Goal: Information Seeking & Learning: Find specific page/section

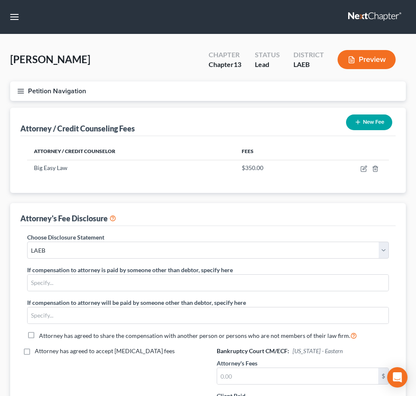
select select "0"
click at [0, 0] on input "search" at bounding box center [0, 0] width 0 height 0
type input "d"
type input "small"
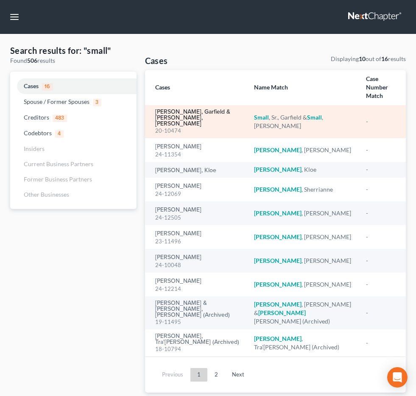
click at [180, 119] on link "Small, Sr., Garfield & Small, Gladys" at bounding box center [198, 118] width 86 height 18
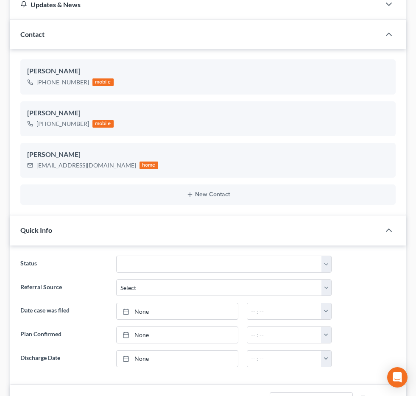
scroll to position [271, 0]
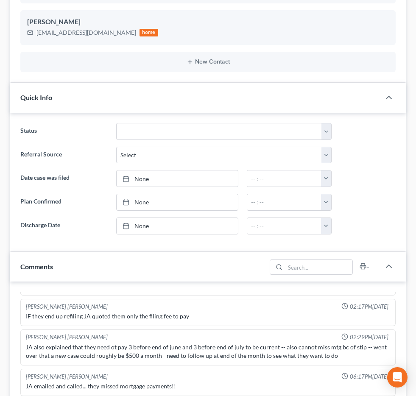
click at [0, 0] on span "Additional Documents" at bounding box center [0, 0] width 0 height 0
click at [0, 0] on link "PACER Notices" at bounding box center [0, 0] width 0 height 0
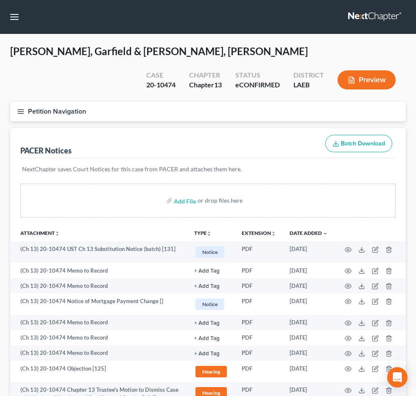
click at [0, 0] on input "search" at bounding box center [0, 0] width 0 height 0
type input "campbell"
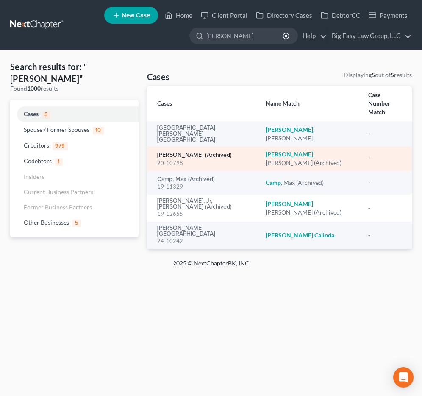
click at [205, 152] on link "Campbell, Nicholas (Archived)" at bounding box center [194, 155] width 75 height 6
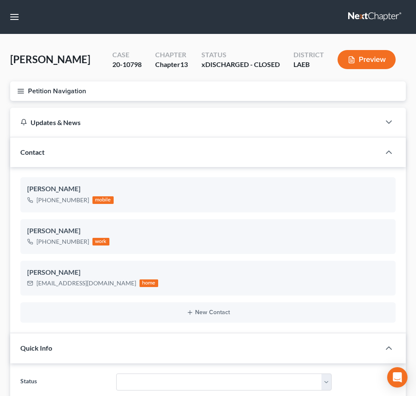
click at [0, 0] on input "search" at bounding box center [0, 0] width 0 height 0
type input "maher"
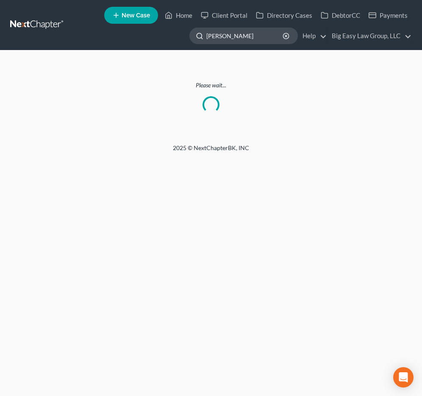
click at [248, 35] on input "maher" at bounding box center [245, 36] width 78 height 16
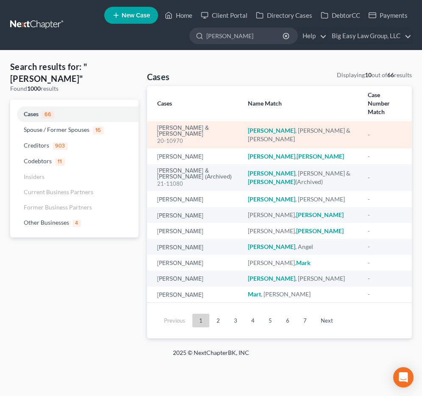
click at [180, 137] on div "20-10970" at bounding box center [195, 141] width 77 height 8
click at [183, 125] on link "Maher, Mitchell & Donielle" at bounding box center [195, 131] width 77 height 12
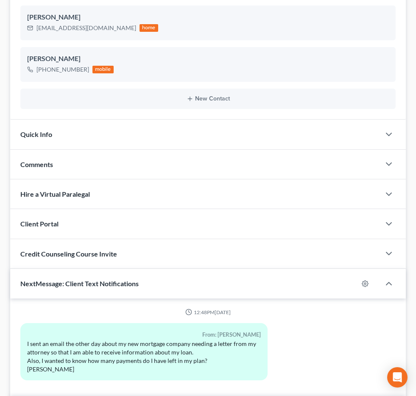
scroll to position [344, 0]
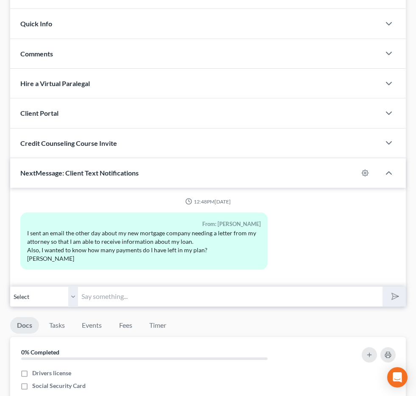
click at [52, 19] on span "Quick Info" at bounding box center [36, 23] width 32 height 8
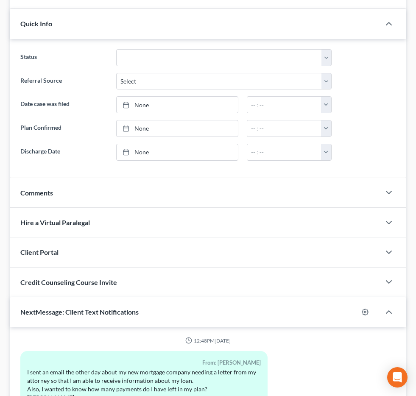
scroll to position [343, 0]
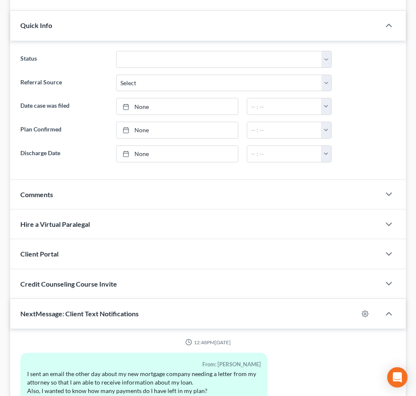
click at [0, 0] on span "Additional Documents" at bounding box center [0, 0] width 0 height 0
click at [0, 0] on span "PACER Notices" at bounding box center [0, 0] width 0 height 0
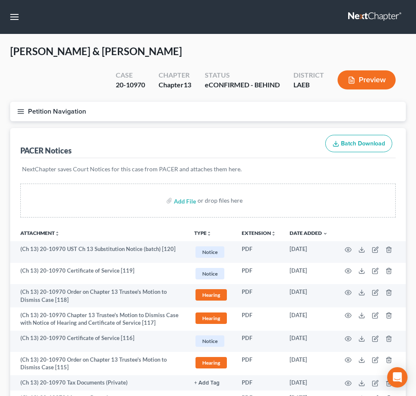
click at [0, 0] on input "search" at bounding box center [0, 0] width 0 height 0
type input "ford"
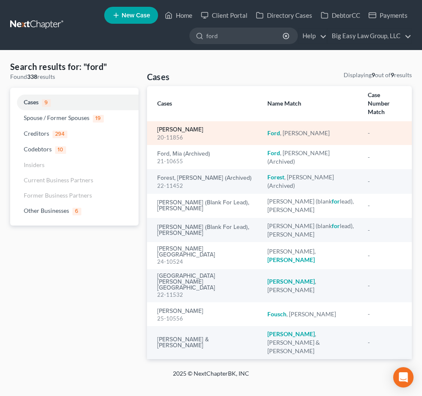
click at [180, 127] on link "Ford, Danielle" at bounding box center [180, 130] width 46 height 6
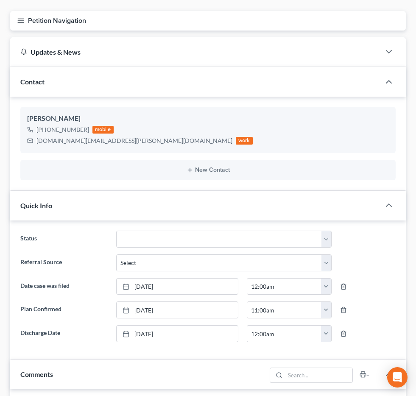
scroll to position [72, 0]
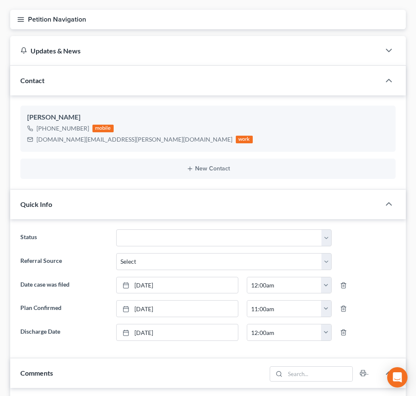
click at [0, 0] on span "Additional Documents" at bounding box center [0, 0] width 0 height 0
click at [0, 0] on span "PACER Notices" at bounding box center [0, 0] width 0 height 0
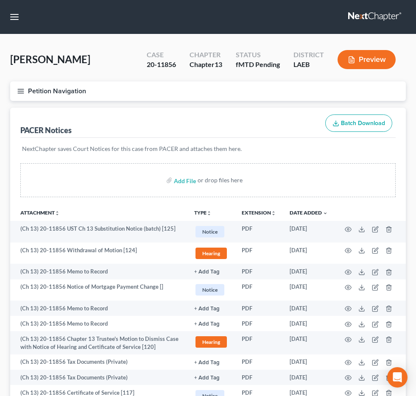
click at [0, 0] on input "search" at bounding box center [0, 0] width 0 height 0
type input "woodhead"
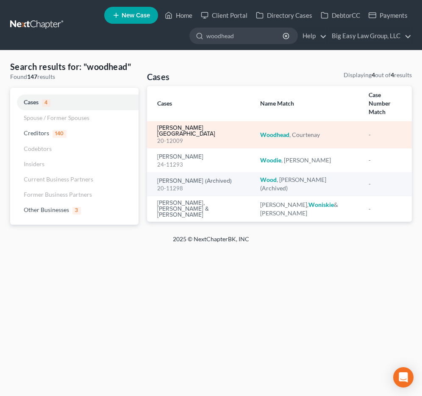
click at [193, 125] on link "Woodhead, Courtenay" at bounding box center [202, 131] width 90 height 12
select select "13"
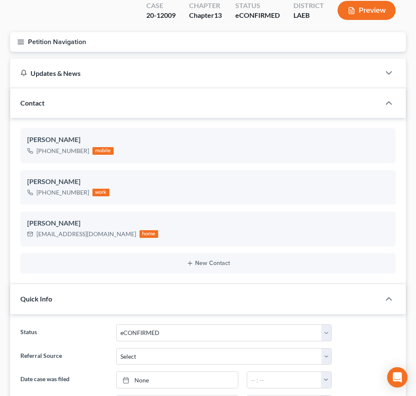
scroll to position [113, 0]
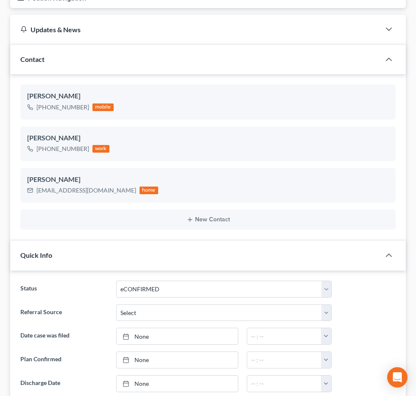
click at [0, 0] on span "Chapter 13" at bounding box center [0, 0] width 0 height 0
click at [0, 0] on span "Additional Documents" at bounding box center [0, 0] width 0 height 0
click at [0, 0] on link "PACER Notices" at bounding box center [0, 0] width 0 height 0
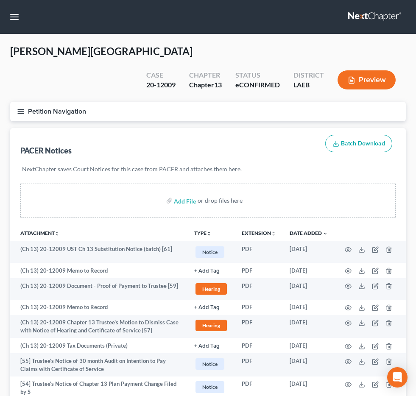
click at [0, 0] on input "search" at bounding box center [0, 0] width 0 height 0
type input "duke"
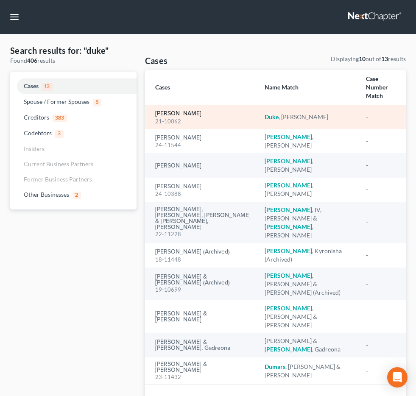
click at [171, 116] on link "Duke, Charlene" at bounding box center [178, 114] width 46 height 6
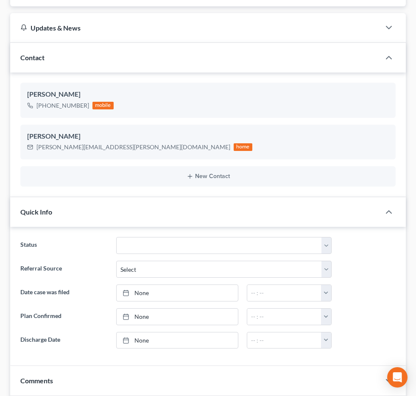
scroll to position [175, 0]
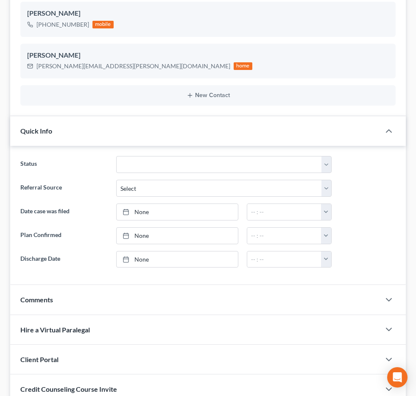
click at [0, 0] on span "Additional Documents" at bounding box center [0, 0] width 0 height 0
click at [0, 0] on link "PACER Notices" at bounding box center [0, 0] width 0 height 0
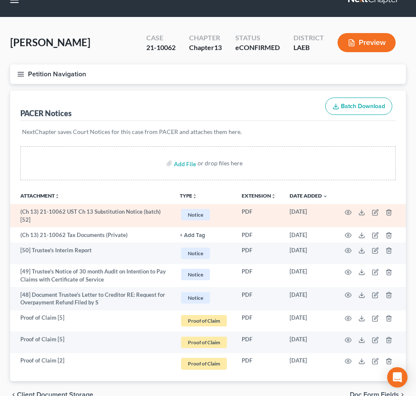
scroll to position [20, 0]
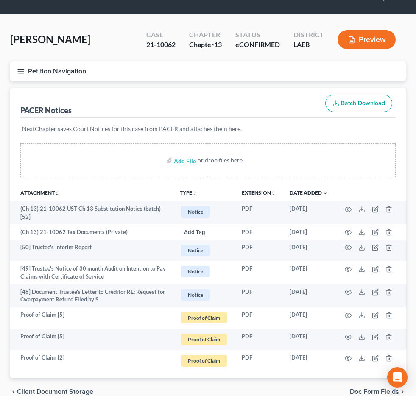
click at [0, 0] on input "search" at bounding box center [0, 0] width 0 height 0
type input "medrano"
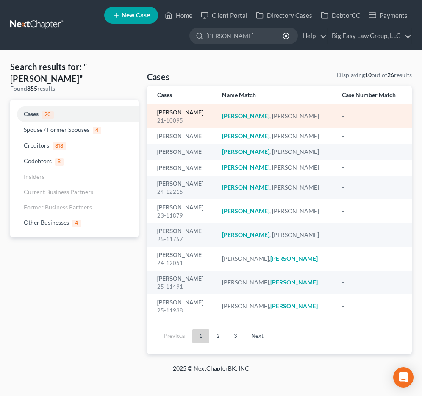
click at [189, 113] on link "Medrano, Freddy" at bounding box center [180, 113] width 46 height 6
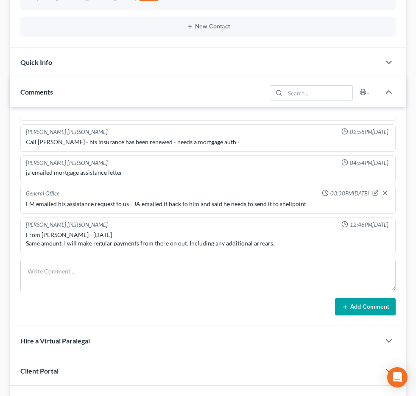
scroll to position [260, 0]
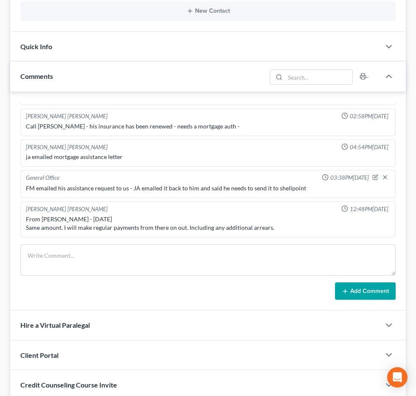
click at [0, 0] on span "Additional Documents" at bounding box center [0, 0] width 0 height 0
click at [0, 0] on link "PACER Notices" at bounding box center [0, 0] width 0 height 0
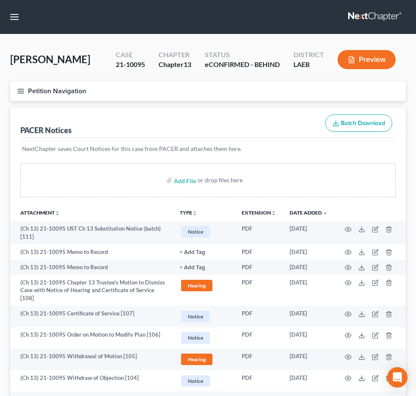
click at [0, 0] on link "Doc Form Fields" at bounding box center [0, 0] width 0 height 0
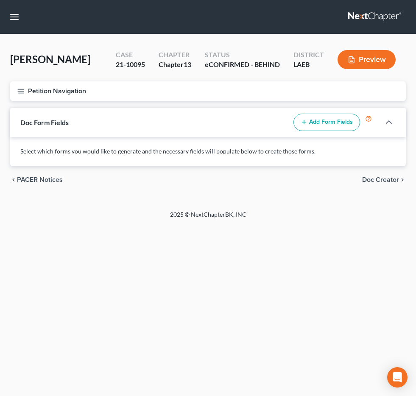
click at [0, 0] on link "PACER Notices" at bounding box center [0, 0] width 0 height 0
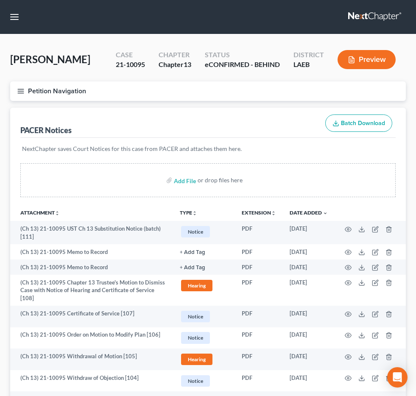
click at [0, 0] on input "search" at bounding box center [0, 0] width 0 height 0
type input "caulfield"
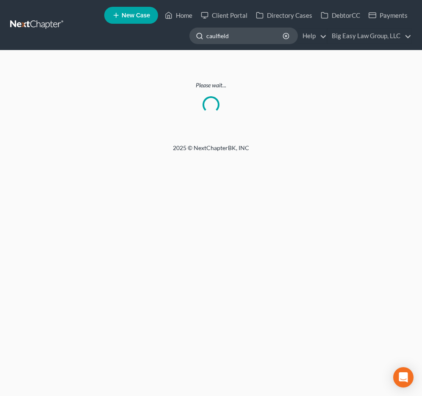
click at [238, 36] on input "caulfield" at bounding box center [245, 36] width 78 height 16
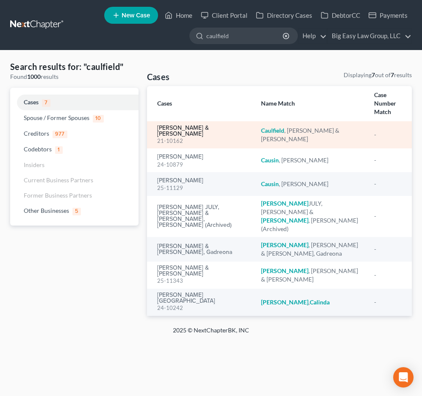
click at [191, 125] on link "Caulfield, Peter & Veronica" at bounding box center [202, 131] width 91 height 12
select select "6"
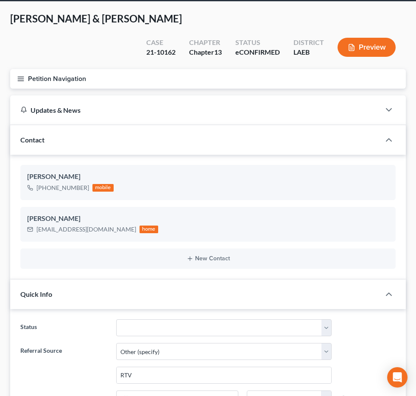
scroll to position [83, 0]
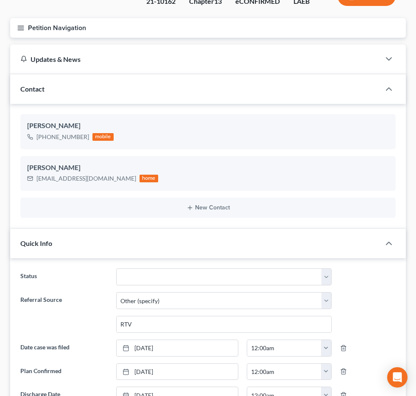
click at [0, 0] on span "Additional Documents" at bounding box center [0, 0] width 0 height 0
click at [0, 0] on link "PACER Notices" at bounding box center [0, 0] width 0 height 0
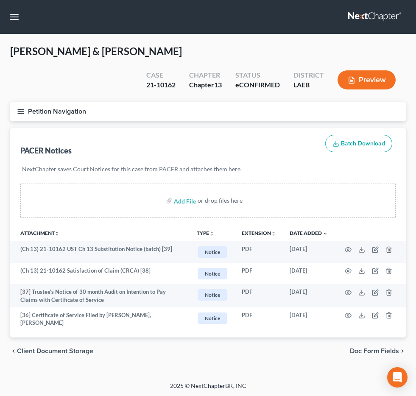
click at [0, 0] on input "search" at bounding box center [0, 0] width 0 height 0
type input "hardy"
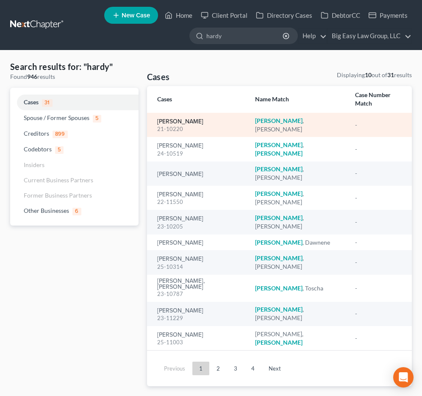
click at [171, 119] on link "Hardy, Tonya" at bounding box center [180, 122] width 46 height 6
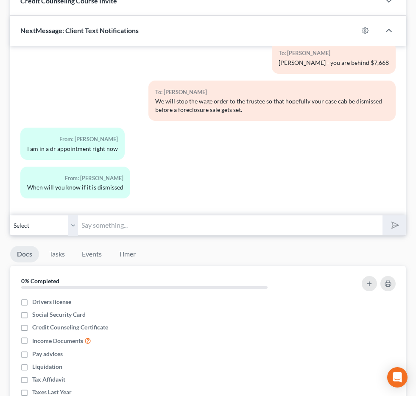
scroll to position [2050, 0]
click at [0, 0] on span "Additional Documents" at bounding box center [0, 0] width 0 height 0
click at [0, 0] on span "PACER Notices" at bounding box center [0, 0] width 0 height 0
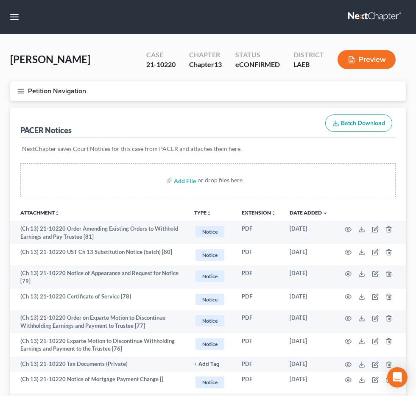
click at [0, 0] on input "search" at bounding box center [0, 0] width 0 height 0
type input "hale"
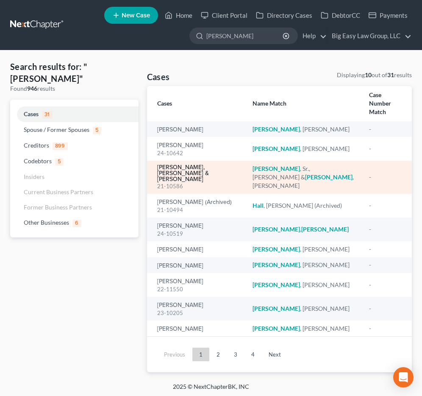
click at [202, 164] on link "Hale, Sr., Sean & Hale, Jennifer" at bounding box center [198, 173] width 82 height 18
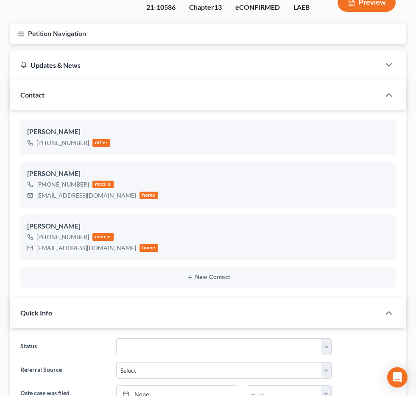
scroll to position [89, 0]
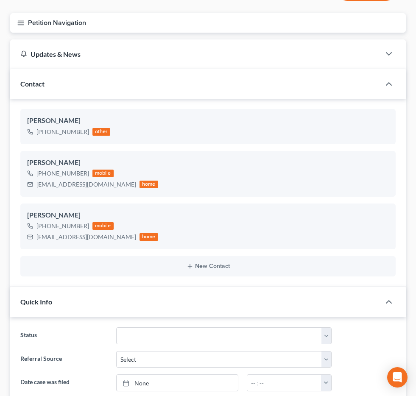
click at [0, 0] on span "Additional Documents" at bounding box center [0, 0] width 0 height 0
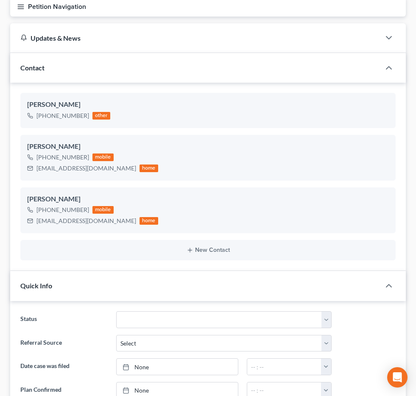
click at [0, 0] on span "PACER Notices" at bounding box center [0, 0] width 0 height 0
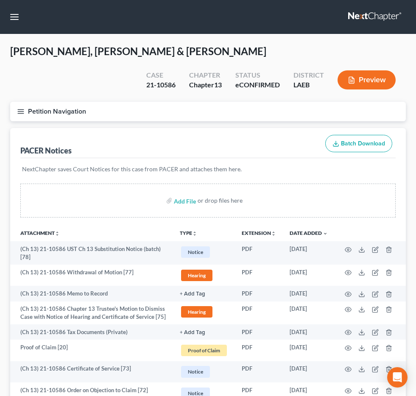
click at [0, 0] on input "search" at bounding box center [0, 0] width 0 height 0
type input "garcia"
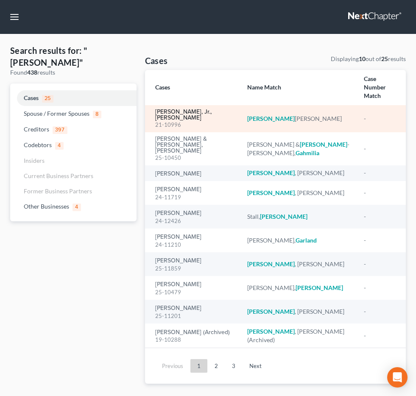
click at [198, 121] on link "Garcia, Jr., Robert" at bounding box center [194, 115] width 78 height 12
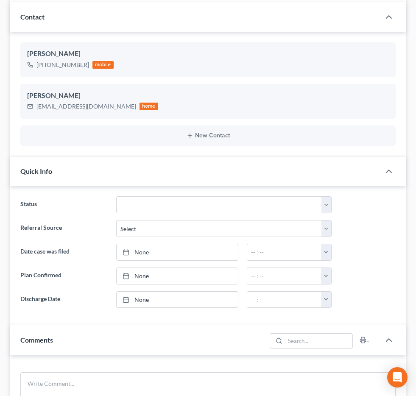
scroll to position [156, 0]
click at [0, 0] on span "Additional Documents" at bounding box center [0, 0] width 0 height 0
click at [0, 0] on link "Doc Form Fields" at bounding box center [0, 0] width 0 height 0
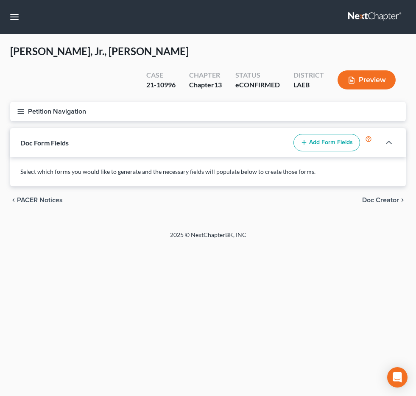
scroll to position [208, 0]
click at [0, 0] on link "PACER Notices" at bounding box center [0, 0] width 0 height 0
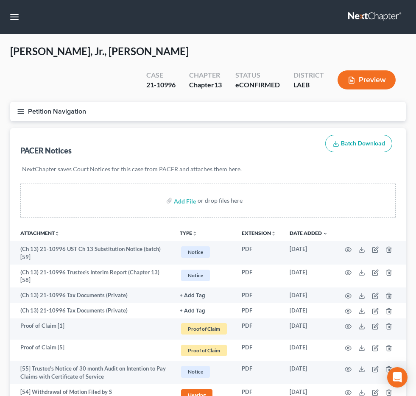
click at [0, 0] on input "search" at bounding box center [0, 0] width 0 height 0
type input "clement"
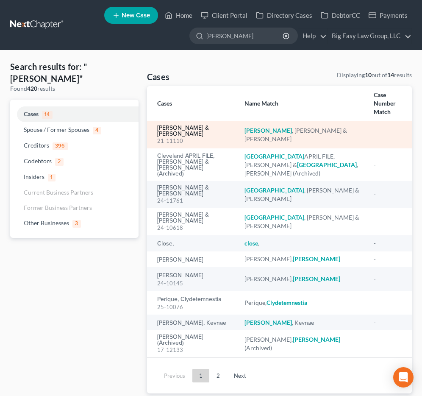
click at [193, 125] on link "Clement, Barry & Bonnie" at bounding box center [194, 131] width 74 height 12
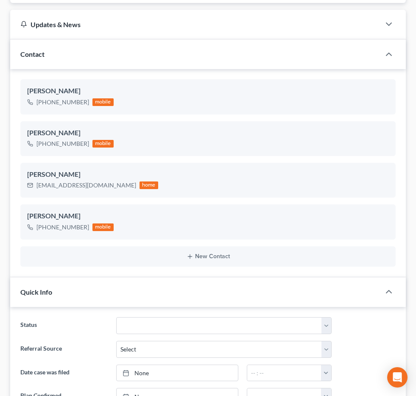
scroll to position [37, 0]
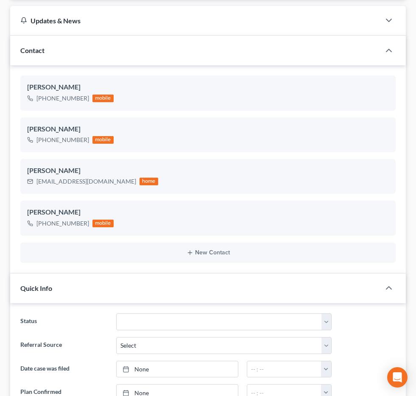
click at [0, 0] on span "Additional Documents" at bounding box center [0, 0] width 0 height 0
click at [0, 0] on link "PACER Notices" at bounding box center [0, 0] width 0 height 0
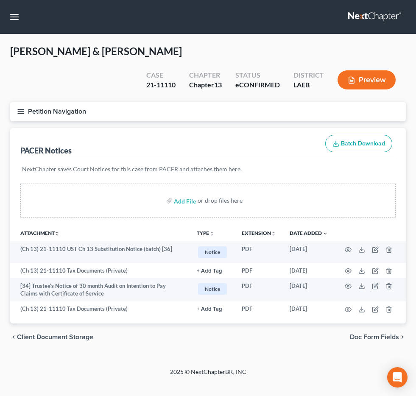
click at [0, 0] on input "search" at bounding box center [0, 0] width 0 height 0
type input "williamson"
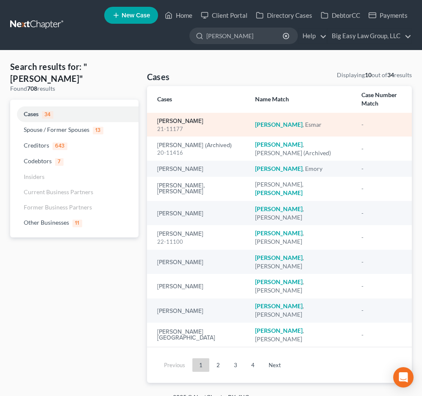
click at [164, 120] on link "Williamson, Esmar" at bounding box center [180, 121] width 46 height 6
select select "6"
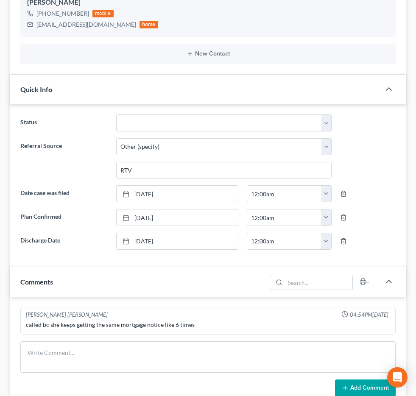
scroll to position [231, 0]
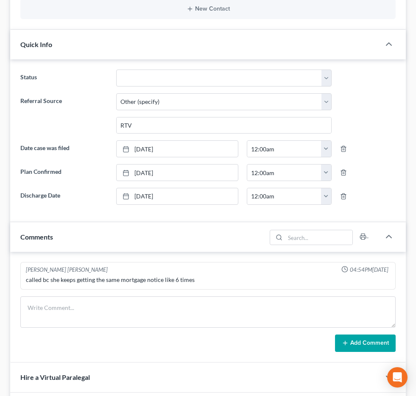
click at [0, 0] on span "Additional Documents" at bounding box center [0, 0] width 0 height 0
click at [0, 0] on span "PACER Notices" at bounding box center [0, 0] width 0 height 0
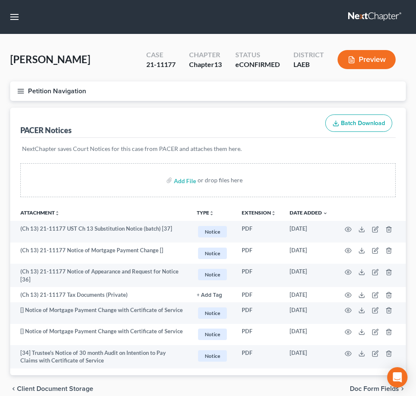
click at [0, 0] on input "search" at bounding box center [0, 0] width 0 height 0
type input "whitley"
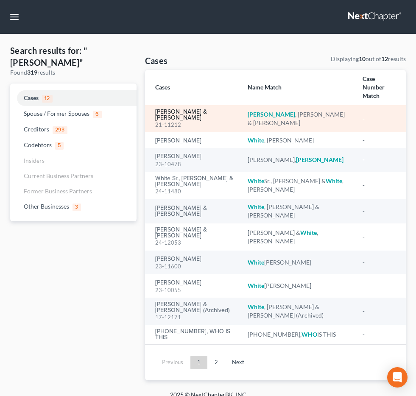
click at [198, 117] on link "Whitley, Terry & Terrell" at bounding box center [194, 115] width 79 height 12
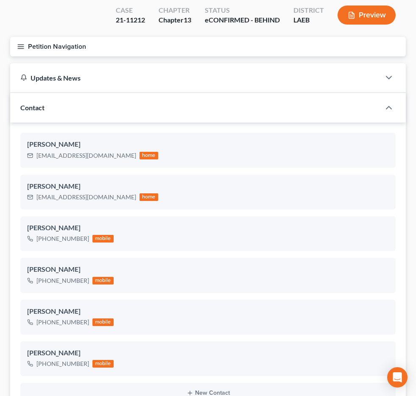
scroll to position [96, 0]
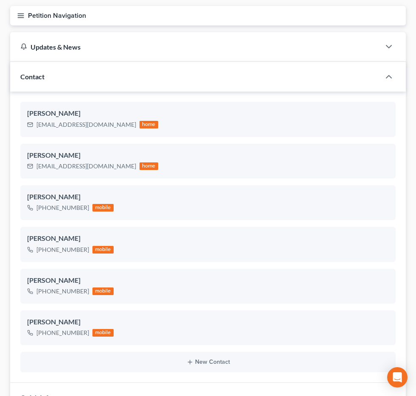
click at [0, 0] on span "Additional Documents" at bounding box center [0, 0] width 0 height 0
click at [0, 0] on link "PACER Notices" at bounding box center [0, 0] width 0 height 0
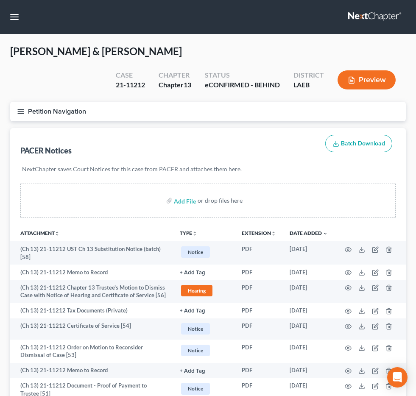
scroll to position [2, 0]
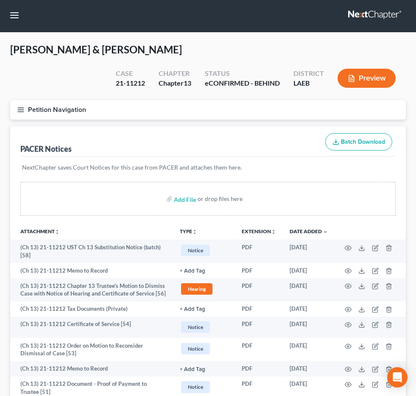
click at [0, 0] on input "search" at bounding box center [0, 0] width 0 height 0
type input "huynh"
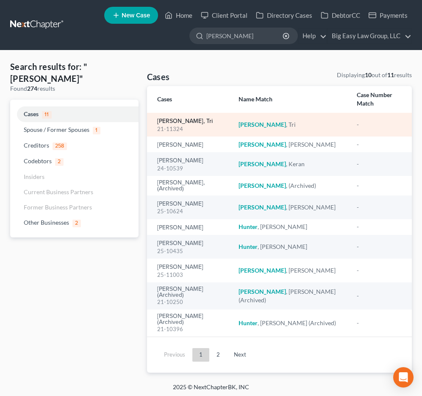
click at [173, 118] on link "Huynh, Tri" at bounding box center [184, 121] width 55 height 6
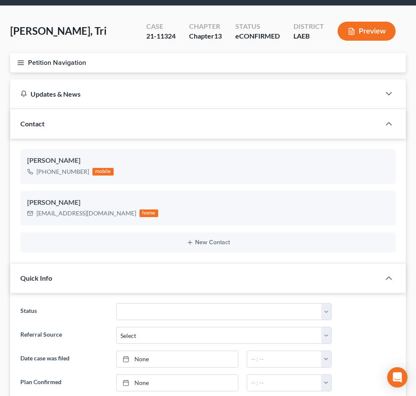
scroll to position [63, 0]
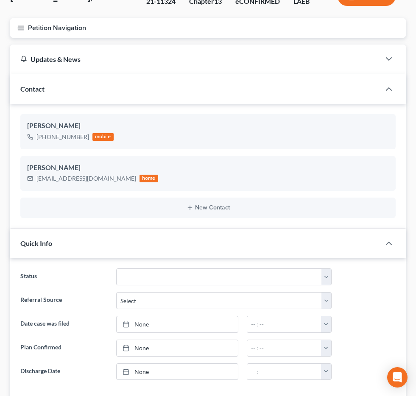
click at [0, 0] on span "Additional Documents" at bounding box center [0, 0] width 0 height 0
click at [0, 0] on link "Client Document Storage" at bounding box center [0, 0] width 0 height 0
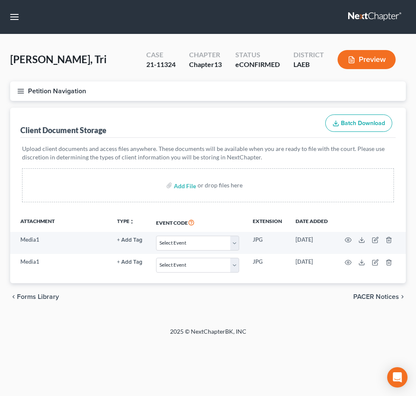
click at [0, 0] on link "PACER Notices" at bounding box center [0, 0] width 0 height 0
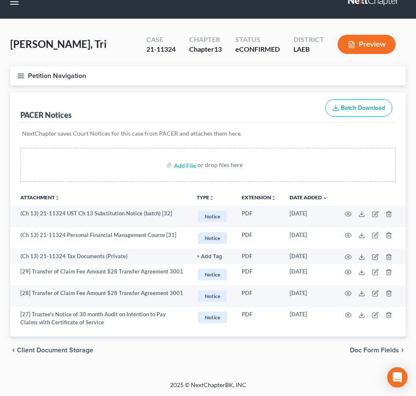
scroll to position [24, 0]
click at [0, 0] on input "search" at bounding box center [0, 0] width 0 height 0
type input "quirk"
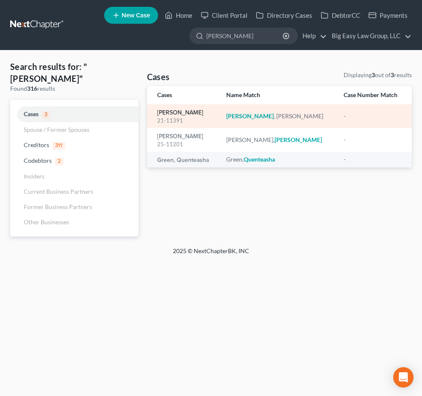
click at [185, 114] on link "Quirk, Hillary" at bounding box center [180, 113] width 46 height 6
select select "6"
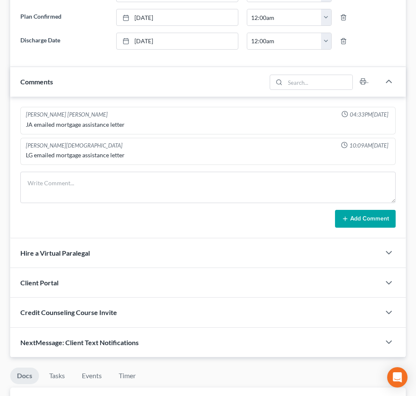
scroll to position [387, 0]
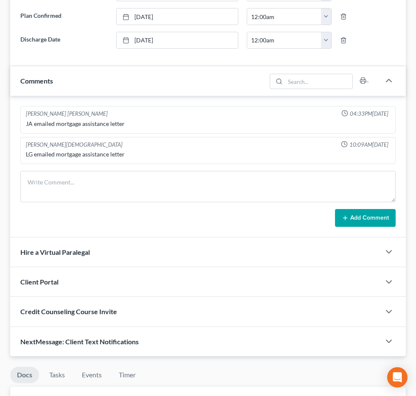
click at [0, 0] on span "Additional Documents" at bounding box center [0, 0] width 0 height 0
click at [0, 0] on link "PACER Notices" at bounding box center [0, 0] width 0 height 0
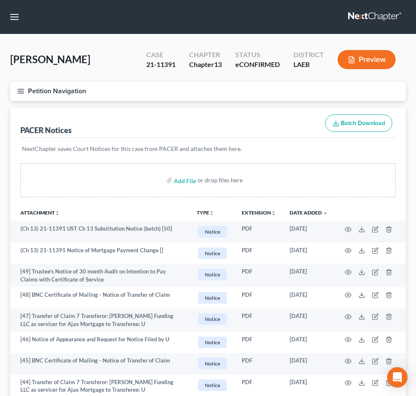
click at [0, 0] on input "search" at bounding box center [0, 0] width 0 height 0
type input "twiggs"
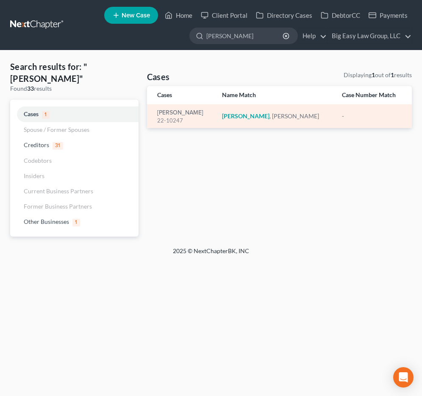
click at [167, 119] on div "22-10247" at bounding box center [182, 120] width 51 height 8
click at [169, 111] on link "Twiggs, Raina" at bounding box center [180, 113] width 46 height 6
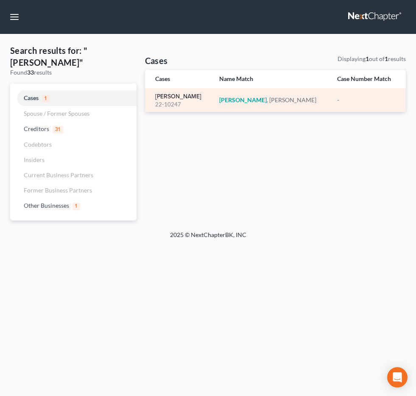
select select "6"
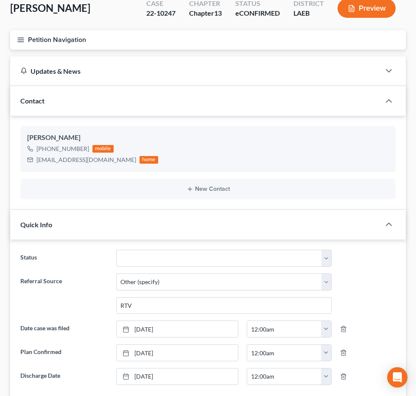
scroll to position [52, 0]
click at [0, 0] on span "Additional Documents" at bounding box center [0, 0] width 0 height 0
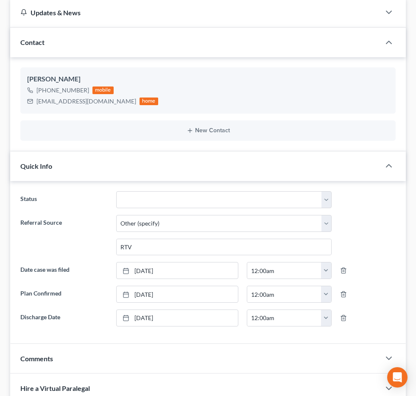
click at [0, 0] on span "PACER Notices" at bounding box center [0, 0] width 0 height 0
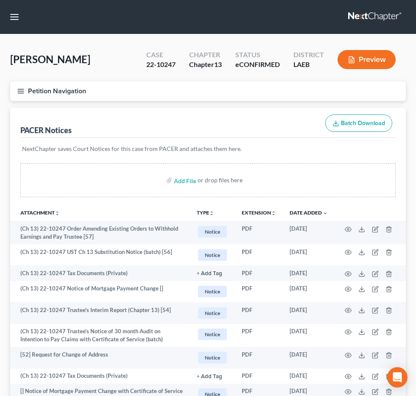
click at [0, 0] on input "search" at bounding box center [0, 0] width 0 height 0
type input "risher"
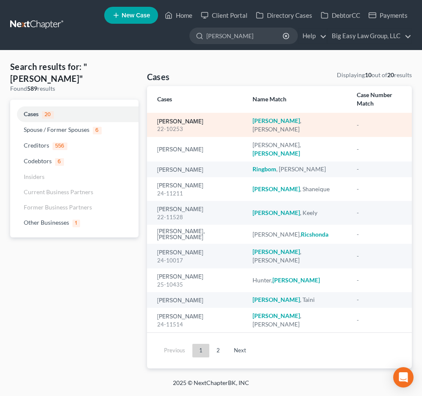
click at [194, 119] on link "Risher, Shannon" at bounding box center [180, 122] width 46 height 6
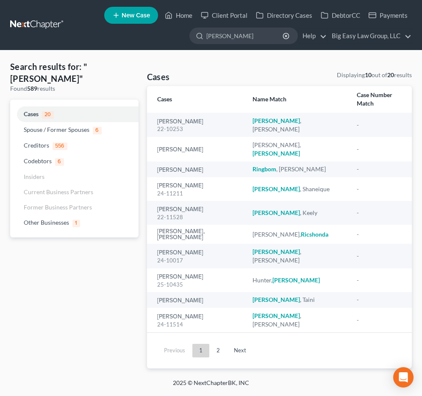
select select "6"
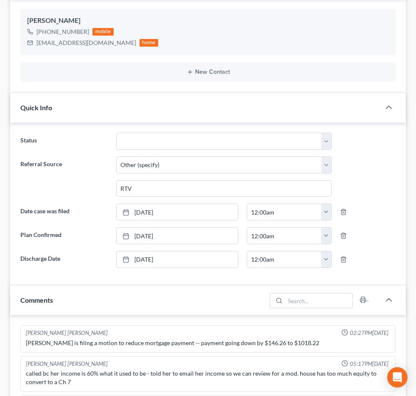
scroll to position [64, 0]
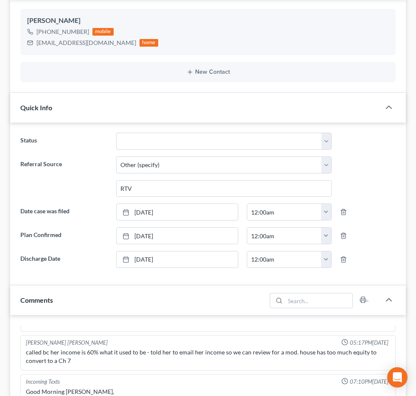
click at [0, 0] on span "Additional Documents" at bounding box center [0, 0] width 0 height 0
click at [0, 0] on link "PACER Notices" at bounding box center [0, 0] width 0 height 0
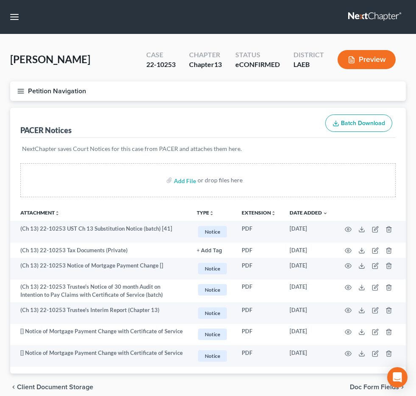
click at [0, 0] on input "search" at bounding box center [0, 0] width 0 height 0
type input "temple"
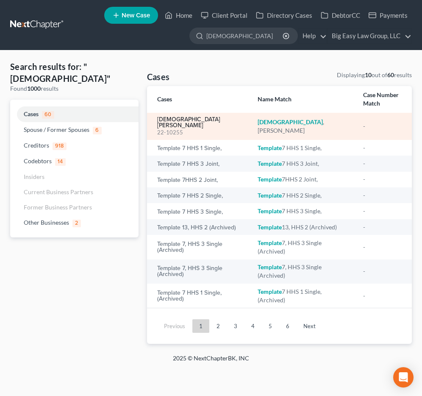
click at [188, 124] on link "Templet, Wayne" at bounding box center [200, 122] width 87 height 12
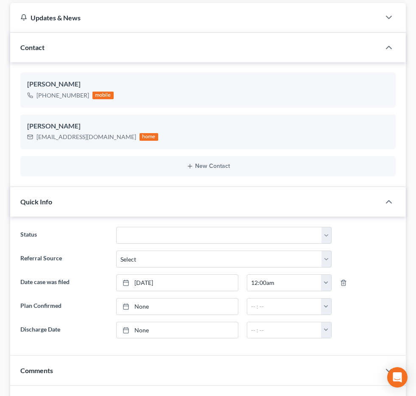
scroll to position [127, 0]
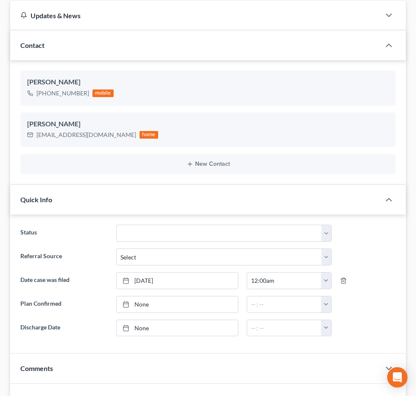
click at [0, 0] on span "Additional Documents" at bounding box center [0, 0] width 0 height 0
click at [0, 0] on link "PACER Notices" at bounding box center [0, 0] width 0 height 0
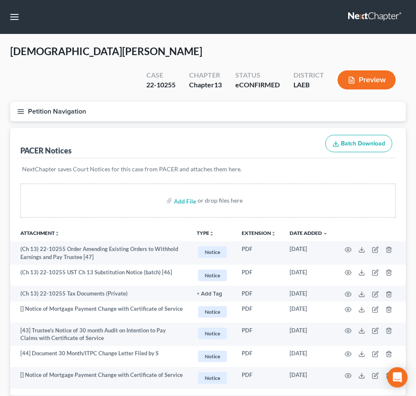
click at [0, 0] on input "search" at bounding box center [0, 0] width 0 height 0
type input "sarmiento"
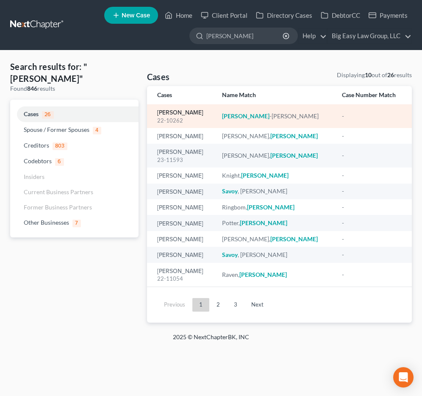
click at [184, 115] on link "[PERSON_NAME]" at bounding box center [180, 113] width 46 height 6
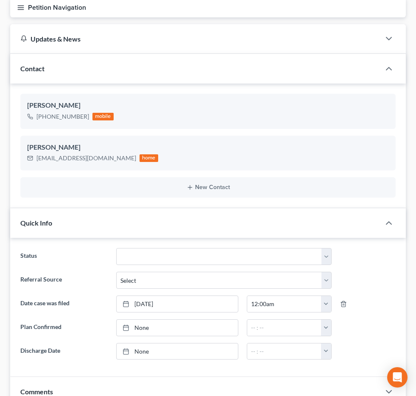
scroll to position [90, 0]
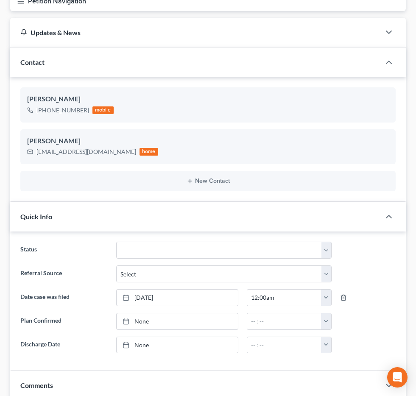
click at [0, 0] on span "Additional Documents" at bounding box center [0, 0] width 0 height 0
click at [0, 0] on span "PACER Notices" at bounding box center [0, 0] width 0 height 0
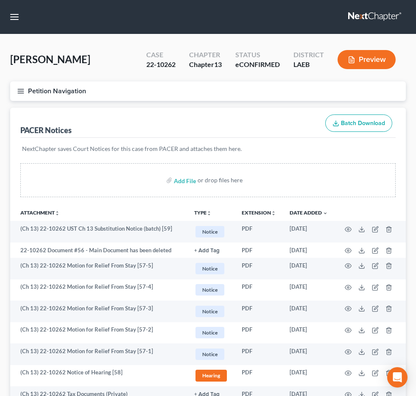
click at [0, 0] on ul "New Case Home Client Portal Directory Cases DebtorCC Payments - No Result - See…" at bounding box center [0, 0] width 0 height 0
click at [0, 0] on input "search" at bounding box center [0, 0] width 0 height 0
type input "hoogacker"
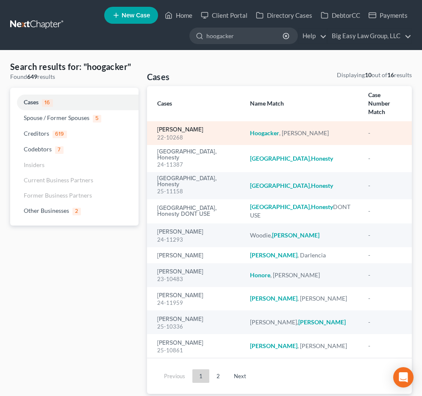
click at [196, 127] on link "[PERSON_NAME]" at bounding box center [180, 130] width 46 height 6
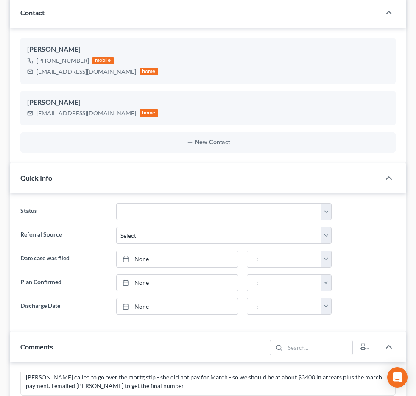
scroll to position [8260, 0]
click at [0, 0] on span "Additional Documents" at bounding box center [0, 0] width 0 height 0
click at [0, 0] on span "PACER Notices" at bounding box center [0, 0] width 0 height 0
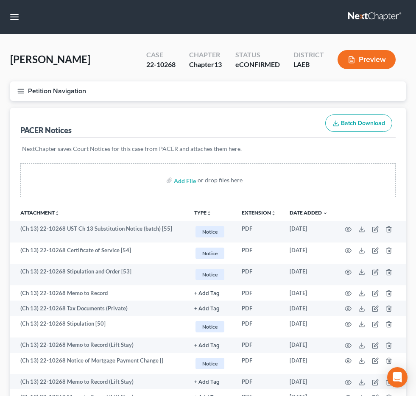
click at [0, 0] on input "search" at bounding box center [0, 0] width 0 height 0
type input "melancon"
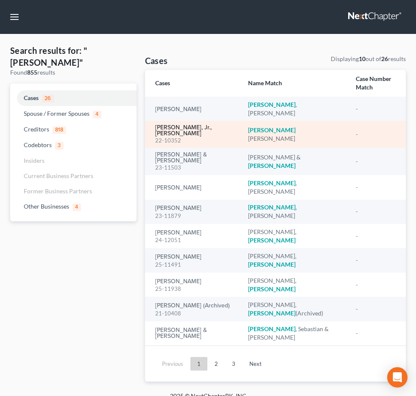
click at [190, 136] on link "[PERSON_NAME], Jr., [PERSON_NAME]" at bounding box center [195, 131] width 80 height 12
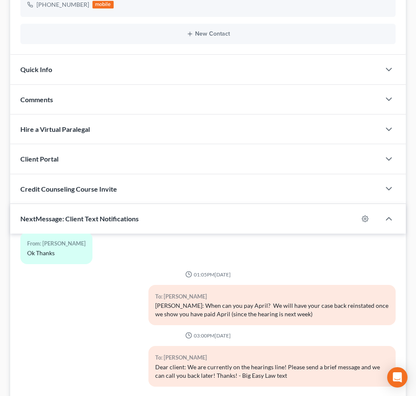
scroll to position [226, 0]
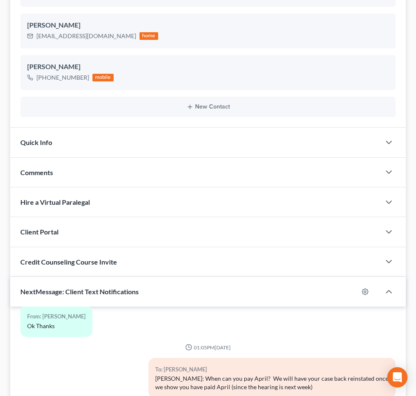
click at [0, 0] on span "Additional Documents" at bounding box center [0, 0] width 0 height 0
click at [0, 0] on span "PACER Notices" at bounding box center [0, 0] width 0 height 0
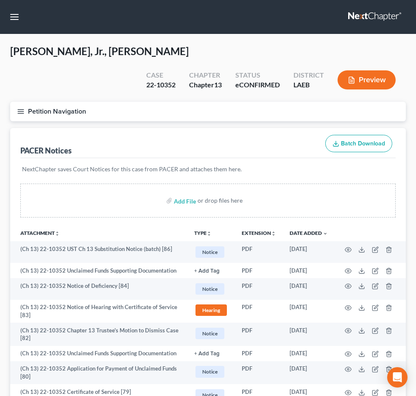
click at [0, 0] on input "search" at bounding box center [0, 0] width 0 height 0
type input "alston"
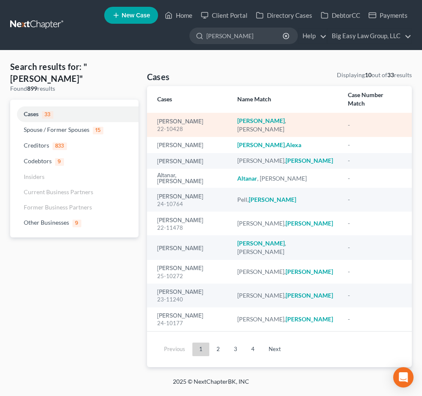
click at [188, 125] on div "22-10428" at bounding box center [190, 129] width 67 height 8
click at [166, 119] on link "[PERSON_NAME]" at bounding box center [180, 122] width 46 height 6
select select "6"
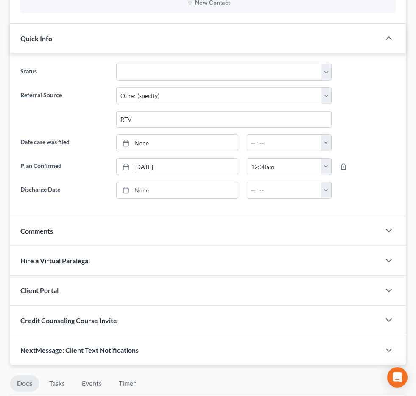
click at [0, 0] on link "NextChapter Mailing" at bounding box center [0, 0] width 0 height 0
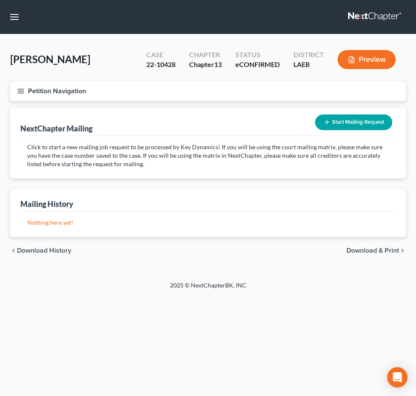
scroll to position [116, 0]
click at [0, 0] on span "Additional Documents" at bounding box center [0, 0] width 0 height 0
click at [0, 0] on span "PACER Notices" at bounding box center [0, 0] width 0 height 0
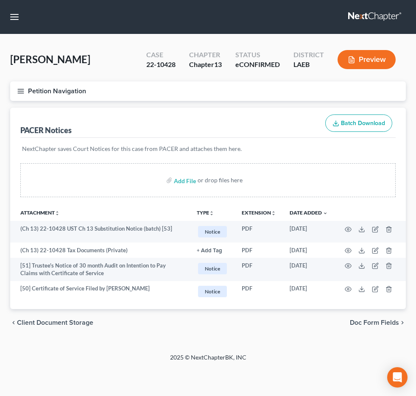
scroll to position [15, 0]
click at [0, 0] on input "search" at bounding box center [0, 0] width 0 height 0
type input "zeringue"
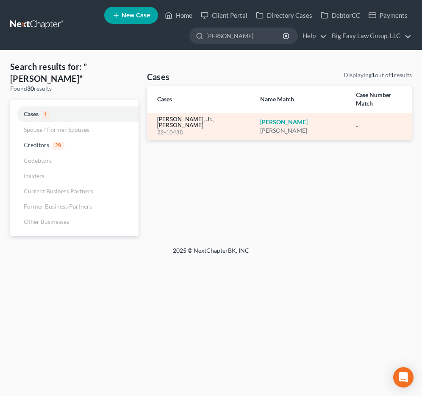
click at [162, 116] on link "[PERSON_NAME], Jr., [PERSON_NAME]" at bounding box center [201, 122] width 89 height 12
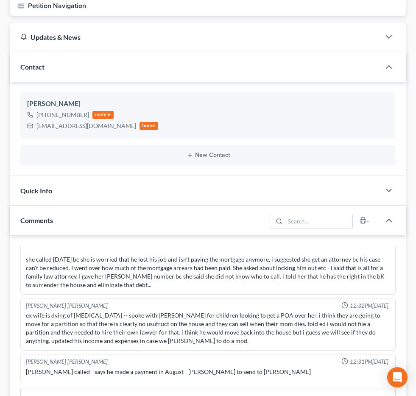
scroll to position [161, 0]
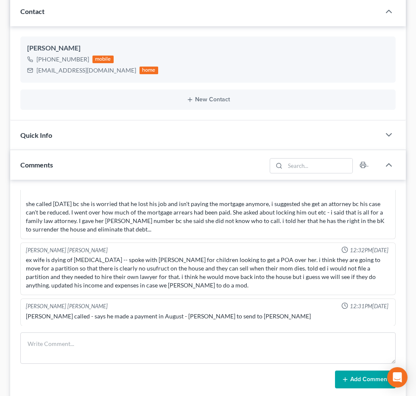
click at [0, 0] on span "Additional Documents" at bounding box center [0, 0] width 0 height 0
click at [0, 0] on link "PACER Notices" at bounding box center [0, 0] width 0 height 0
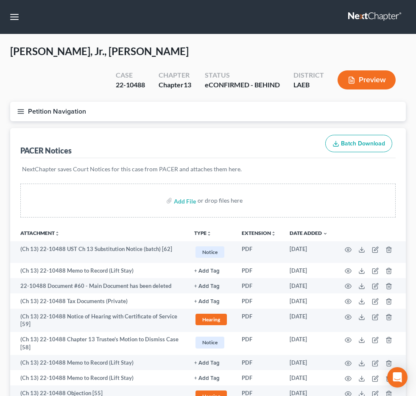
click at [0, 0] on input "search" at bounding box center [0, 0] width 0 height 0
type input "lasalle"
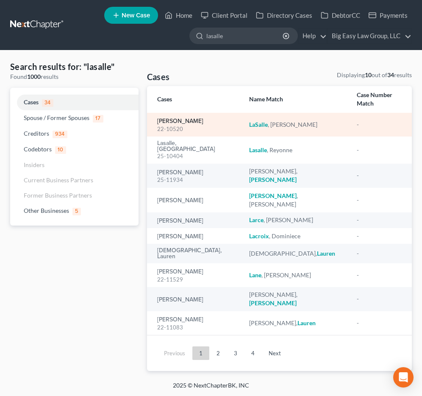
click at [180, 118] on link "LaSalle, Rachel" at bounding box center [180, 121] width 46 height 6
select select "6"
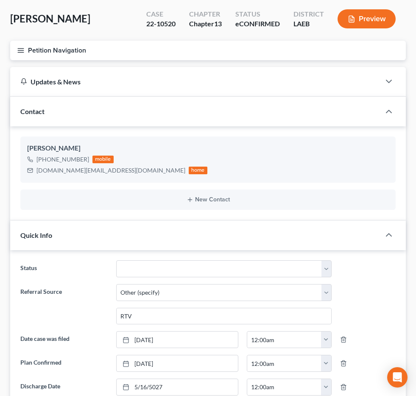
scroll to position [51, 0]
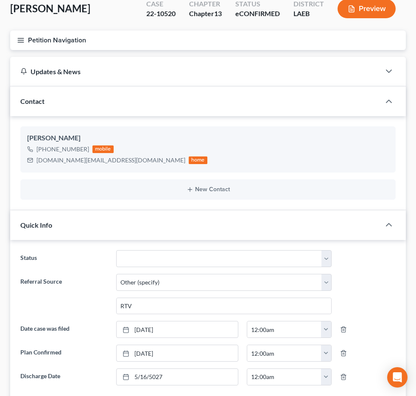
click at [0, 0] on span "Additional Documents" at bounding box center [0, 0] width 0 height 0
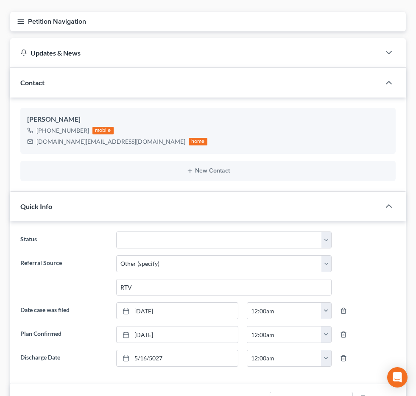
click at [0, 0] on link "PACER Notices" at bounding box center [0, 0] width 0 height 0
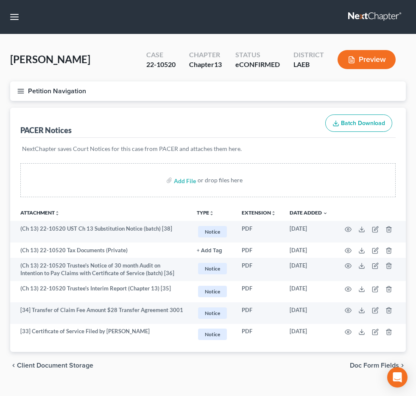
click at [0, 0] on input "search" at bounding box center [0, 0] width 0 height 0
type input "obrien"
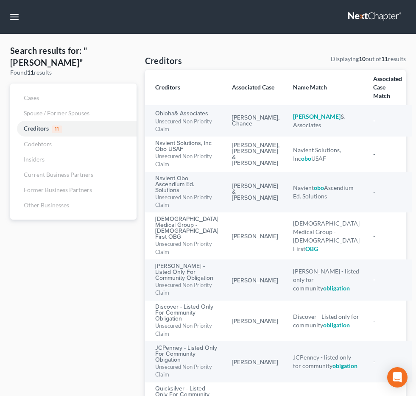
click at [0, 0] on input "obrien" at bounding box center [0, 0] width 0 height 0
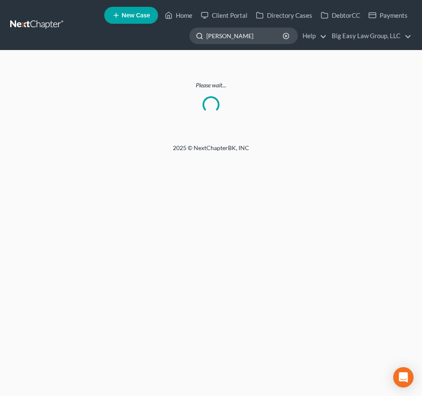
click at [252, 38] on input "kellie obrien" at bounding box center [245, 36] width 78 height 16
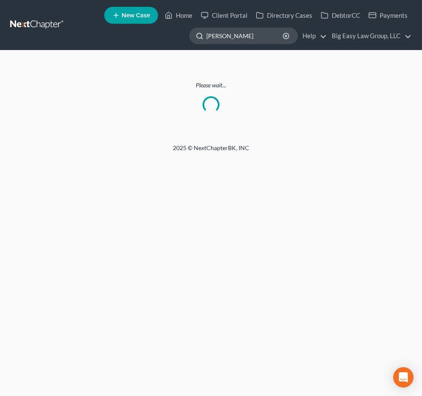
type input "o'brien"
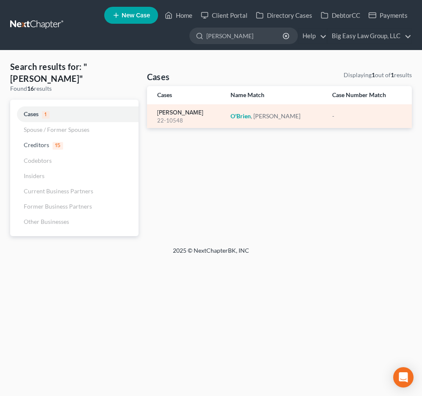
click at [168, 113] on link "O'Brien, Kellie" at bounding box center [180, 113] width 46 height 6
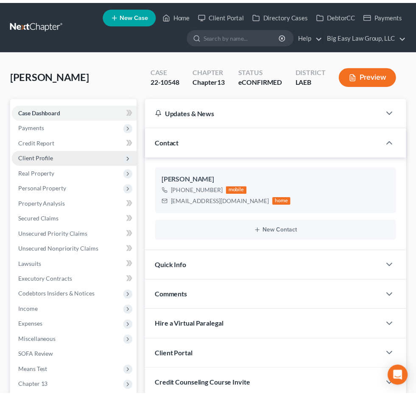
scroll to position [258, 0]
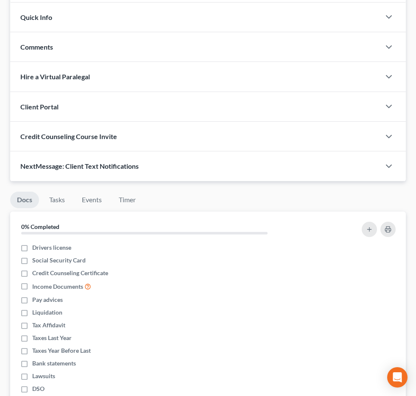
click at [0, 0] on span "Additional Documents" at bounding box center [0, 0] width 0 height 0
click at [0, 0] on span "PACER Notices" at bounding box center [0, 0] width 0 height 0
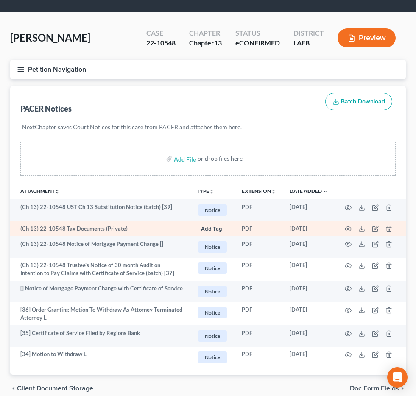
scroll to position [23, 0]
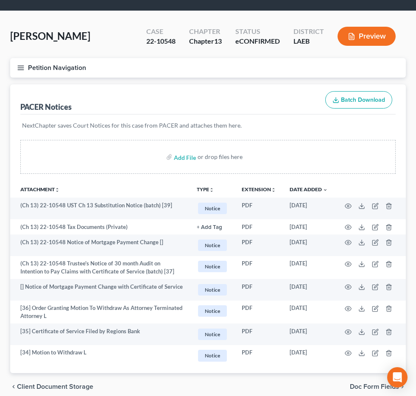
click at [0, 0] on input "search" at bounding box center [0, 0] width 0 height 0
type input "guidr"
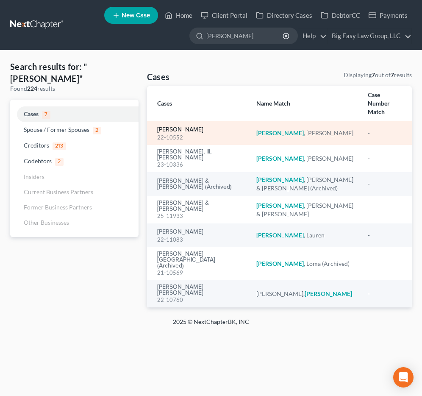
click at [183, 127] on link "Guidry, Katrina" at bounding box center [180, 130] width 46 height 6
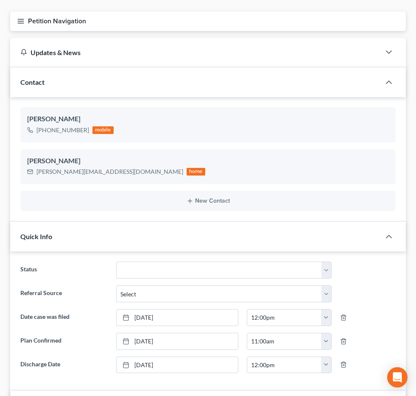
scroll to position [169, 0]
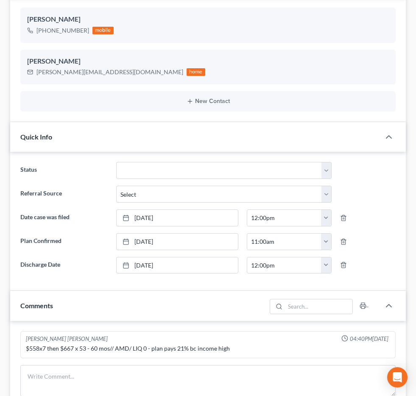
click at [0, 0] on span "Additional Documents" at bounding box center [0, 0] width 0 height 0
click at [0, 0] on span "PACER Notices" at bounding box center [0, 0] width 0 height 0
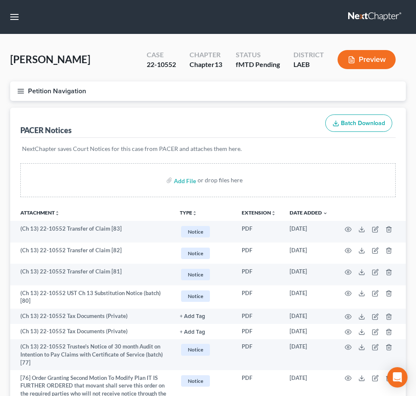
click at [0, 0] on input "search" at bounding box center [0, 0] width 0 height 0
type input "nunez"
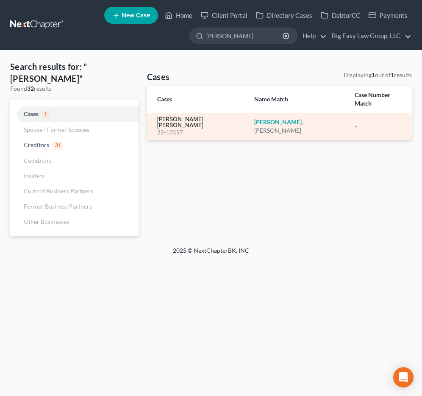
click at [186, 116] on link "Nunez, Darrell Ray" at bounding box center [199, 122] width 84 height 12
select select "6"
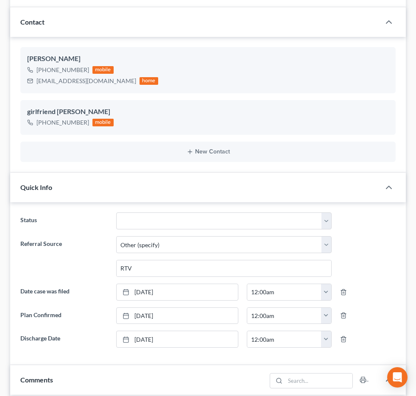
scroll to position [154, 0]
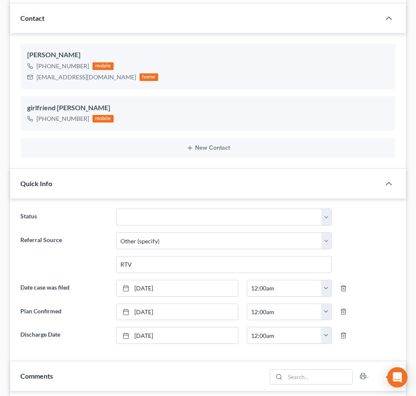
click at [0, 0] on span "Additional Documents" at bounding box center [0, 0] width 0 height 0
click at [0, 0] on link "PACER Notices" at bounding box center [0, 0] width 0 height 0
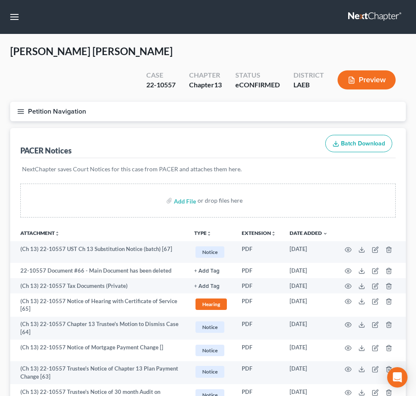
click at [0, 0] on input "search" at bounding box center [0, 0] width 0 height 0
type input "cerrato"
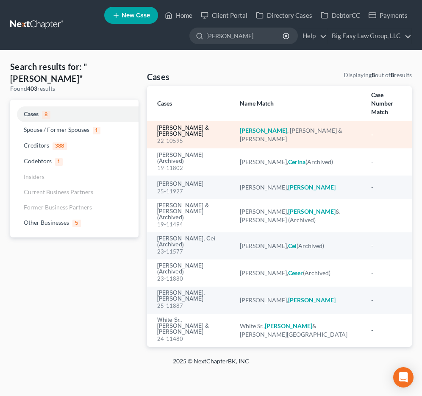
click at [198, 125] on link "Cerrato, Vincent & Brittany" at bounding box center [191, 131] width 69 height 12
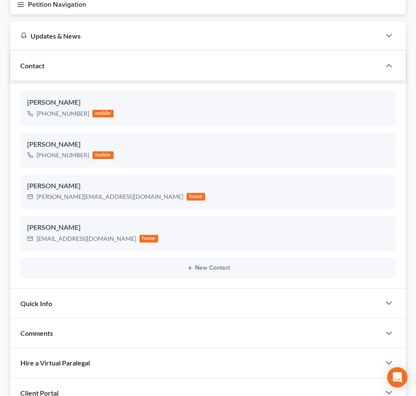
scroll to position [111, 0]
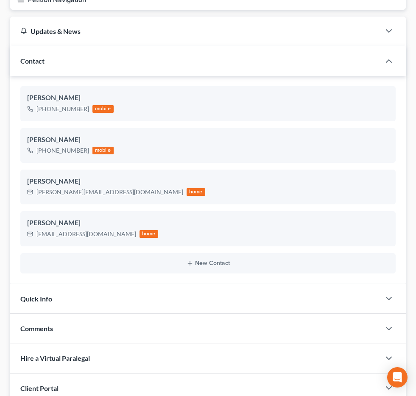
click at [0, 0] on span "Additional Documents" at bounding box center [0, 0] width 0 height 0
click at [0, 0] on link "PACER Notices" at bounding box center [0, 0] width 0 height 0
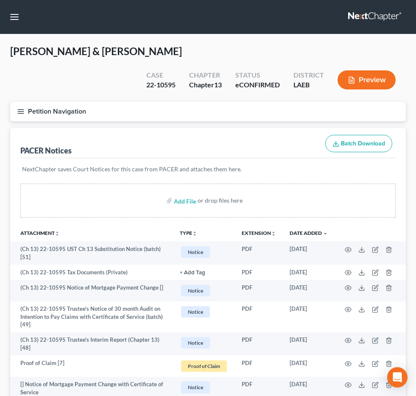
scroll to position [2, 0]
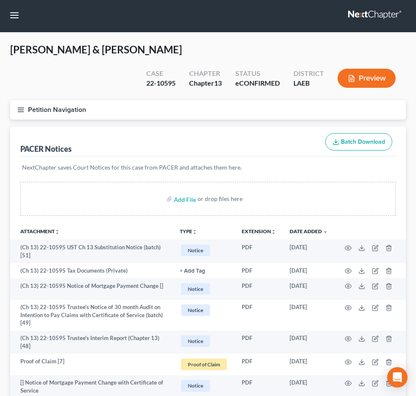
click at [0, 0] on input "search" at bounding box center [0, 0] width 0 height 0
type input "[PERSON_NAME]"
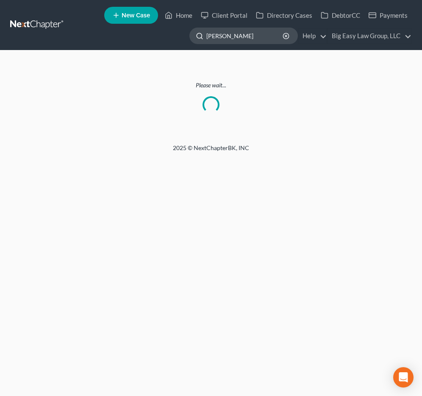
click at [244, 36] on input "[PERSON_NAME]" at bounding box center [245, 36] width 78 height 16
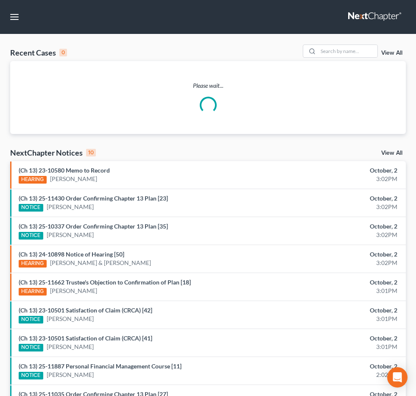
click at [0, 0] on input "search" at bounding box center [0, 0] width 0 height 0
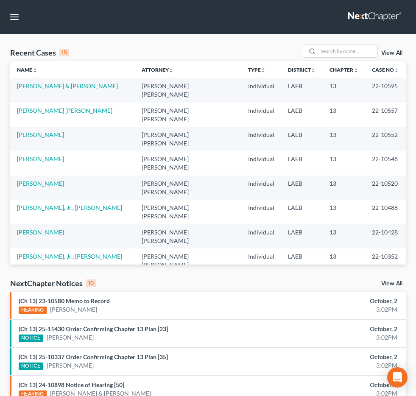
type input "jone"
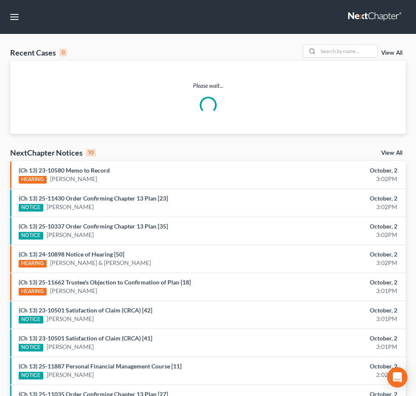
click at [0, 0] on input "search" at bounding box center [0, 0] width 0 height 0
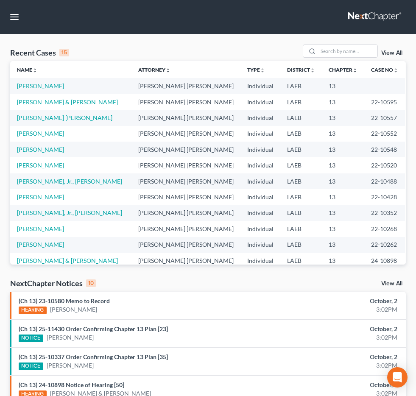
type input "[PERSON_NAME]"
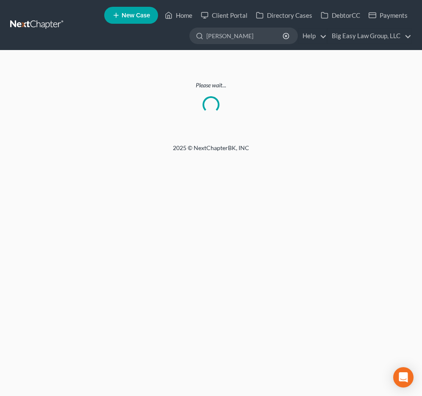
click at [54, 36] on nav "Home New Case Client Portal Directory Cases DebtorCC Payments Big Easy Law Grou…" at bounding box center [211, 25] width 422 height 50
click at [181, 24] on ul "New Case Home Client Portal Directory Cases DebtorCC Payments [PERSON_NAME] - N…" at bounding box center [241, 25] width 341 height 42
click at [244, 34] on input "[PERSON_NAME]" at bounding box center [245, 36] width 78 height 16
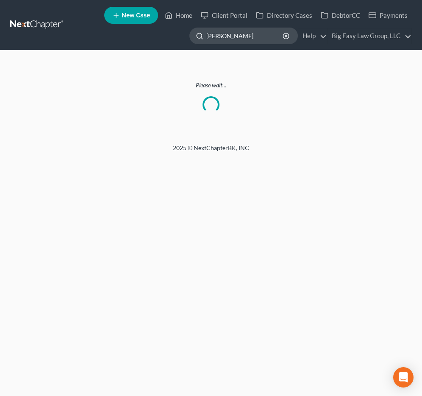
type input "[PERSON_NAME]"
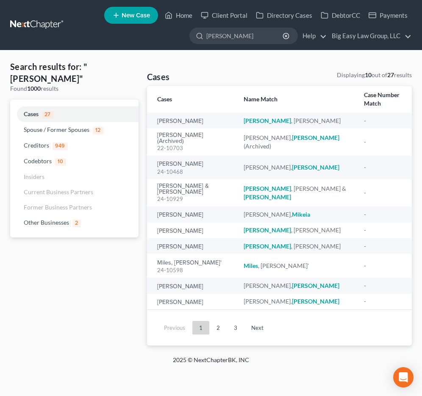
click at [217, 316] on ul "Previous 1 2 3 Next" at bounding box center [279, 327] width 251 height 22
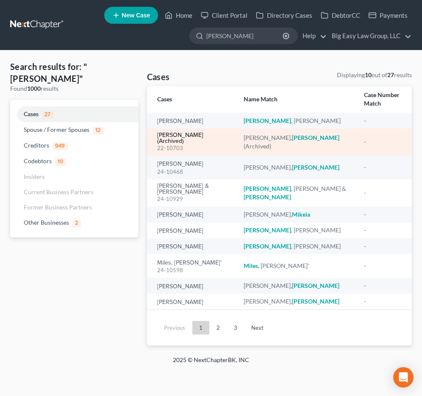
click at [177, 132] on link "[PERSON_NAME] (Archived)" at bounding box center [193, 138] width 73 height 12
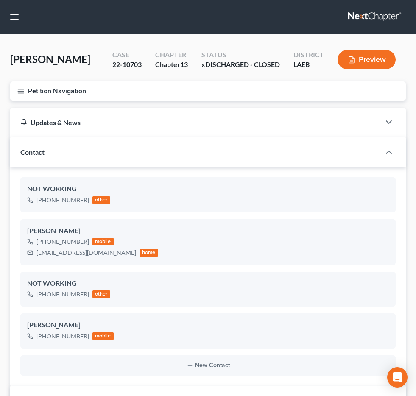
click at [0, 0] on input "search" at bounding box center [0, 0] width 0 height 0
type input "[PERSON_NAME]]"
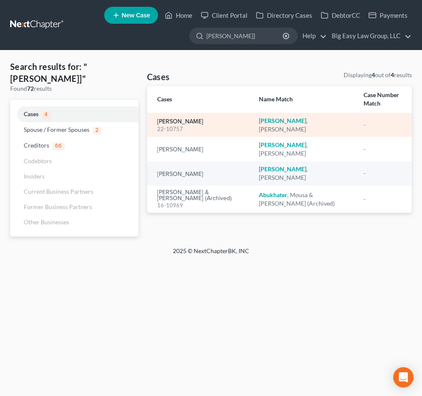
click at [183, 119] on link "[PERSON_NAME]" at bounding box center [180, 122] width 46 height 6
select select "6"
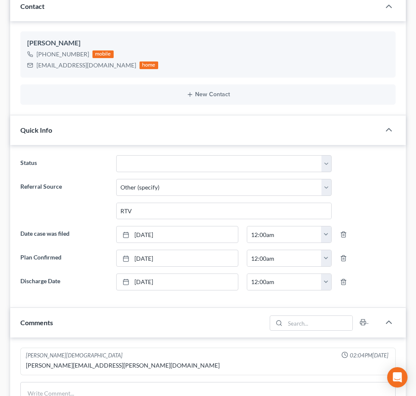
scroll to position [175, 0]
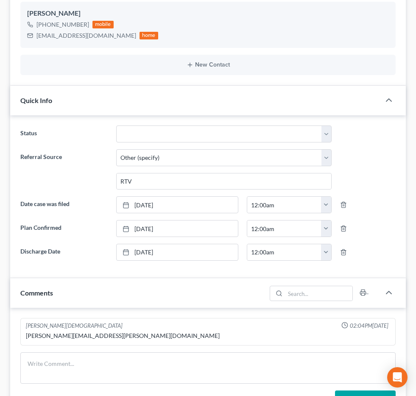
click at [0, 0] on span "Additional Documents" at bounding box center [0, 0] width 0 height 0
click at [0, 0] on span "PACER Notices" at bounding box center [0, 0] width 0 height 0
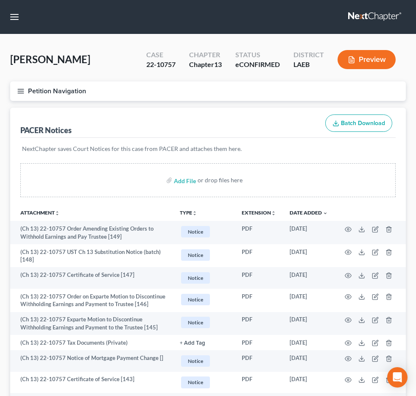
click at [0, 0] on input "search" at bounding box center [0, 0] width 0 height 0
type input "[PERSON_NAME]"
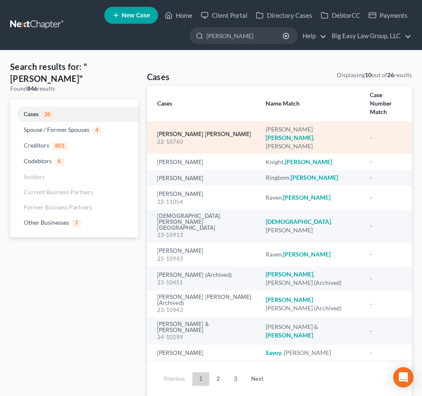
click at [199, 131] on link "[PERSON_NAME] [PERSON_NAME]" at bounding box center [204, 134] width 94 height 6
select select "6"
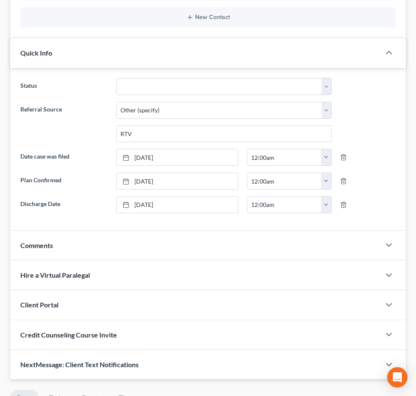
scroll to position [283, 0]
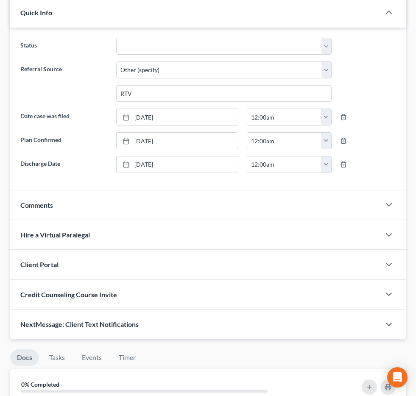
click at [0, 0] on span "Additional Documents" at bounding box center [0, 0] width 0 height 0
click at [0, 0] on link "Doc Form Fields" at bounding box center [0, 0] width 0 height 0
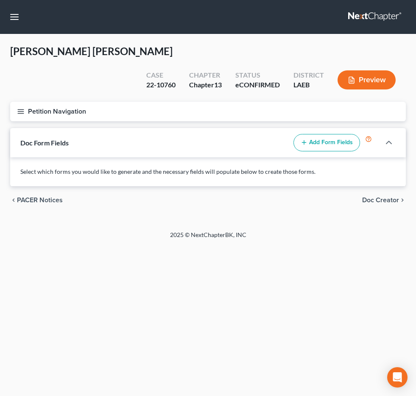
click at [0, 0] on link "PACER Notices" at bounding box center [0, 0] width 0 height 0
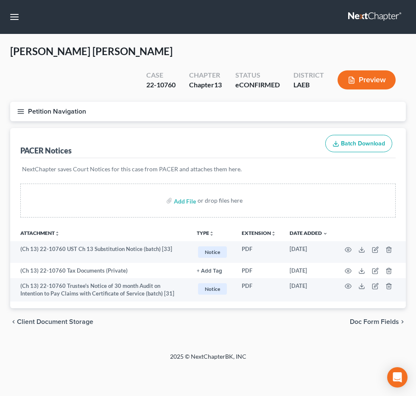
click at [0, 0] on input "search" at bounding box center [0, 0] width 0 height 0
type input "[PERSON_NAME]"
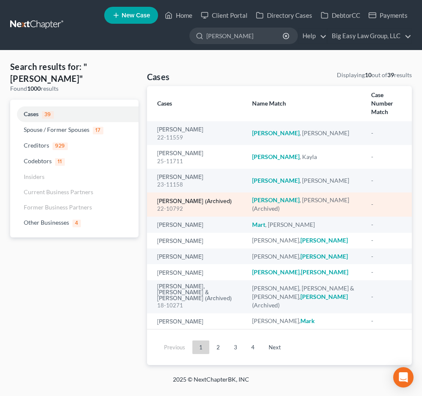
click at [201, 198] on link "[PERSON_NAME] (Archived)" at bounding box center [194, 201] width 75 height 6
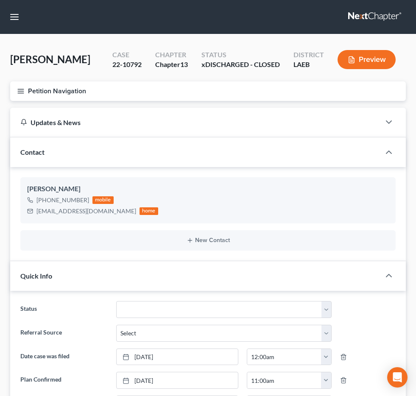
scroll to position [387, 0]
click at [137, 69] on div "22-10792" at bounding box center [126, 65] width 29 height 10
copy div "10792"
click at [133, 64] on div "Case 22-10792" at bounding box center [126, 60] width 43 height 25
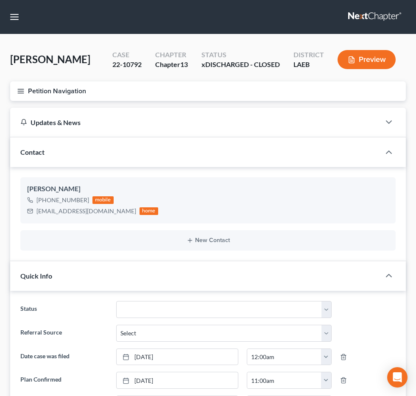
click at [0, 0] on input "search" at bounding box center [0, 0] width 0 height 0
type input "[PERSON_NAME]"
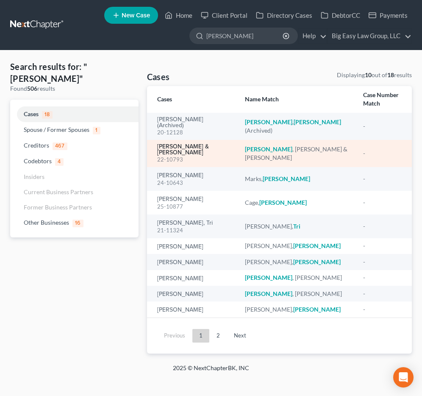
click at [198, 144] on link "[PERSON_NAME] & [PERSON_NAME]" at bounding box center [194, 150] width 74 height 12
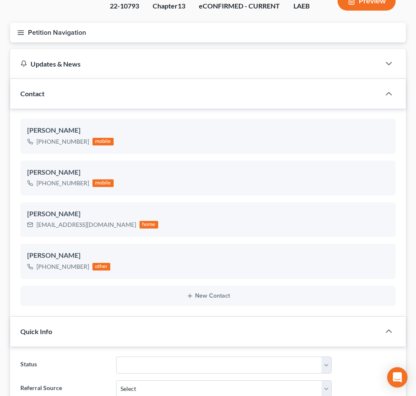
scroll to position [81, 0]
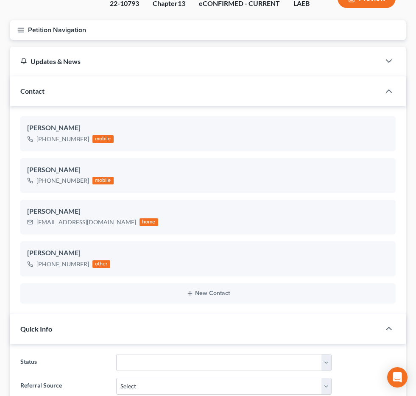
click at [0, 0] on span "Additional Documents" at bounding box center [0, 0] width 0 height 0
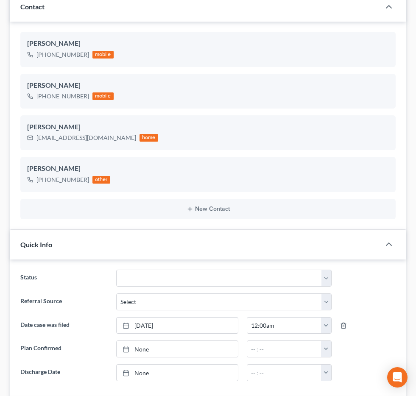
click at [0, 0] on link "PACER Notices" at bounding box center [0, 0] width 0 height 0
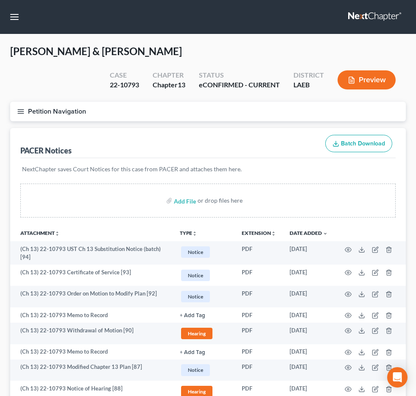
click at [0, 0] on input "search" at bounding box center [0, 0] width 0 height 0
type input "[PERSON_NAME]"
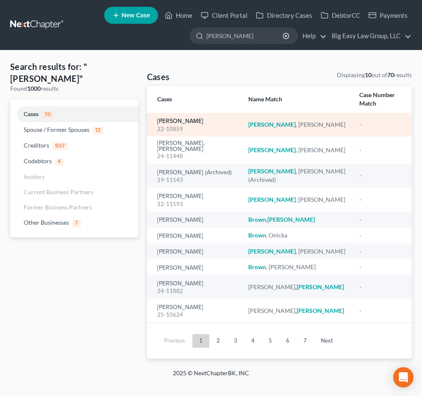
click at [189, 119] on link "[PERSON_NAME]" at bounding box center [180, 121] width 46 height 6
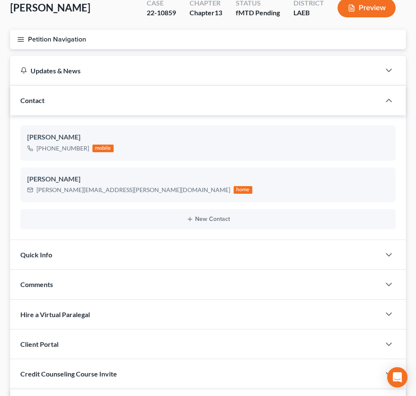
scroll to position [114, 0]
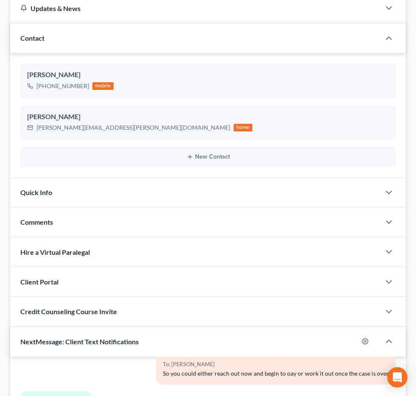
click at [0, 0] on span "Additional Documents" at bounding box center [0, 0] width 0 height 0
click at [0, 0] on span "PACER Notices" at bounding box center [0, 0] width 0 height 0
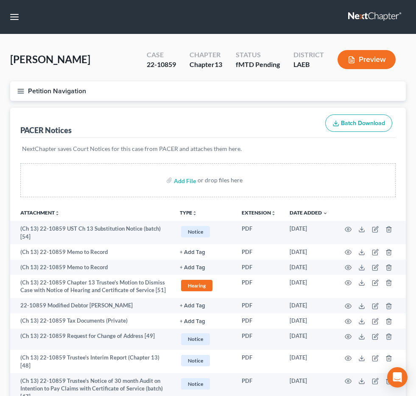
click at [0, 0] on input "search" at bounding box center [0, 0] width 0 height 0
type input "[PERSON_NAME]"
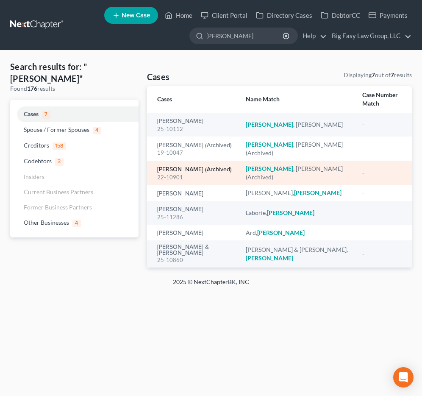
click at [189, 166] on link "[PERSON_NAME] (Archived)" at bounding box center [194, 169] width 75 height 6
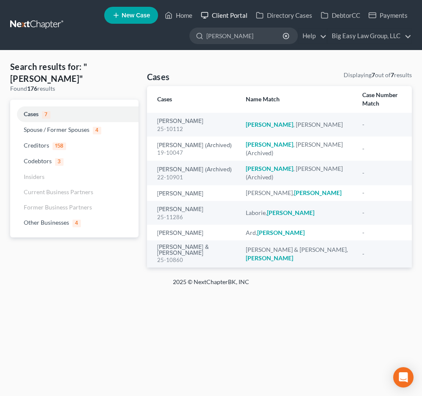
select select "29"
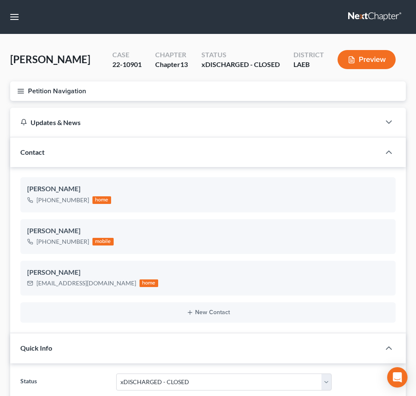
scroll to position [167, 0]
click at [0, 0] on input "search" at bounding box center [0, 0] width 0 height 0
type input "[PERSON_NAME]"
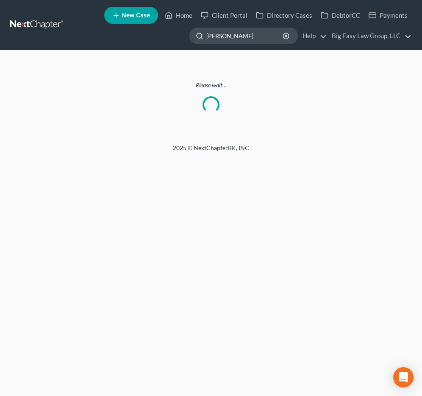
click at [232, 38] on input "[PERSON_NAME]" at bounding box center [245, 36] width 78 height 16
type input "[PERSON_NAME]"
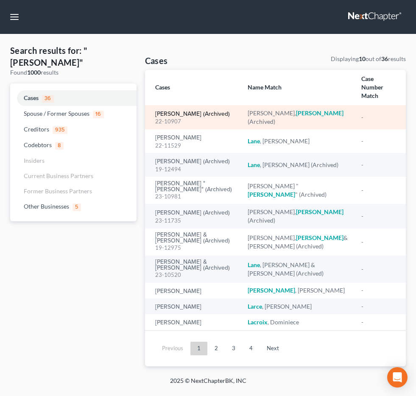
click at [175, 117] on link "[PERSON_NAME] (Archived)" at bounding box center [192, 114] width 75 height 6
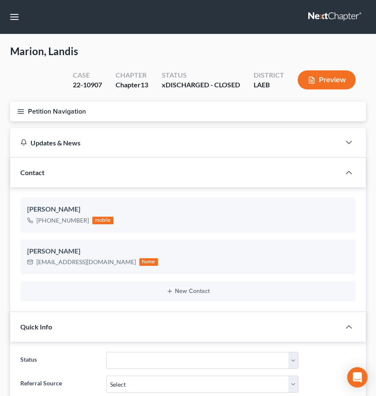
scroll to position [1335, 0]
click at [343, 16] on link at bounding box center [335, 16] width 54 height 15
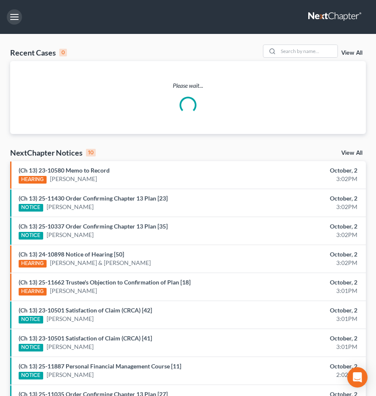
click at [7, 18] on button "button" at bounding box center [14, 16] width 15 height 15
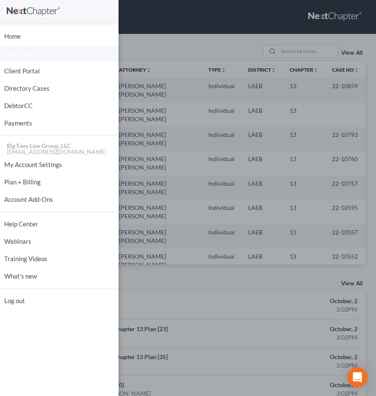
click at [40, 55] on link "New Case" at bounding box center [59, 53] width 119 height 15
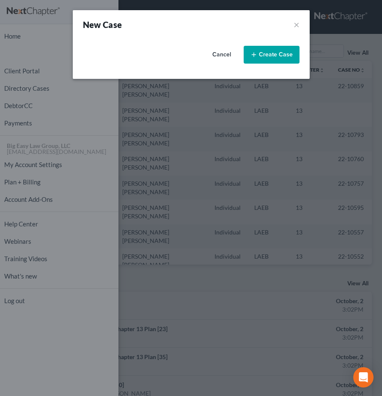
select select "34"
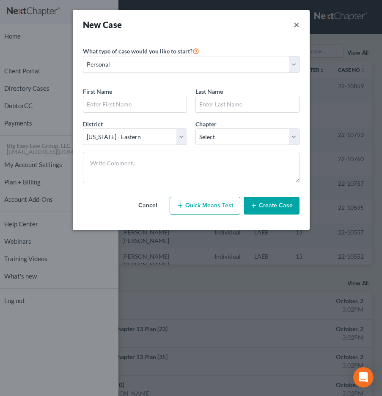
click at [298, 26] on button "×" at bounding box center [297, 25] width 6 height 12
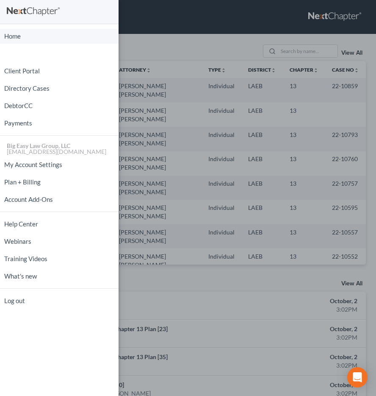
click at [74, 40] on link "Home" at bounding box center [59, 36] width 119 height 15
click at [213, 22] on div "Home New Case Client Portal Directory Cases DebtorCC Payments Big Easy Law Grou…" at bounding box center [188, 198] width 376 height 396
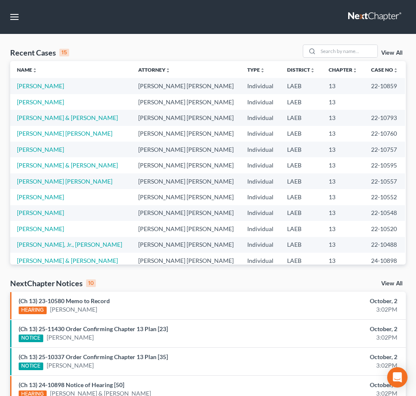
click at [0, 0] on input "search" at bounding box center [0, 0] width 0 height 0
type input "steele"
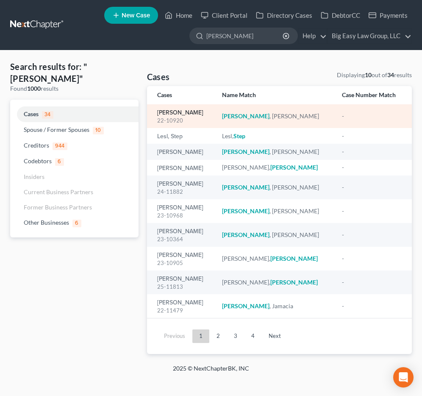
click at [180, 114] on link "Steele, Peter" at bounding box center [180, 113] width 46 height 6
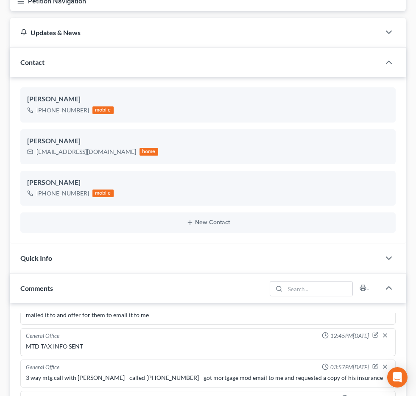
scroll to position [2482, 0]
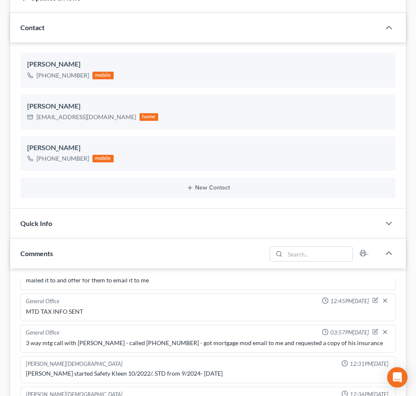
click at [0, 0] on span "Additional Documents" at bounding box center [0, 0] width 0 height 0
click at [0, 0] on link "PACER Notices" at bounding box center [0, 0] width 0 height 0
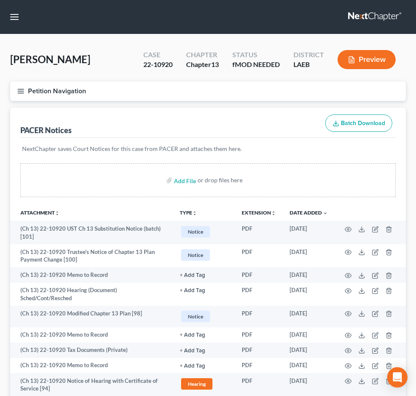
click at [0, 0] on input "search" at bounding box center [0, 0] width 0 height 0
type input "delanueville"
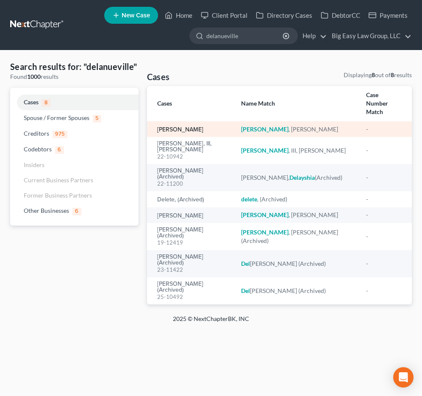
click at [203, 127] on link "DeLaneuville, Wade" at bounding box center [180, 130] width 46 height 6
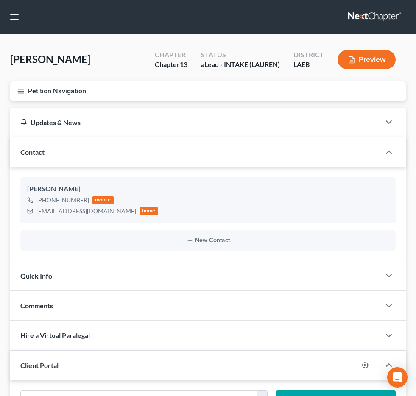
scroll to position [105, 0]
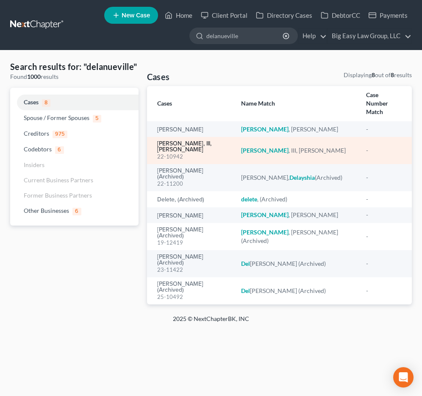
click at [212, 141] on link "Delaneuville, III, Adolph" at bounding box center [192, 147] width 70 height 12
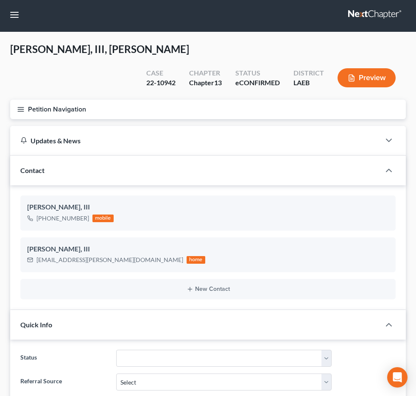
scroll to position [153, 0]
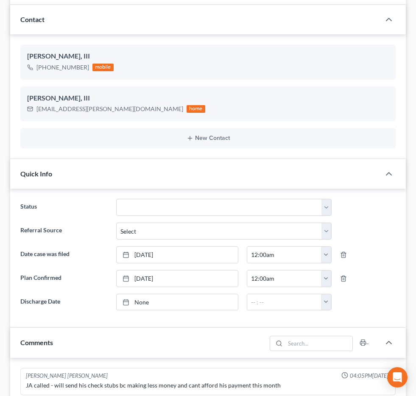
click at [0, 0] on span "Additional Documents" at bounding box center [0, 0] width 0 height 0
click at [0, 0] on link "PACER Notices" at bounding box center [0, 0] width 0 height 0
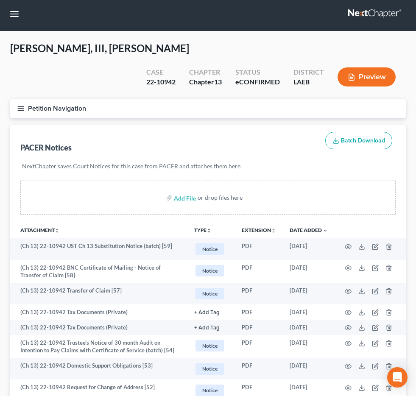
scroll to position [3, 0]
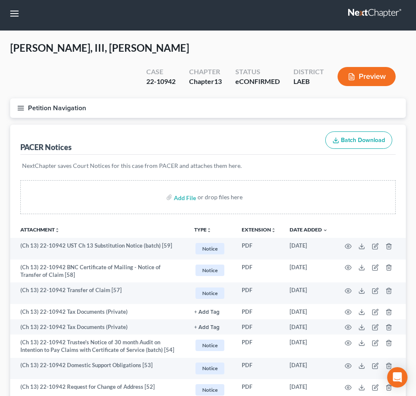
click at [0, 0] on input "search" at bounding box center [0, 0] width 0 height 0
type input "pichon"
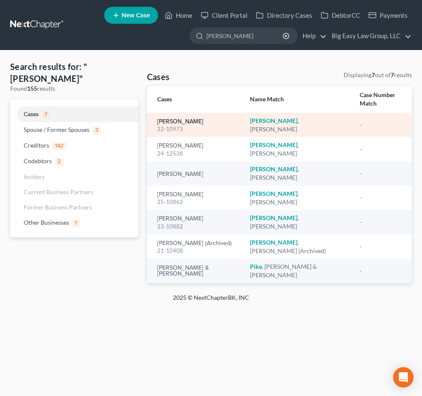
click at [160, 119] on link "Pichon, Lisa" at bounding box center [180, 122] width 46 height 6
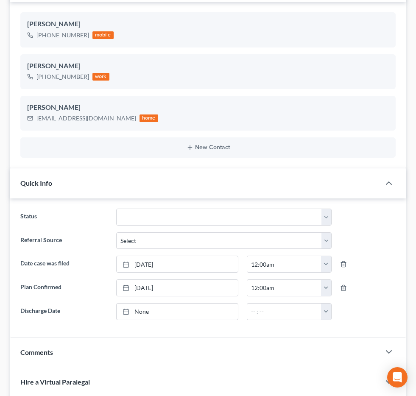
scroll to position [274, 0]
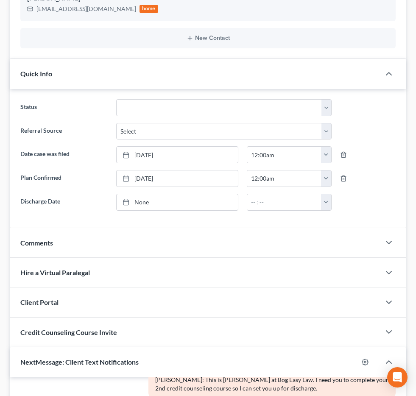
click at [0, 0] on span "Additional Documents" at bounding box center [0, 0] width 0 height 0
click at [0, 0] on span "PACER Notices" at bounding box center [0, 0] width 0 height 0
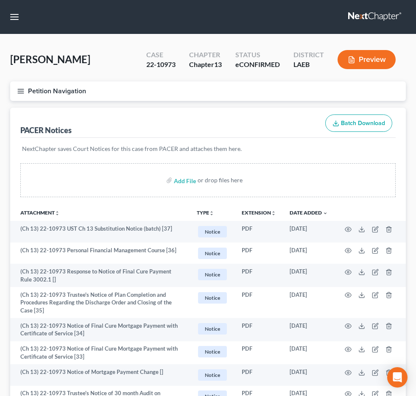
click at [0, 0] on input "search" at bounding box center [0, 0] width 0 height 0
type input "smith"
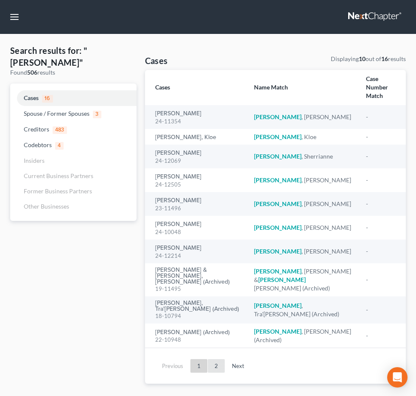
click at [214, 364] on link "2" at bounding box center [216, 366] width 17 height 14
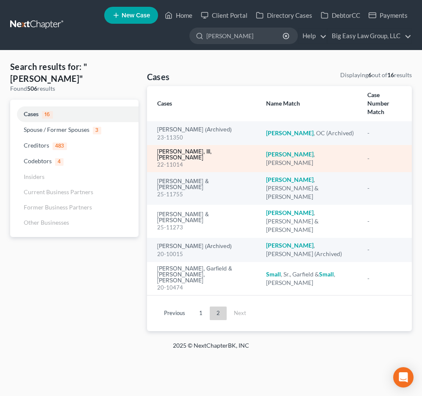
click at [179, 149] on link "Smith, III, Ernest" at bounding box center [204, 155] width 95 height 12
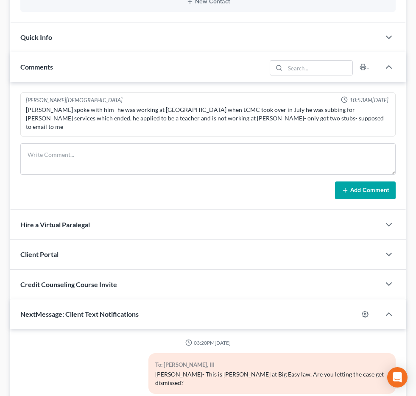
scroll to position [3226, 0]
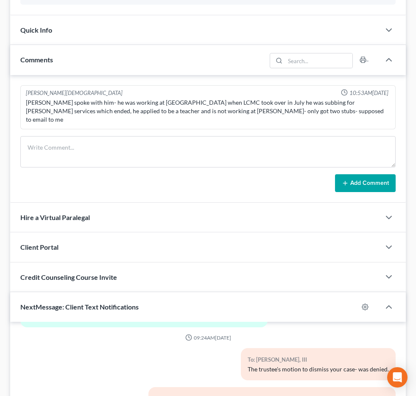
click at [0, 0] on span "NextChapter Mailing" at bounding box center [0, 0] width 0 height 0
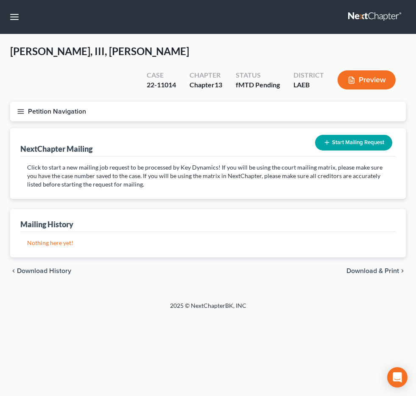
scroll to position [116, 0]
click at [0, 0] on span "Additional Documents" at bounding box center [0, 0] width 0 height 0
click at [0, 0] on span "PACER Notices" at bounding box center [0, 0] width 0 height 0
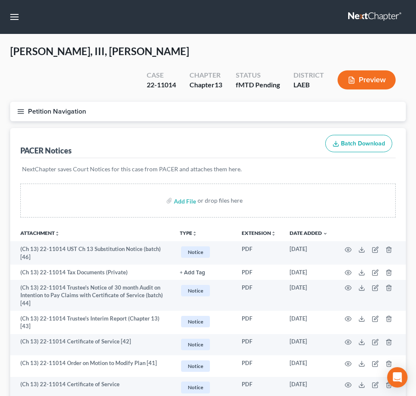
click at [0, 0] on input "search" at bounding box center [0, 0] width 0 height 0
type input "bakos"
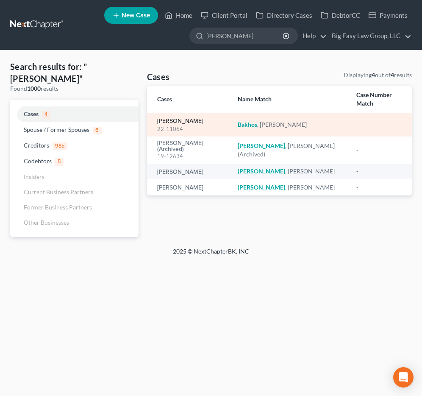
click at [186, 118] on link "Bakhos, Samer" at bounding box center [180, 121] width 46 height 6
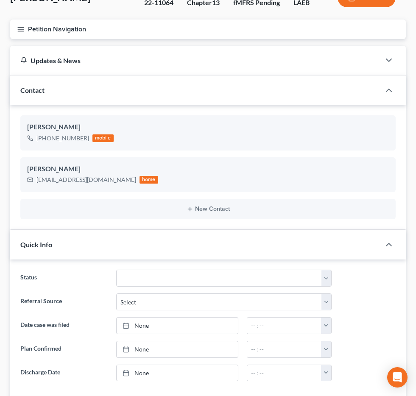
scroll to position [155, 0]
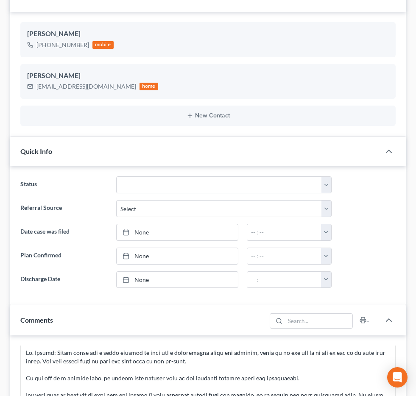
click at [0, 0] on span "Additional Documents" at bounding box center [0, 0] width 0 height 0
click at [0, 0] on link "PACER Notices" at bounding box center [0, 0] width 0 height 0
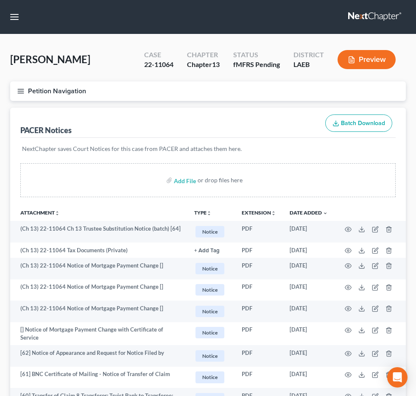
click at [229, 34] on nav "Home New Case Client Portal Directory Cases DebtorCC Payments Big Easy Law Grou…" at bounding box center [208, 17] width 416 height 34
click at [0, 0] on input "search" at bounding box center [0, 0] width 0 height 0
type input "lee"
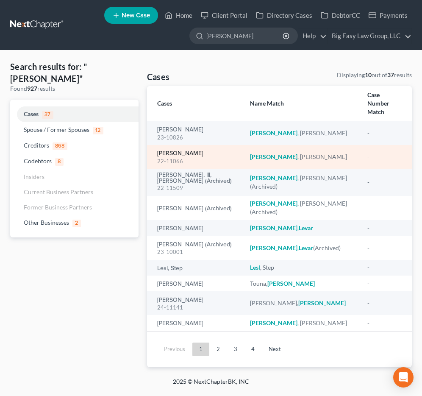
click at [177, 150] on link "Lee, Doris" at bounding box center [180, 153] width 46 height 6
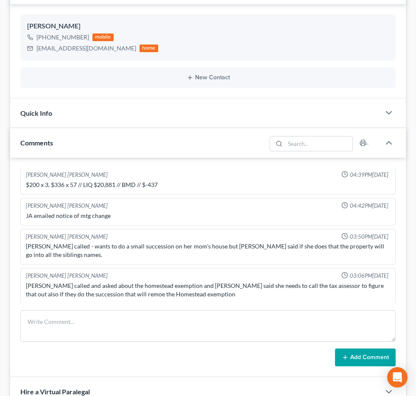
scroll to position [166, 0]
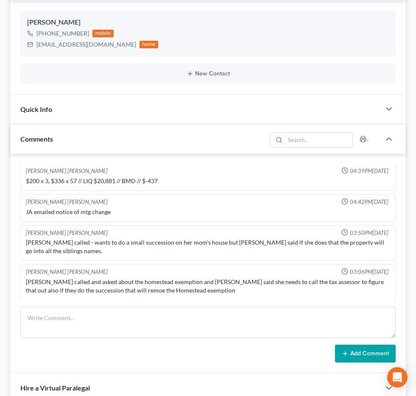
click at [0, 0] on span "Additional Documents" at bounding box center [0, 0] width 0 height 0
click at [0, 0] on link "PACER Notices" at bounding box center [0, 0] width 0 height 0
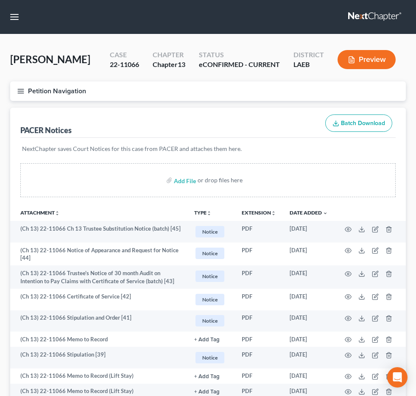
click at [0, 0] on circle at bounding box center [0, 0] width 0 height 0
click at [0, 0] on input "search" at bounding box center [0, 0] width 0 height 0
type input "surtain"
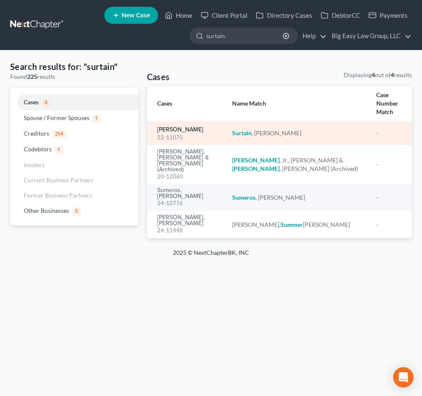
click at [174, 127] on link "Surtain, Tonetta" at bounding box center [180, 130] width 46 height 6
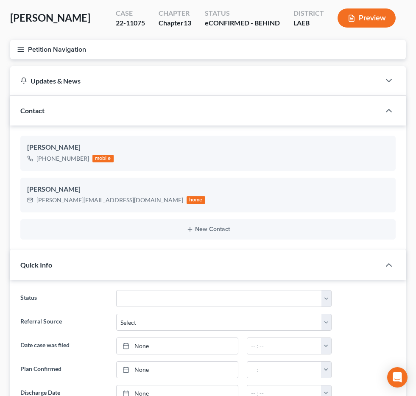
scroll to position [75, 0]
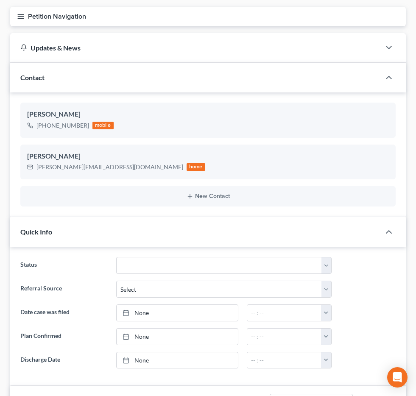
click at [0, 0] on span "Additional Documents" at bounding box center [0, 0] width 0 height 0
click at [0, 0] on link "PACER Notices" at bounding box center [0, 0] width 0 height 0
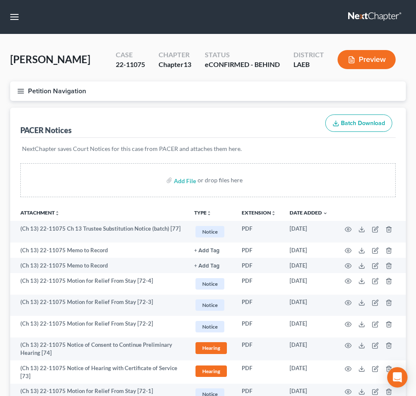
click at [0, 0] on div at bounding box center [0, 0] width 0 height 0
click at [0, 0] on input "search" at bounding box center [0, 0] width 0 height 0
type input "guillory"
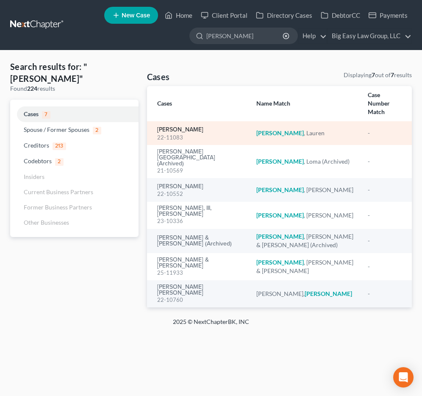
click at [177, 127] on link "[PERSON_NAME]" at bounding box center [180, 130] width 46 height 6
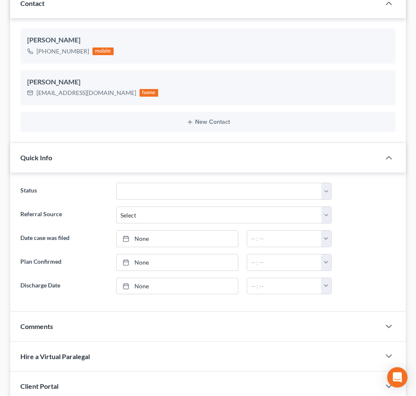
scroll to position [140, 0]
click at [0, 0] on span "Additional Documents" at bounding box center [0, 0] width 0 height 0
click at [0, 0] on span "PACER Notices" at bounding box center [0, 0] width 0 height 0
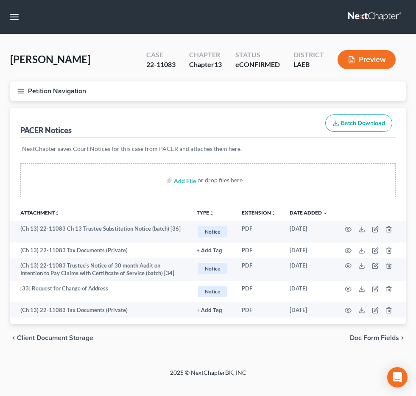
click at [0, 0] on input "search" at bounding box center [0, 0] width 0 height 0
type input "williams"
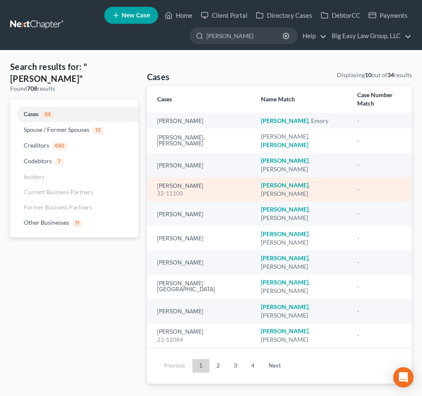
click at [202, 181] on div "Williams, Cynthia 22-11100" at bounding box center [202, 189] width 91 height 17
click at [198, 183] on link "Williams, Cynthia" at bounding box center [180, 186] width 46 height 6
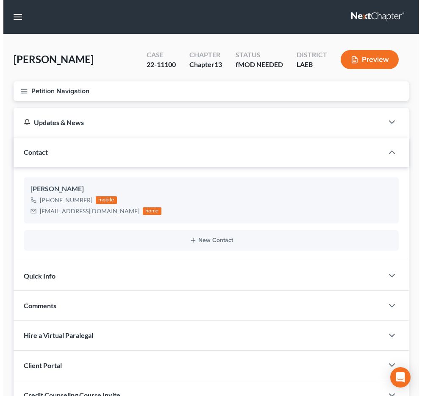
scroll to position [1671, 0]
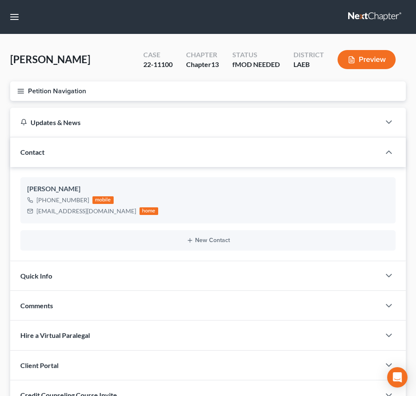
click at [0, 0] on input "search" at bounding box center [0, 0] width 0 height 0
type input "williams"
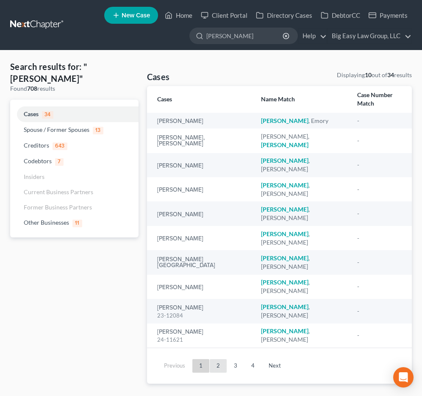
click at [216, 359] on link "2" at bounding box center [218, 366] width 17 height 14
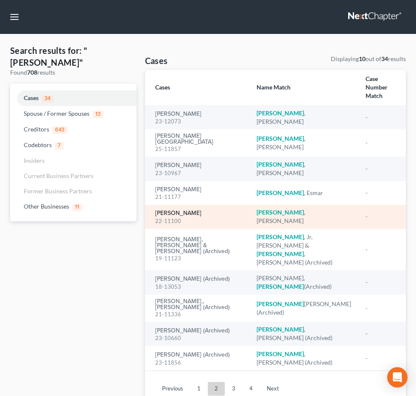
click at [183, 216] on link "[PERSON_NAME]" at bounding box center [178, 213] width 46 height 6
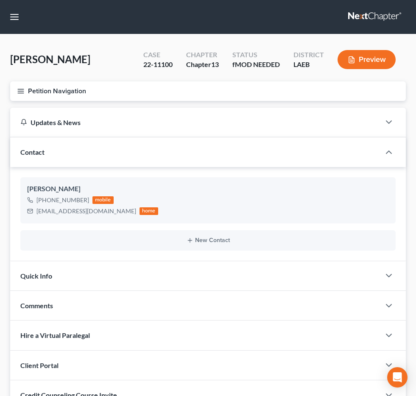
scroll to position [72, 0]
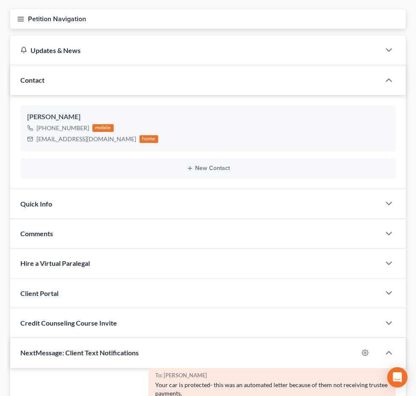
click at [0, 0] on span "Additional Documents" at bounding box center [0, 0] width 0 height 0
click at [0, 0] on link "PACER Notices" at bounding box center [0, 0] width 0 height 0
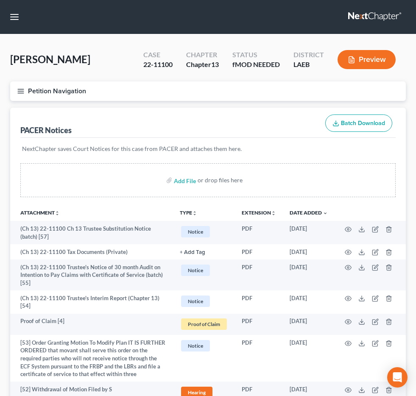
click at [0, 0] on input "search" at bounding box center [0, 0] width 0 height 0
type input "[PERSON_NAME]"
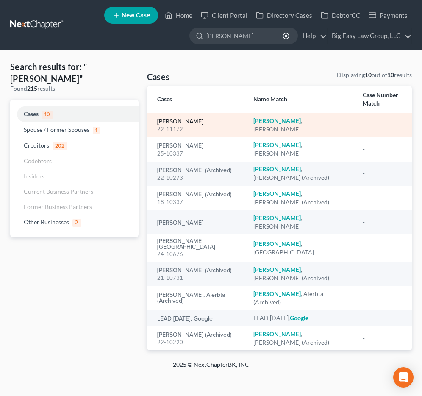
click at [172, 119] on link "[PERSON_NAME]" at bounding box center [180, 122] width 46 height 6
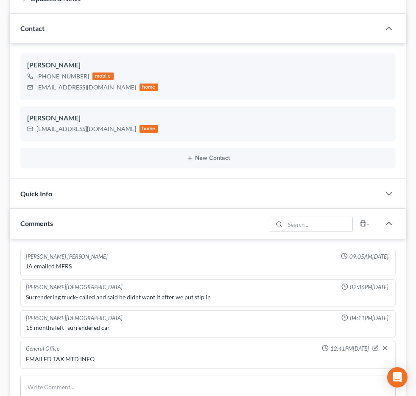
scroll to position [137, 0]
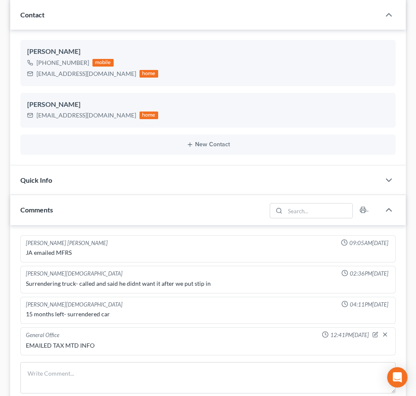
click at [0, 0] on span "Additional Documents" at bounding box center [0, 0] width 0 height 0
click at [0, 0] on link "PACER Notices" at bounding box center [0, 0] width 0 height 0
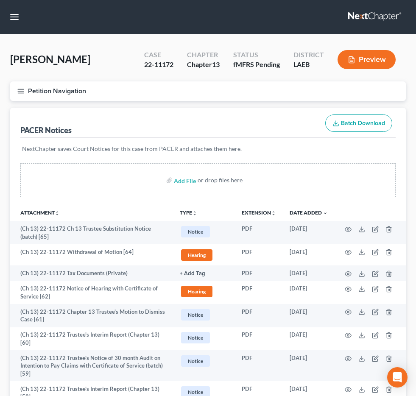
click at [0, 0] on input "search" at bounding box center [0, 0] width 0 height 0
type input "[PERSON_NAME]"
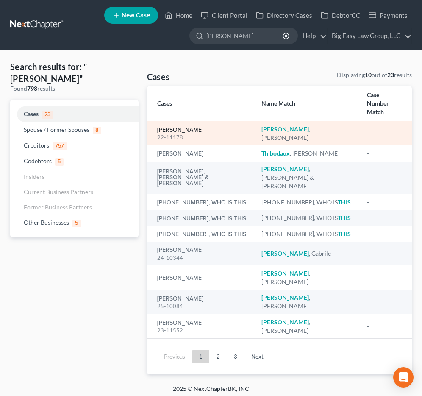
click at [174, 127] on link "[PERSON_NAME]" at bounding box center [180, 130] width 46 height 6
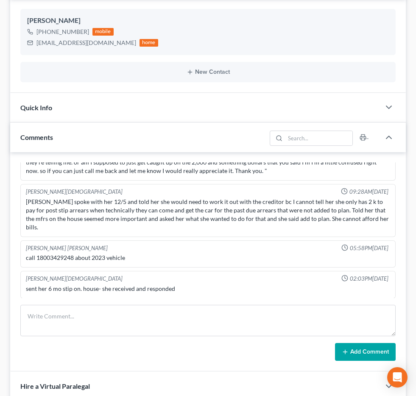
scroll to position [169, 0]
click at [0, 0] on span "Additional Documents" at bounding box center [0, 0] width 0 height 0
click at [0, 0] on link "PACER Notices" at bounding box center [0, 0] width 0 height 0
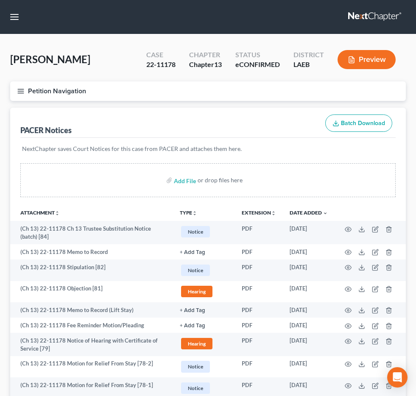
click at [0, 0] on input "search" at bounding box center [0, 0] width 0 height 0
type input "major"
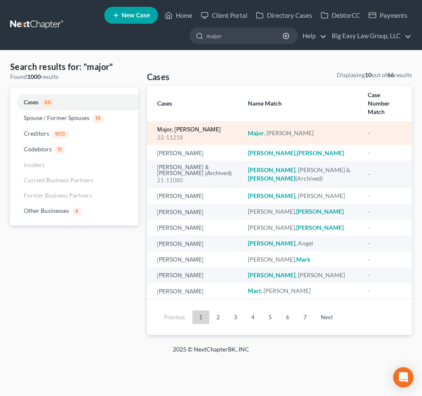
click at [181, 127] on link "Major, [PERSON_NAME]" at bounding box center [189, 130] width 64 height 6
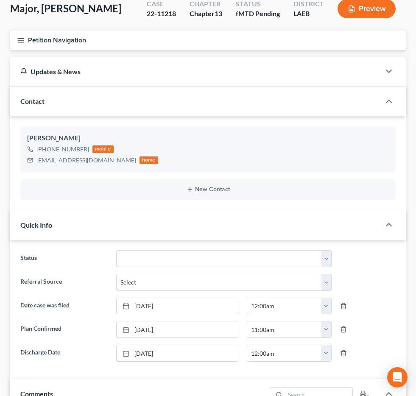
scroll to position [2571, 0]
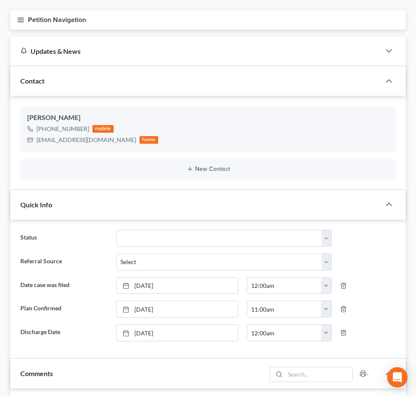
click at [0, 0] on span "Additional Documents" at bounding box center [0, 0] width 0 height 0
click at [0, 0] on li "PACER Notices" at bounding box center [0, 0] width 0 height 0
click at [0, 0] on link "PACER Notices" at bounding box center [0, 0] width 0 height 0
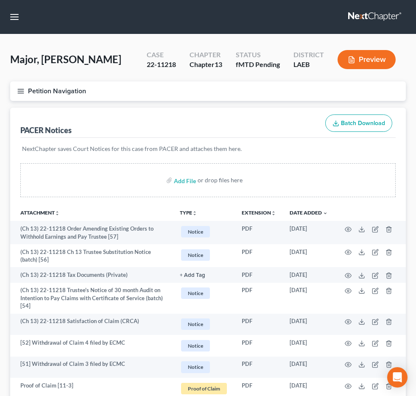
click at [0, 0] on input "search" at bounding box center [0, 0] width 0 height 0
type input "duplessis"
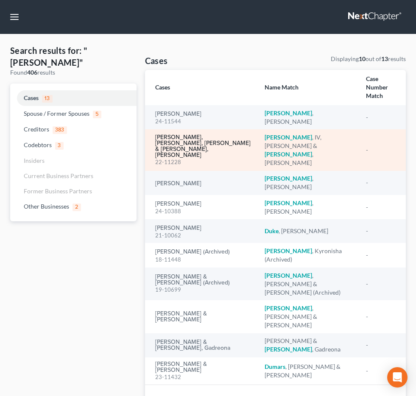
click at [180, 141] on link "Duplessis, IV, Ulysses & Duplessis, Shikari" at bounding box center [203, 146] width 96 height 24
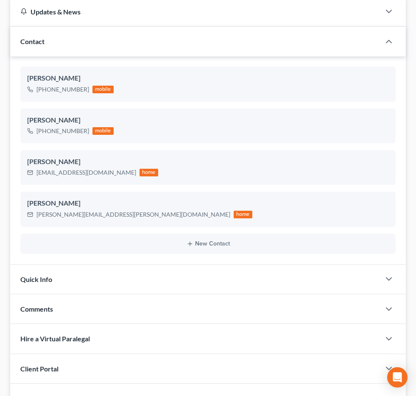
scroll to position [151, 0]
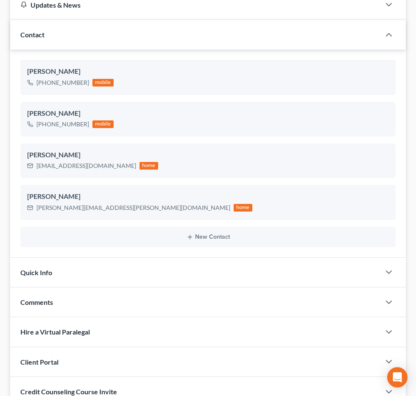
click at [0, 0] on span "Additional Documents" at bounding box center [0, 0] width 0 height 0
click at [0, 0] on link "PACER Notices" at bounding box center [0, 0] width 0 height 0
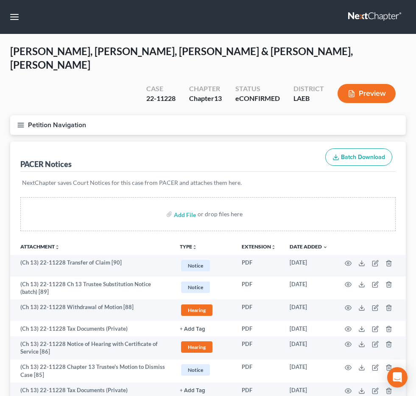
click at [0, 0] on input "search" at bounding box center [0, 0] width 0 height 0
type input "robinson"
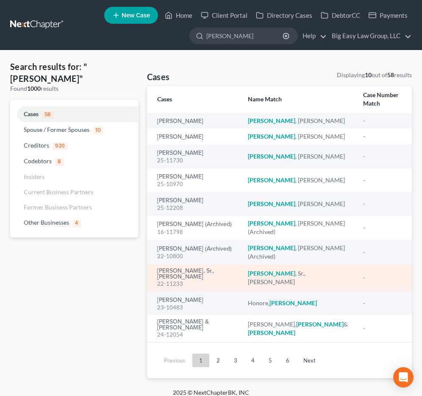
click at [195, 268] on div "Robinson, Sr., Sean 22-11233" at bounding box center [195, 278] width 77 height 20
click at [197, 268] on link "Robinson, Sr., Sean" at bounding box center [195, 274] width 77 height 12
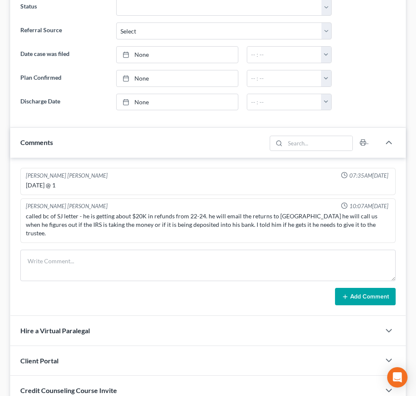
scroll to position [371, 0]
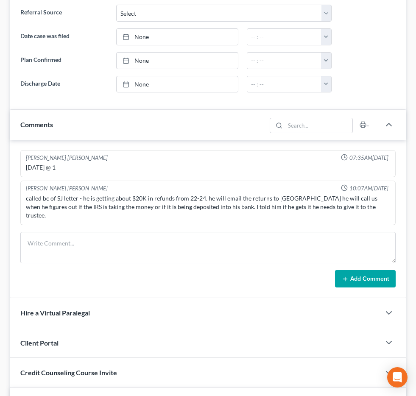
click at [0, 0] on span "Additional Documents" at bounding box center [0, 0] width 0 height 0
click at [0, 0] on link "PACER Notices" at bounding box center [0, 0] width 0 height 0
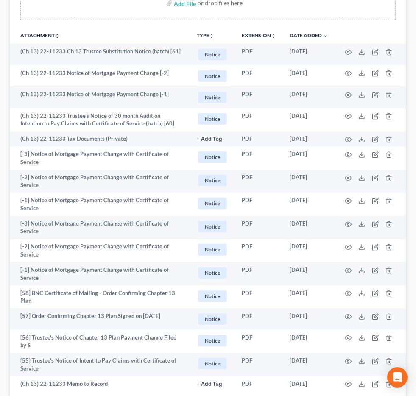
scroll to position [23, 0]
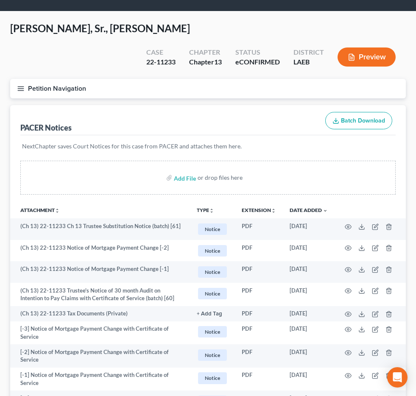
click at [0, 0] on input "search" at bounding box center [0, 0] width 0 height 0
type input "bergeron"
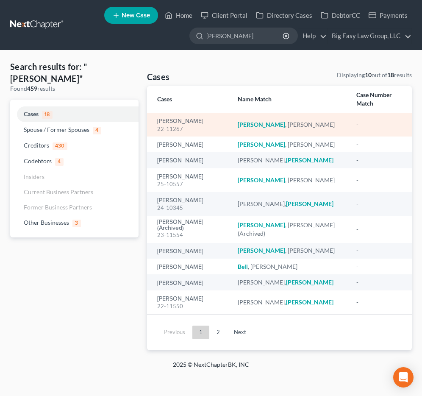
click at [180, 113] on td "Bergeron, Andre 22-11267" at bounding box center [189, 125] width 84 height 24
click at [181, 118] on link "[PERSON_NAME]" at bounding box center [180, 121] width 46 height 6
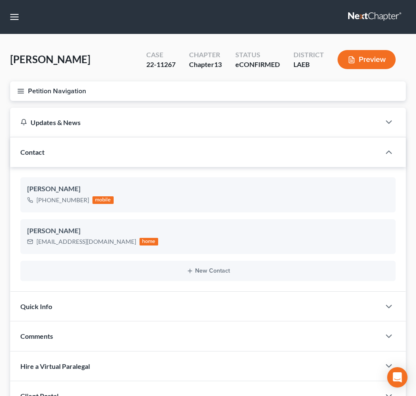
scroll to position [280, 0]
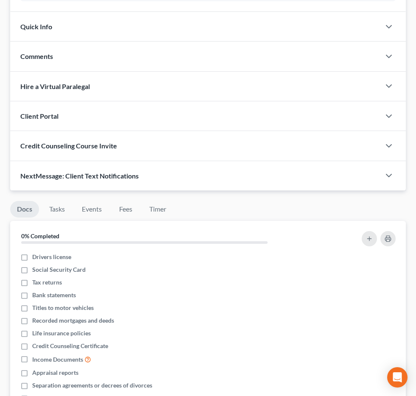
click at [0, 0] on span "Additional Documents" at bounding box center [0, 0] width 0 height 0
click at [0, 0] on link "PACER Notices" at bounding box center [0, 0] width 0 height 0
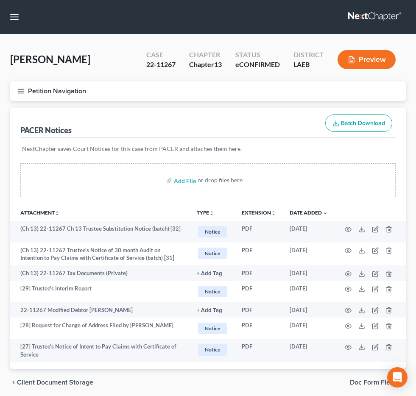
click at [0, 0] on input "search" at bounding box center [0, 0] width 0 height 0
type input "lombard"
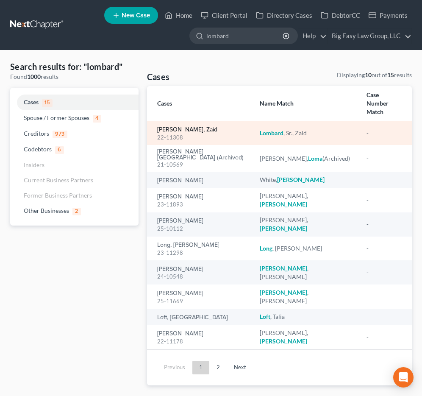
click at [175, 127] on link "[PERSON_NAME], Zaid" at bounding box center [187, 130] width 60 height 6
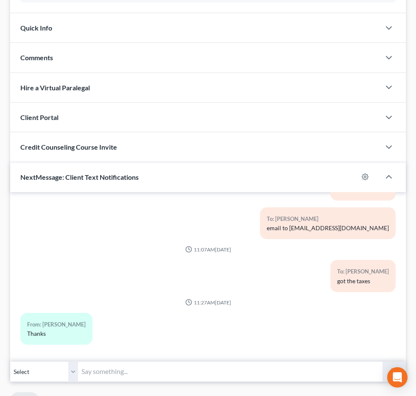
scroll to position [286, 0]
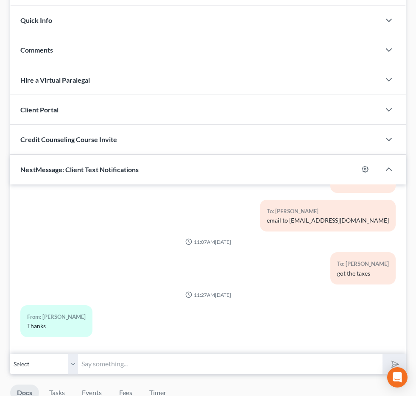
click at [0, 0] on span "Additional Documents" at bounding box center [0, 0] width 0 height 0
click at [0, 0] on span "PACER Notices" at bounding box center [0, 0] width 0 height 0
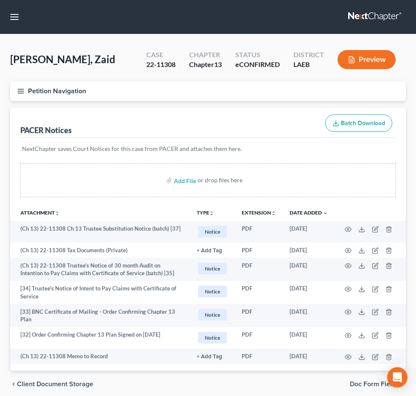
click at [0, 0] on input "search" at bounding box center [0, 0] width 0 height 0
type input "netto"
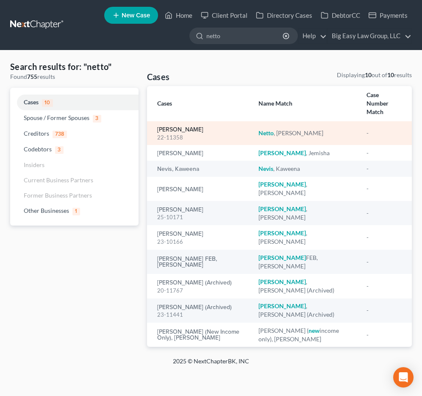
click at [171, 127] on link "[PERSON_NAME]" at bounding box center [180, 130] width 46 height 6
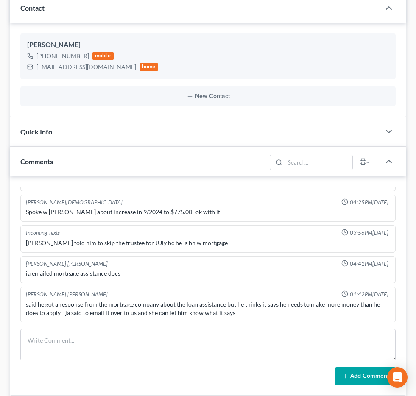
scroll to position [232, 0]
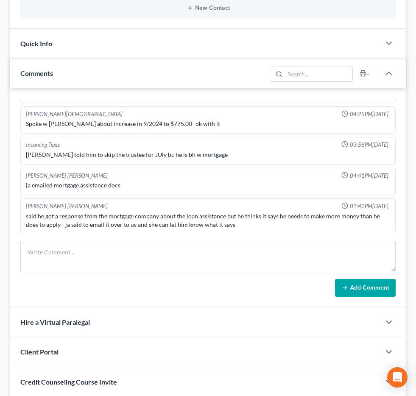
click at [0, 0] on span "Additional Documents" at bounding box center [0, 0] width 0 height 0
click at [0, 0] on link "PACER Notices" at bounding box center [0, 0] width 0 height 0
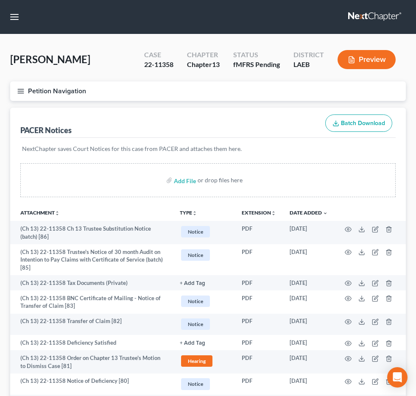
click at [0, 0] on input "search" at bounding box center [0, 0] width 0 height 0
type input "barthelemy"
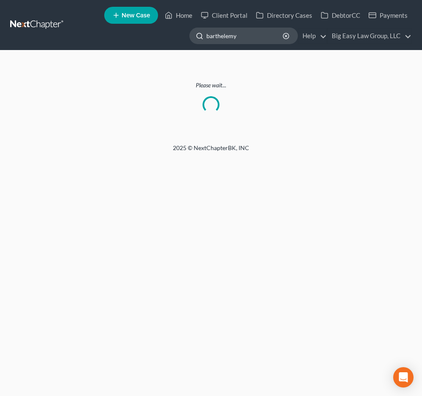
click at [246, 34] on input "barthelemy" at bounding box center [245, 36] width 78 height 16
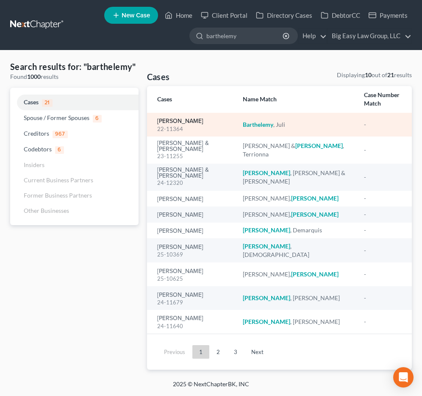
click at [172, 118] on link "[PERSON_NAME]" at bounding box center [180, 121] width 46 height 6
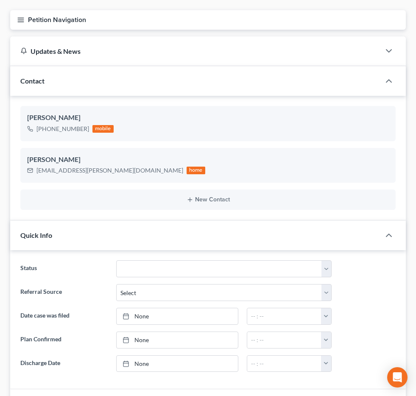
scroll to position [72, 0]
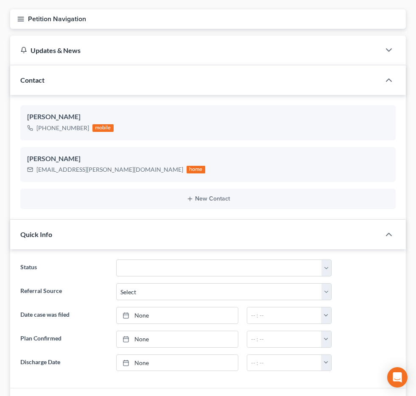
click at [0, 0] on span "Additional Documents" at bounding box center [0, 0] width 0 height 0
click at [0, 0] on link "PACER Notices" at bounding box center [0, 0] width 0 height 0
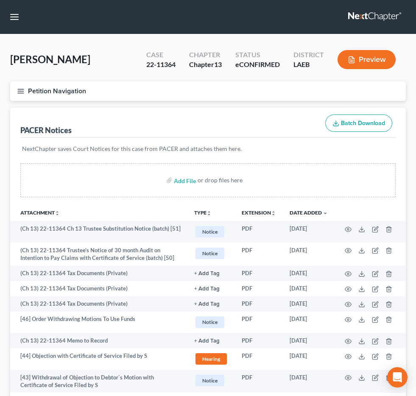
click at [0, 0] on input "search" at bounding box center [0, 0] width 0 height 0
type input "iglesias"
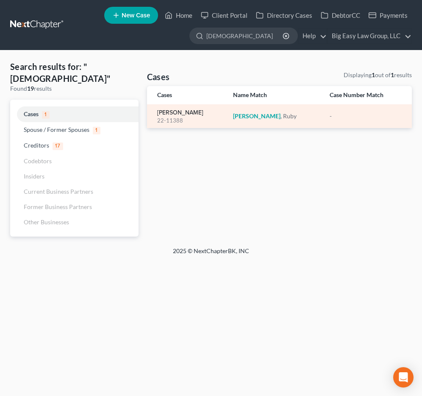
click at [184, 110] on link "Iglesias, Ruby" at bounding box center [180, 113] width 46 height 6
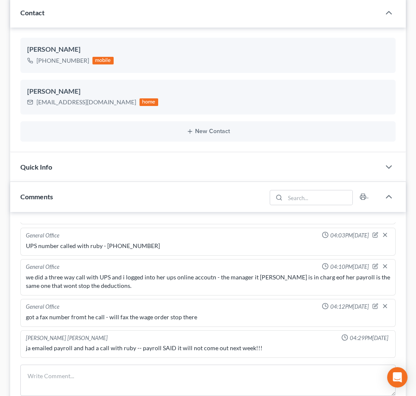
scroll to position [12346, 0]
click at [0, 0] on link "NextChapter Mailing" at bounding box center [0, 0] width 0 height 0
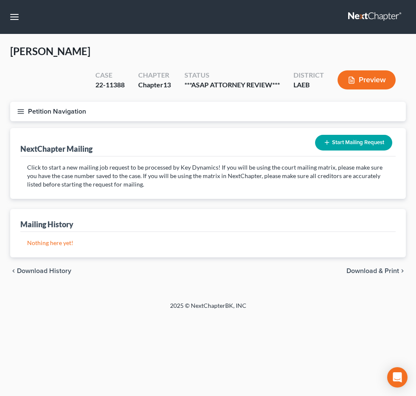
scroll to position [116, 0]
click at [0, 0] on span "Additional Documents" at bounding box center [0, 0] width 0 height 0
click at [0, 0] on link "PACER Notices" at bounding box center [0, 0] width 0 height 0
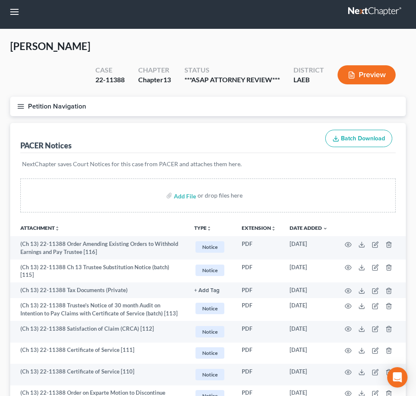
scroll to position [7, 0]
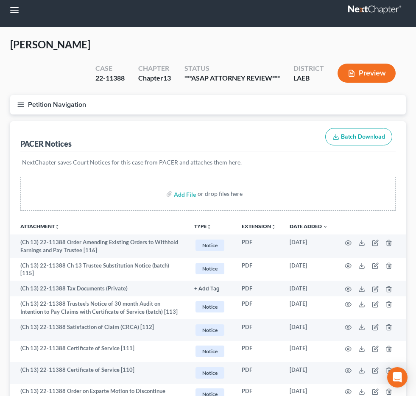
click at [0, 0] on input "search" at bounding box center [0, 0] width 0 height 0
type input "davis"
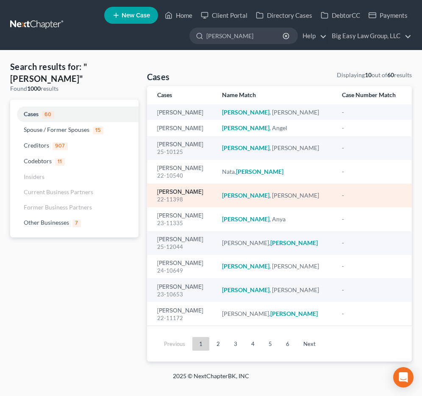
click at [171, 193] on link "[PERSON_NAME]" at bounding box center [180, 192] width 46 height 6
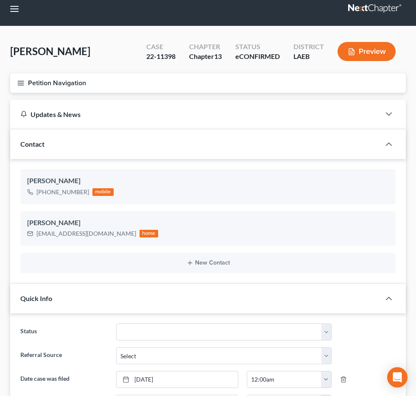
scroll to position [44, 0]
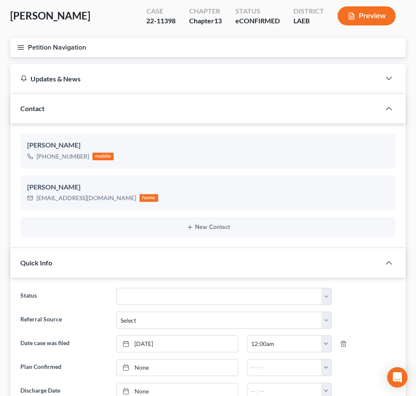
click at [0, 0] on span "Additional Documents" at bounding box center [0, 0] width 0 height 0
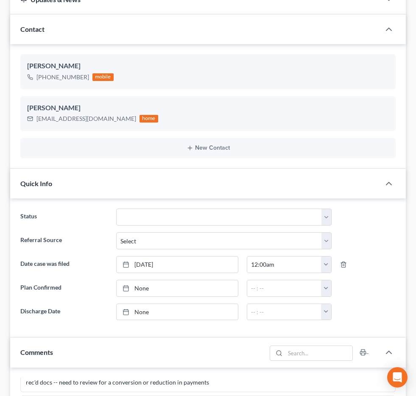
click at [0, 0] on link "PACER Notices" at bounding box center [0, 0] width 0 height 0
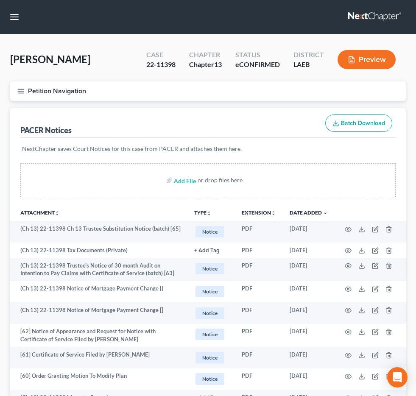
click at [0, 0] on input "search" at bounding box center [0, 0] width 0 height 0
type input "jones"
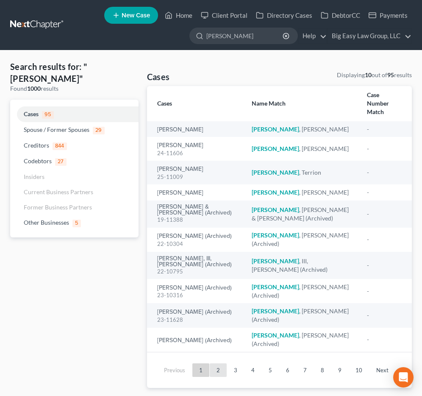
click at [222, 363] on link "2" at bounding box center [218, 370] width 17 height 14
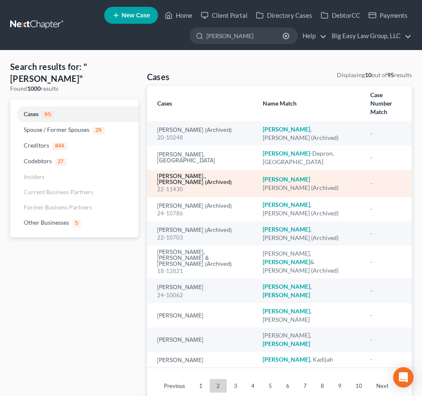
click at [196, 173] on link "Jones, Jr., Harrison (Archived)" at bounding box center [203, 179] width 92 height 12
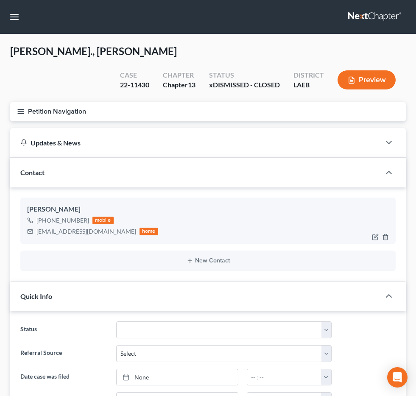
scroll to position [972, 0]
click at [0, 0] on input "search" at bounding box center [0, 0] width 0 height 0
type input "burns"
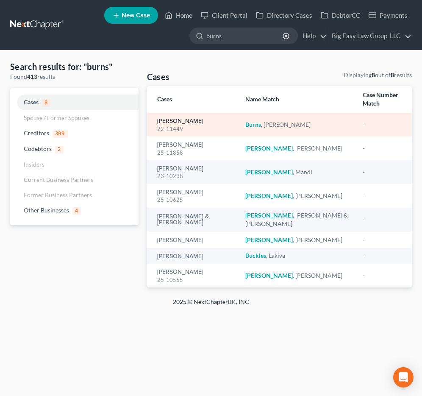
click at [182, 118] on link "[PERSON_NAME]" at bounding box center [180, 121] width 46 height 6
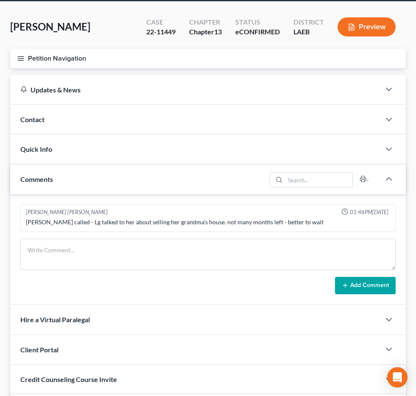
scroll to position [71, 0]
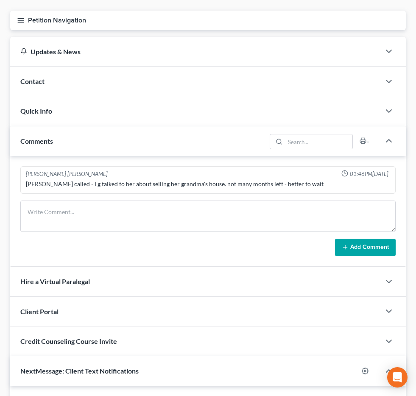
click at [0, 0] on span "Additional Documents" at bounding box center [0, 0] width 0 height 0
click at [0, 0] on span "PACER Notices" at bounding box center [0, 0] width 0 height 0
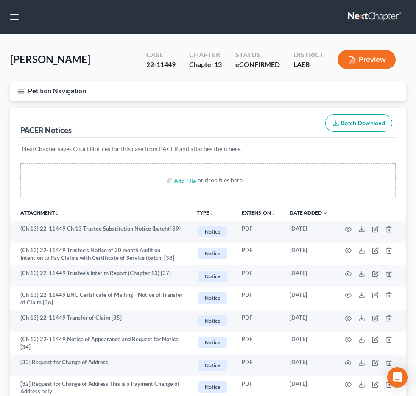
click at [0, 0] on input "search" at bounding box center [0, 0] width 0 height 0
type input "cangiami;;a"
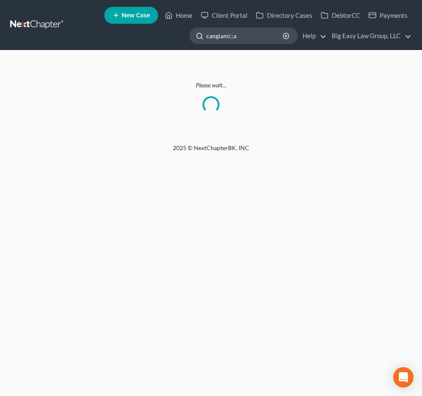
click at [245, 37] on input "cangiami;;a" at bounding box center [245, 36] width 78 height 16
type input "cangiamilla"
click at [183, 15] on link "Home" at bounding box center [179, 15] width 36 height 15
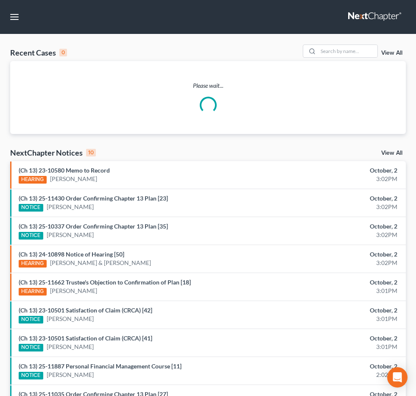
click at [0, 0] on input "search" at bounding box center [0, 0] width 0 height 0
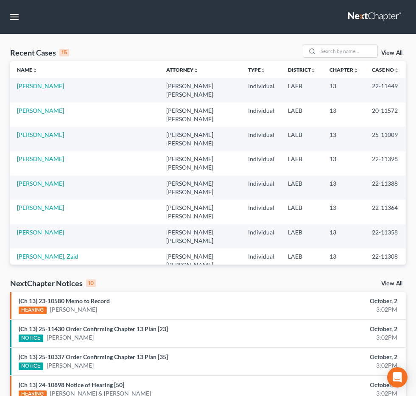
type input "cangiamilla"
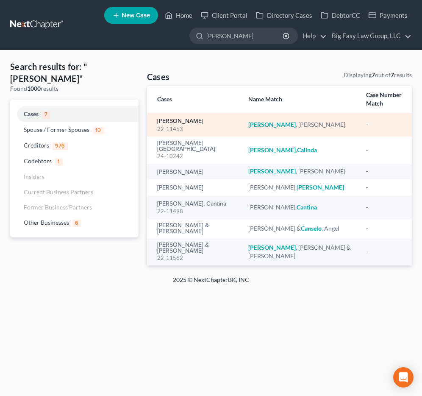
click at [191, 123] on link "[PERSON_NAME]" at bounding box center [180, 121] width 46 height 6
select select "6"
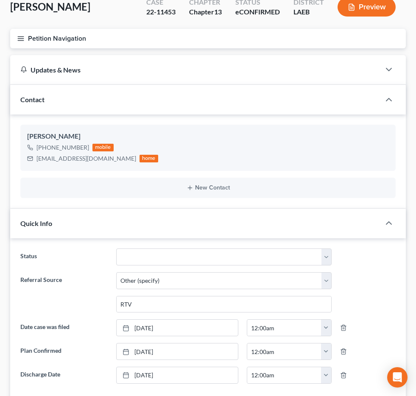
scroll to position [56, 0]
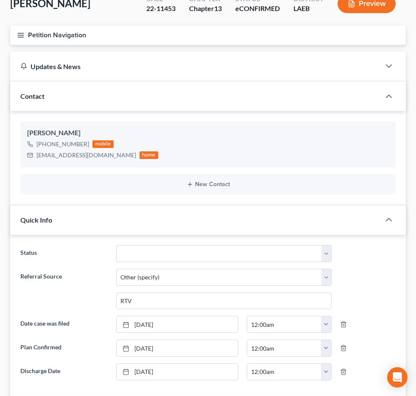
click at [0, 0] on span "Additional Documents" at bounding box center [0, 0] width 0 height 0
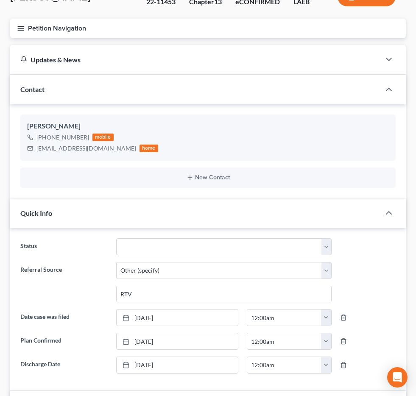
scroll to position [69, 0]
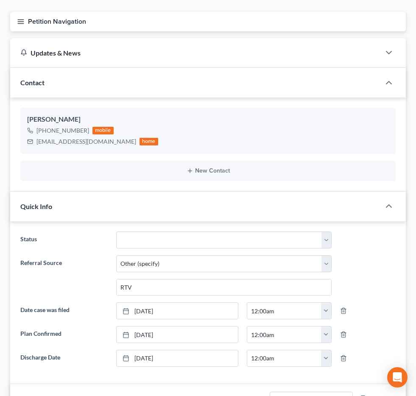
click at [0, 0] on link "PACER Notices" at bounding box center [0, 0] width 0 height 0
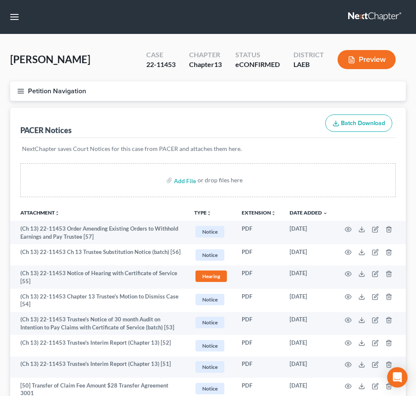
click at [0, 0] on input "search" at bounding box center [0, 0] width 0 height 0
type input "[PERSON_NAME]"
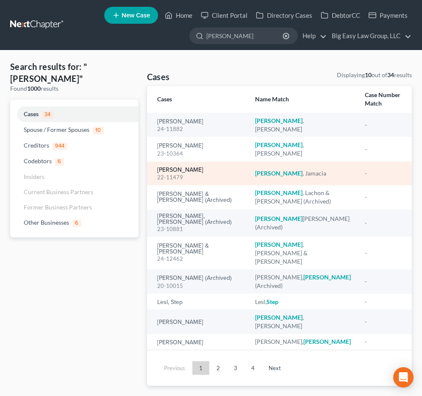
click at [181, 169] on link "[PERSON_NAME]" at bounding box center [180, 170] width 46 height 6
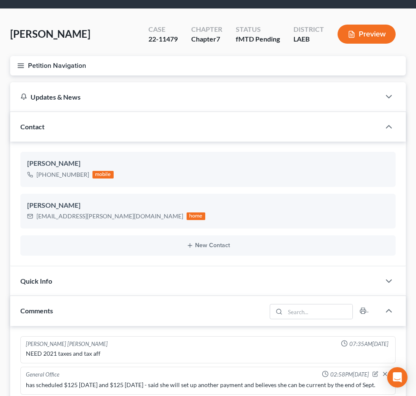
scroll to position [67, 0]
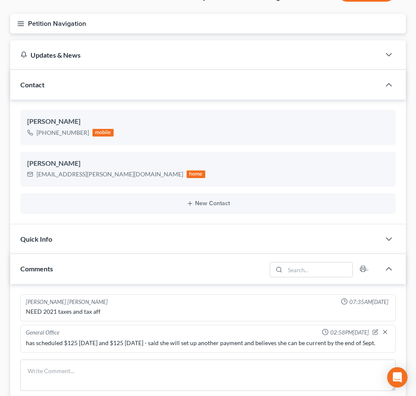
click at [0, 0] on span "Additional Documents" at bounding box center [0, 0] width 0 height 0
click at [0, 0] on span "PACER Notices" at bounding box center [0, 0] width 0 height 0
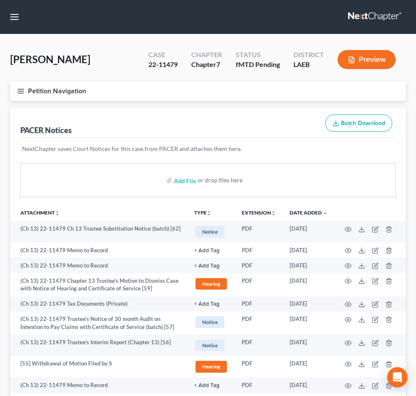
click at [0, 0] on input "search" at bounding box center [0, 0] width 0 height 0
type input "coslan"
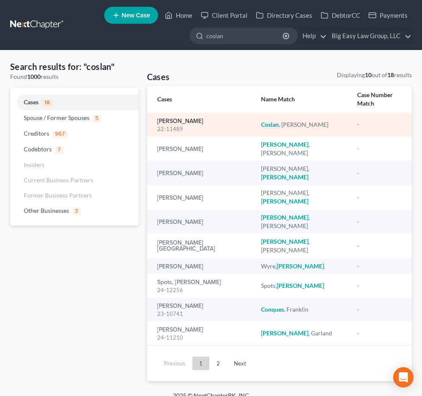
click at [184, 118] on link "[PERSON_NAME]" at bounding box center [180, 121] width 46 height 6
select select "6"
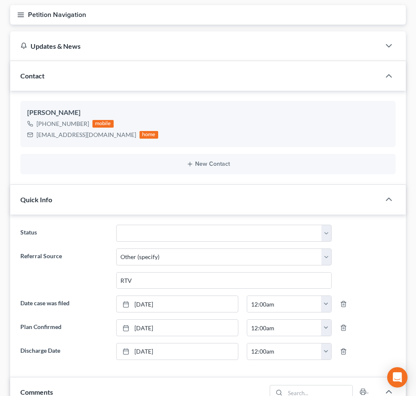
scroll to position [84, 0]
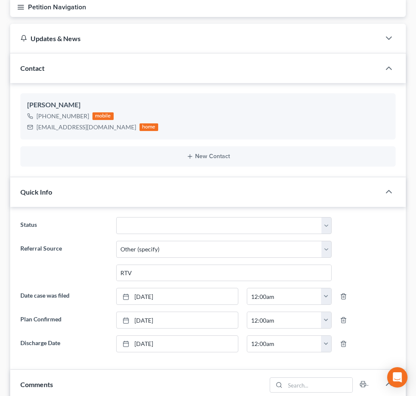
click at [0, 0] on span "Additional Documents" at bounding box center [0, 0] width 0 height 0
click at [0, 0] on span "PACER Notices" at bounding box center [0, 0] width 0 height 0
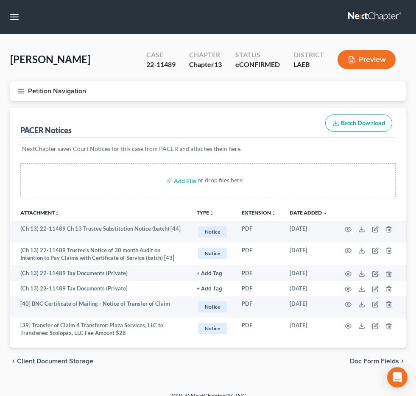
click at [0, 0] on input "search" at bounding box center [0, 0] width 0 height 0
type input "[PERSON_NAME]"
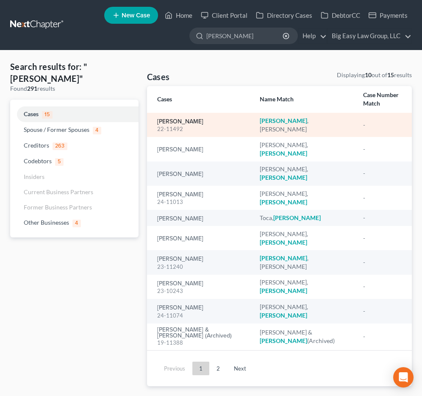
click at [179, 119] on link "[PERSON_NAME]" at bounding box center [180, 122] width 46 height 6
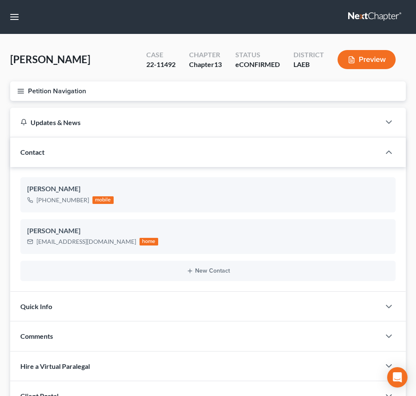
scroll to position [270, 0]
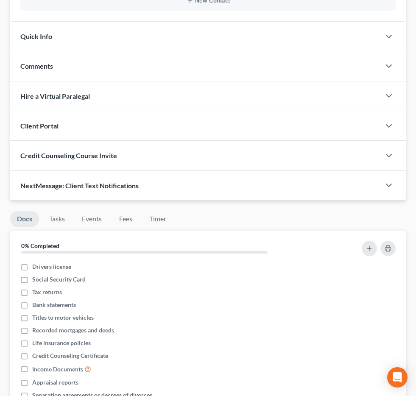
click at [0, 0] on span "Additional Documents" at bounding box center [0, 0] width 0 height 0
click at [0, 0] on link "PACER Notices" at bounding box center [0, 0] width 0 height 0
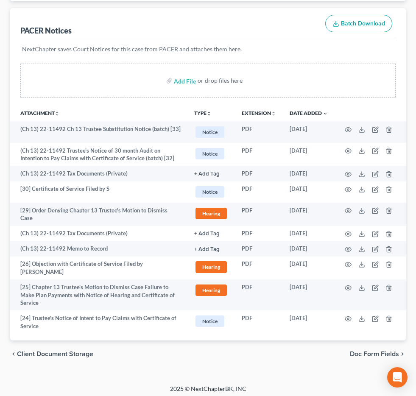
scroll to position [14, 0]
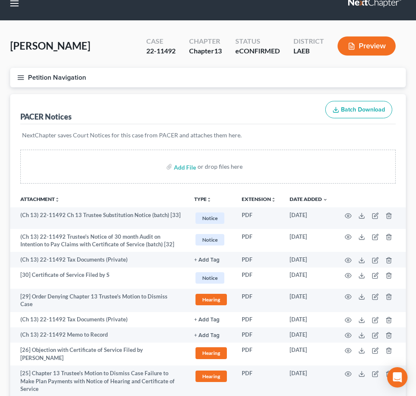
click at [0, 0] on input "search" at bounding box center [0, 0] width 0 height 0
type input "[PERSON_NAME]"
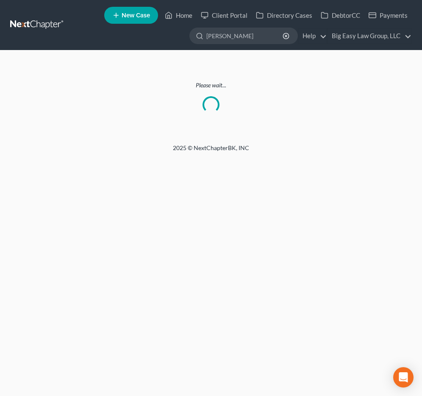
click at [253, 27] on ul "New Case Home Client Portal Directory Cases DebtorCC Payments - No Result - See…" at bounding box center [241, 25] width 341 height 42
click at [259, 21] on link "Directory Cases" at bounding box center [284, 15] width 65 height 15
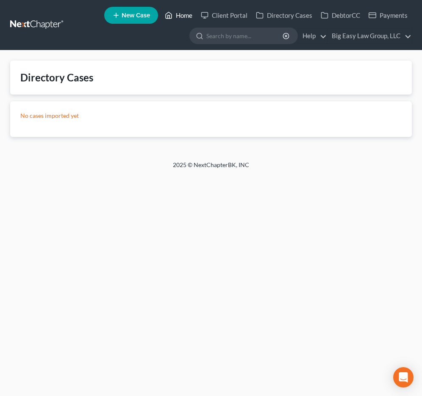
click at [182, 16] on link "Home" at bounding box center [179, 15] width 36 height 15
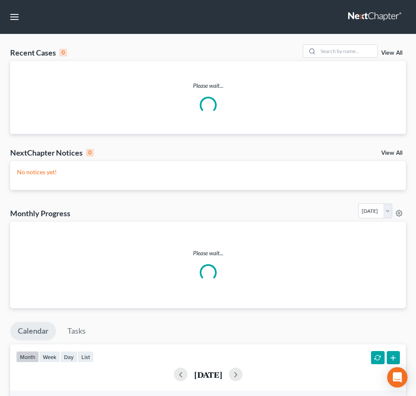
click at [0, 0] on input "search" at bounding box center [0, 0] width 0 height 0
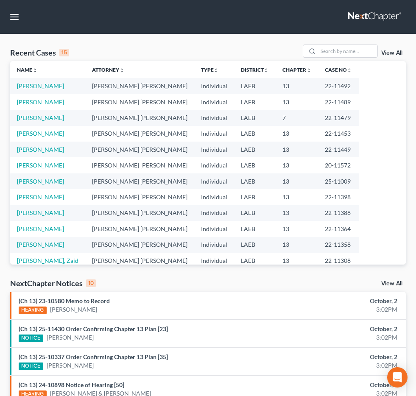
type input "[PERSON_NAME]"
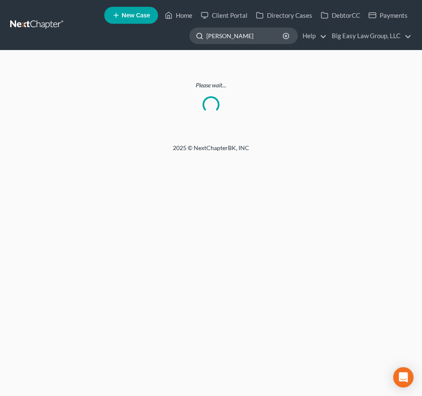
click at [258, 30] on input "[PERSON_NAME]" at bounding box center [245, 36] width 78 height 16
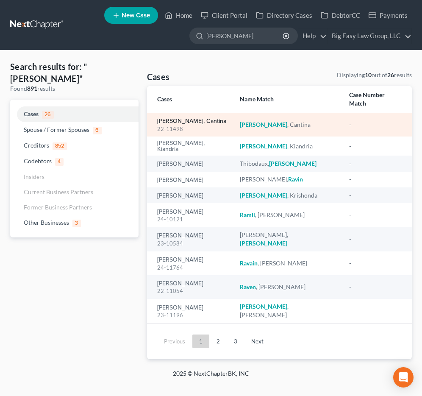
click at [166, 118] on link "[PERSON_NAME], Cantina" at bounding box center [191, 121] width 69 height 6
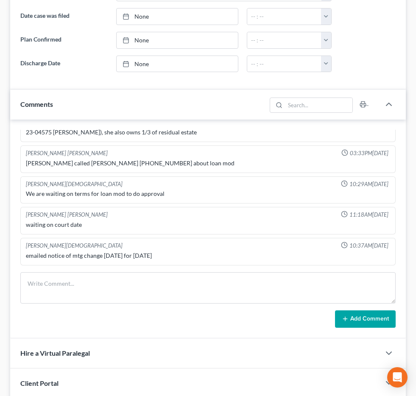
scroll to position [288, 0]
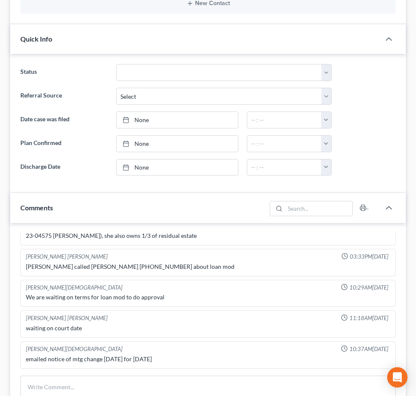
click at [0, 0] on span "Additional Documents" at bounding box center [0, 0] width 0 height 0
click at [0, 0] on span "PACER Notices" at bounding box center [0, 0] width 0 height 0
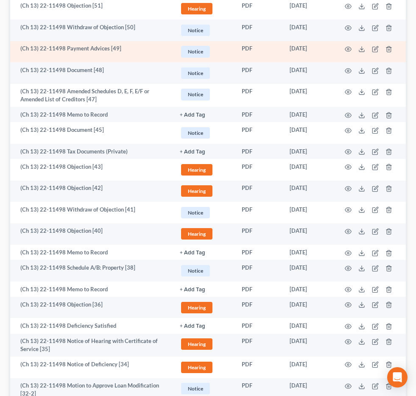
scroll to position [534, 0]
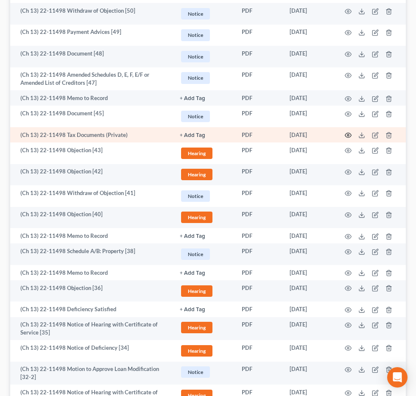
click at [351, 139] on icon "button" at bounding box center [347, 135] width 7 height 7
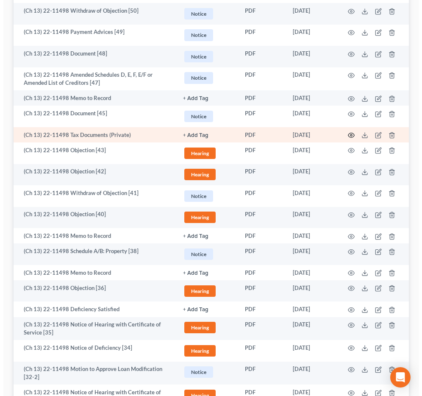
scroll to position [514, 0]
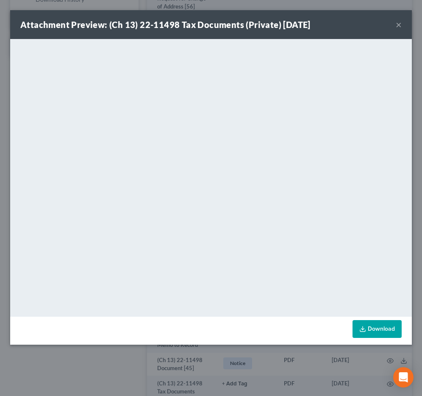
click at [399, 27] on button "×" at bounding box center [399, 24] width 6 height 10
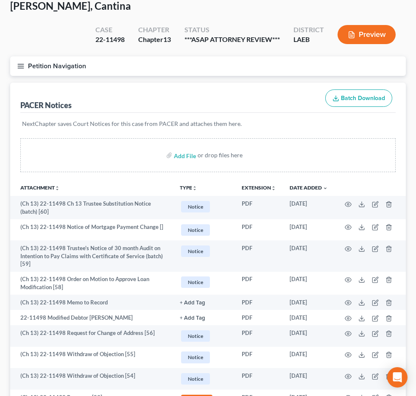
scroll to position [0, 0]
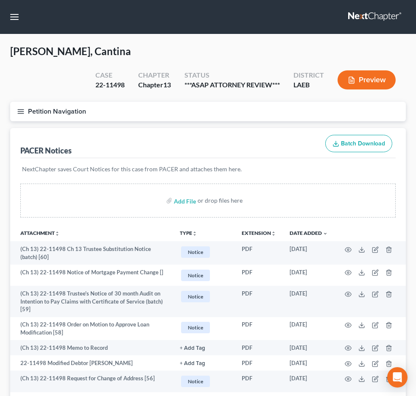
click at [0, 0] on input "search" at bounding box center [0, 0] width 0 height 0
type input "[PERSON_NAME]"
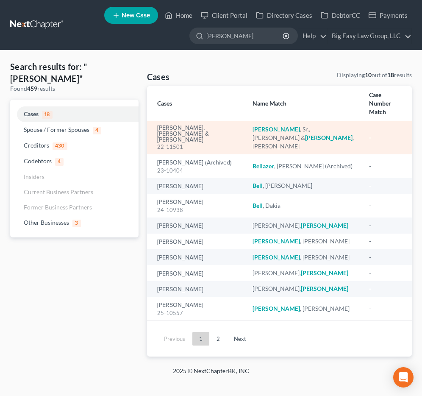
click at [202, 143] on div "22-11501" at bounding box center [198, 147] width 82 height 8
click at [213, 125] on link "[PERSON_NAME], [PERSON_NAME] & [PERSON_NAME]" at bounding box center [198, 134] width 82 height 18
select select "13"
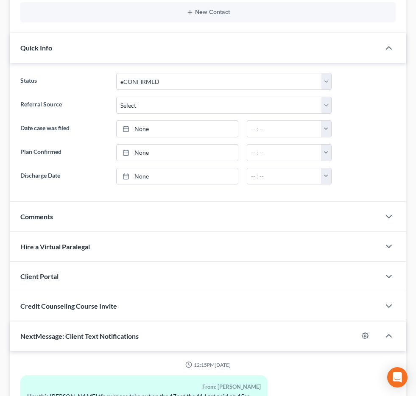
scroll to position [1955, 0]
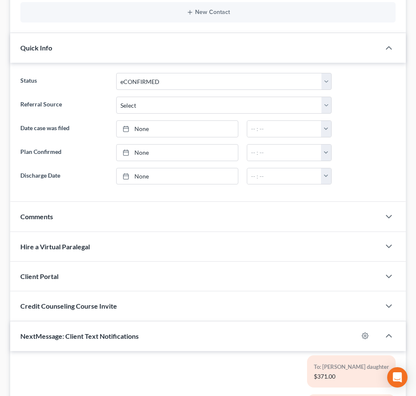
click at [0, 0] on span "Chapter 13" at bounding box center [0, 0] width 0 height 0
click at [0, 0] on span "Additional Documents" at bounding box center [0, 0] width 0 height 0
click at [0, 0] on link "PACER Notices" at bounding box center [0, 0] width 0 height 0
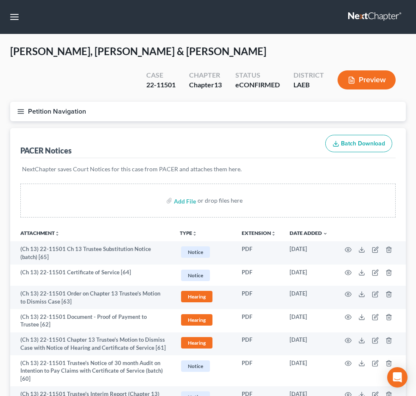
click at [0, 0] on input "search" at bounding box center [0, 0] width 0 height 0
type input "rivera"
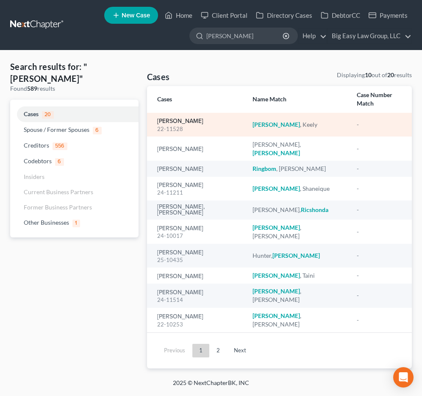
click at [182, 118] on link "Rivera, Keely" at bounding box center [180, 121] width 46 height 6
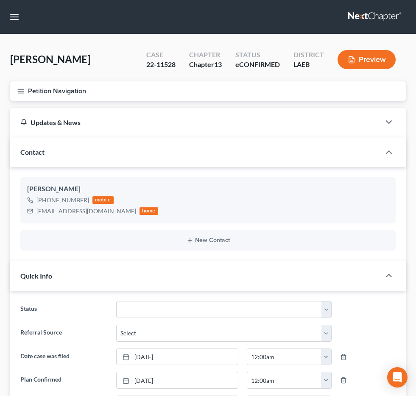
scroll to position [3200, 0]
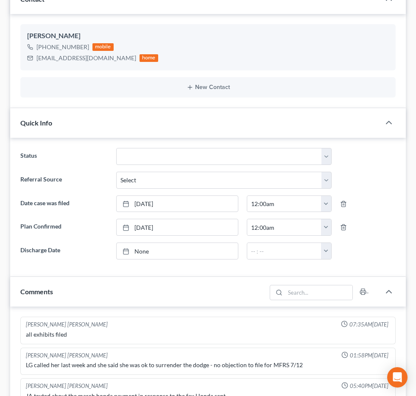
click at [0, 0] on span "Additional Documents" at bounding box center [0, 0] width 0 height 0
click at [0, 0] on link "PACER Notices" at bounding box center [0, 0] width 0 height 0
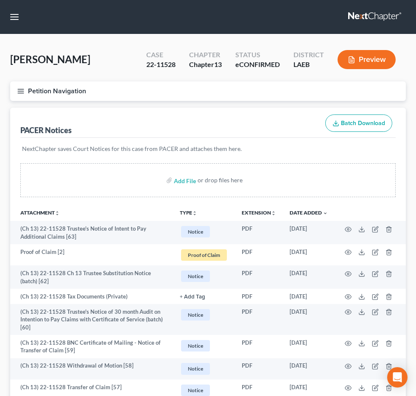
click at [0, 0] on input "search" at bounding box center [0, 0] width 0 height 0
type input "lane"
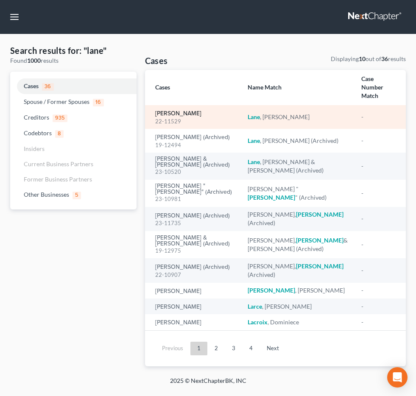
click at [177, 116] on link "Lane, Shawn" at bounding box center [178, 114] width 46 height 6
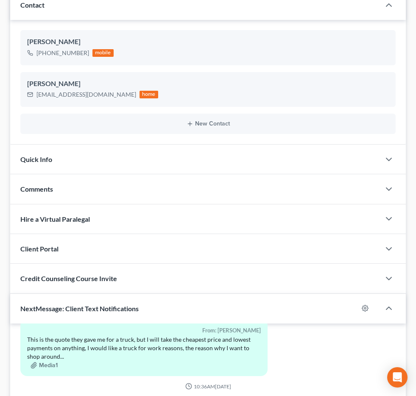
scroll to position [147, 0]
click at [0, 0] on span "Additional Documents" at bounding box center [0, 0] width 0 height 0
click at [0, 0] on link "PACER Notices" at bounding box center [0, 0] width 0 height 0
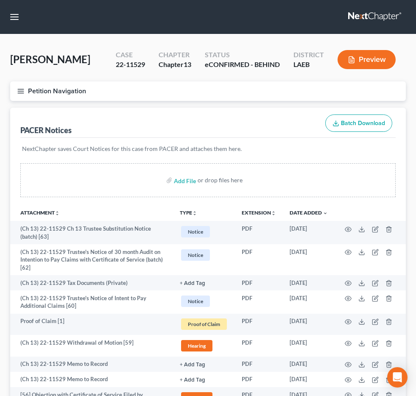
scroll to position [2, 0]
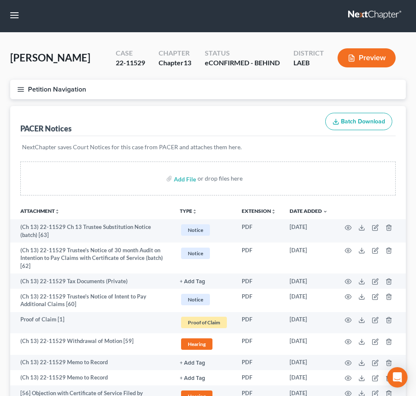
click at [0, 0] on input "search" at bounding box center [0, 0] width 0 height 0
type input "foste"
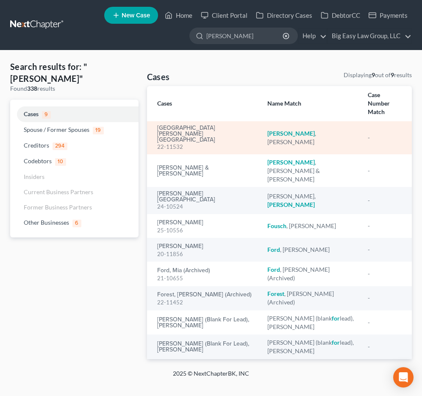
click at [173, 121] on td "Foster, Lakeisha 22-11532" at bounding box center [204, 137] width 114 height 33
click at [173, 125] on link "Foster, Lakeisha" at bounding box center [205, 134] width 97 height 18
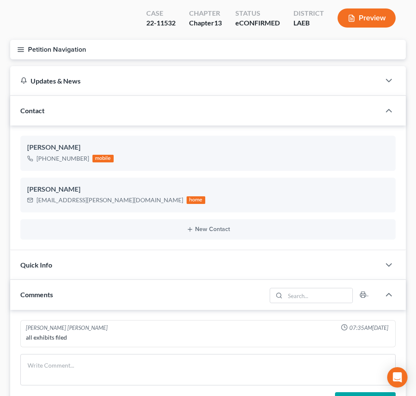
scroll to position [241, 0]
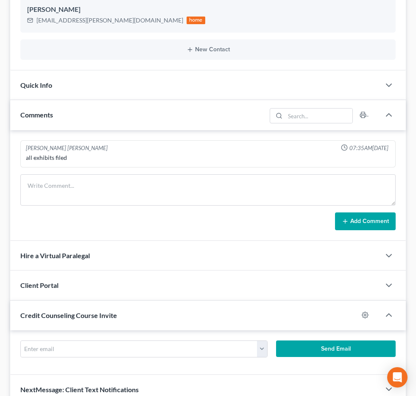
click at [0, 0] on span "Additional Documents" at bounding box center [0, 0] width 0 height 0
click at [0, 0] on span "PACER Notices" at bounding box center [0, 0] width 0 height 0
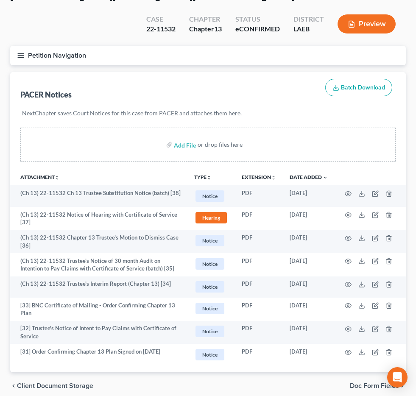
scroll to position [54, 0]
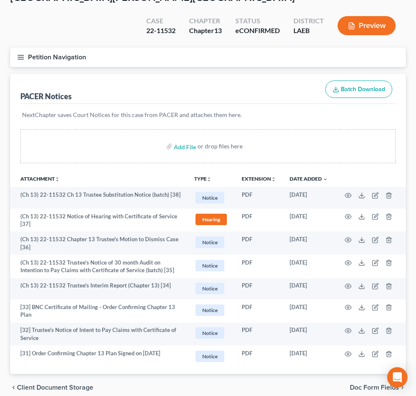
click at [0, 0] on link "Case Dashboard" at bounding box center [0, 0] width 0 height 0
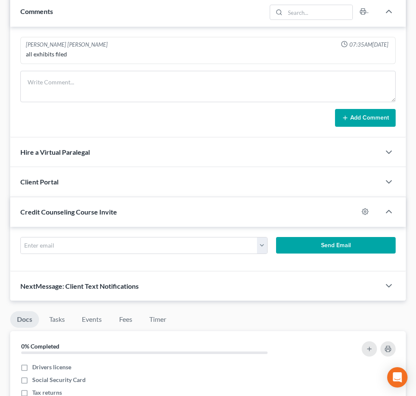
scroll to position [262, 0]
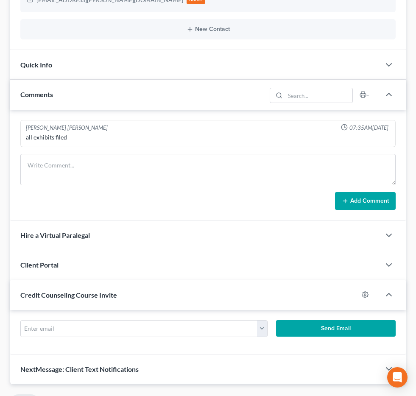
click at [178, 80] on div "Comments" at bounding box center [138, 94] width 256 height 29
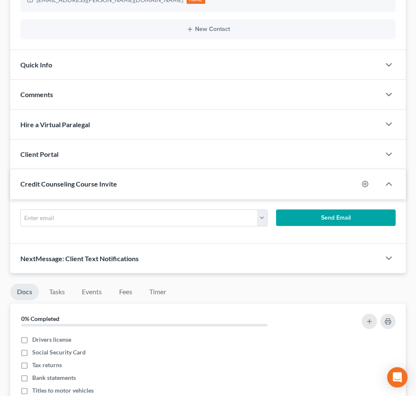
click at [185, 50] on div "Quick Info" at bounding box center [195, 64] width 370 height 29
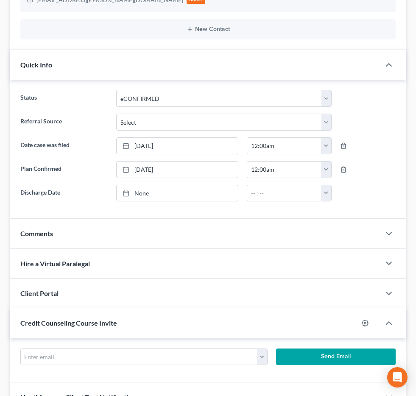
click at [184, 50] on div "Quick Info" at bounding box center [195, 64] width 370 height 29
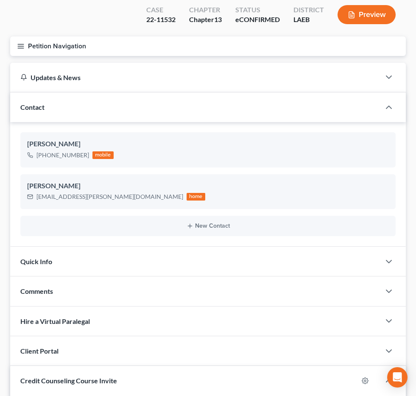
scroll to position [0, 0]
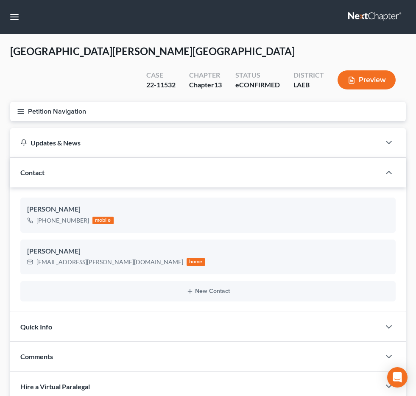
click at [0, 0] on input "search" at bounding box center [0, 0] width 0 height 0
type input "rome"
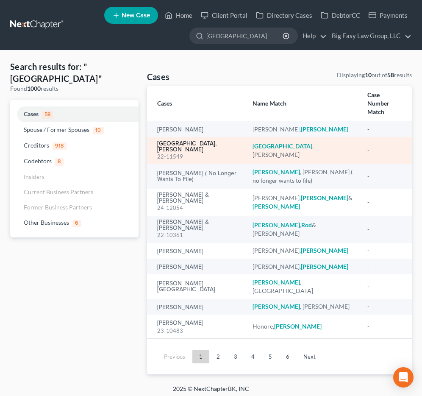
click at [173, 141] on link "Rome, Maude" at bounding box center [198, 147] width 82 height 12
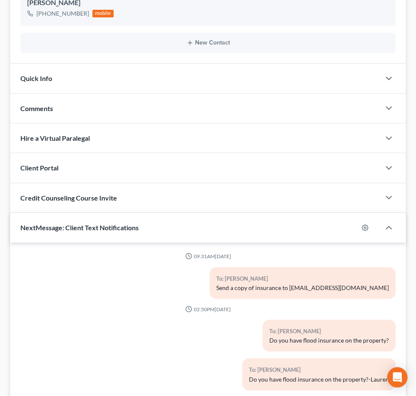
scroll to position [670, 0]
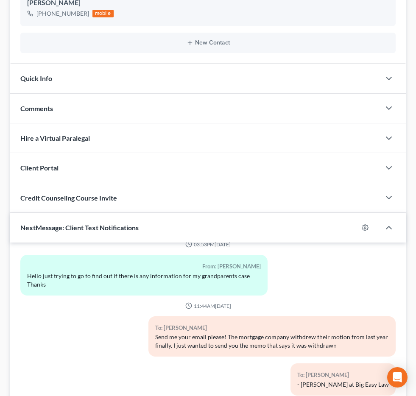
click at [0, 0] on span "Additional Documents" at bounding box center [0, 0] width 0 height 0
click at [0, 0] on link "PACER Notices" at bounding box center [0, 0] width 0 height 0
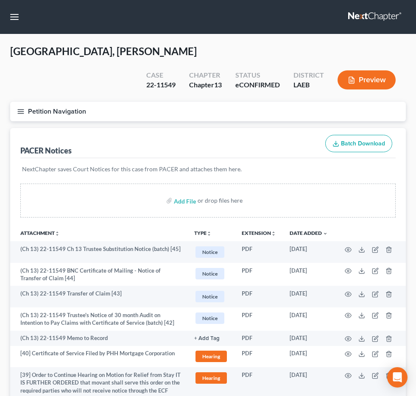
click at [0, 0] on input "search" at bounding box center [0, 0] width 0 height 0
type input "hartfield"
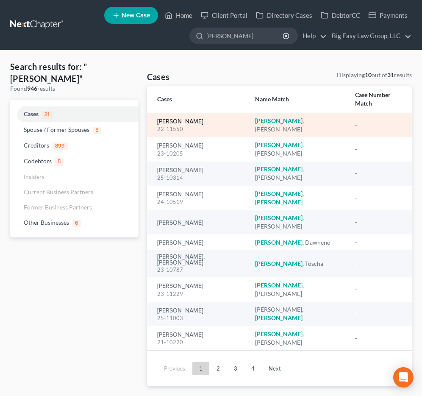
click at [181, 119] on link "Hartfield, Betty" at bounding box center [180, 122] width 46 height 6
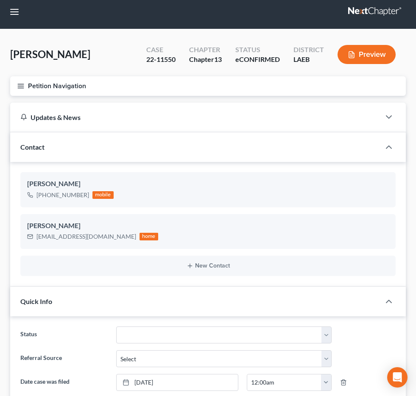
scroll to position [109, 0]
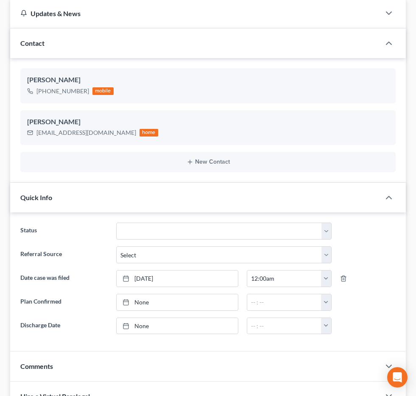
click at [0, 0] on span "Additional Documents" at bounding box center [0, 0] width 0 height 0
click at [0, 0] on span "PACER Notices" at bounding box center [0, 0] width 0 height 0
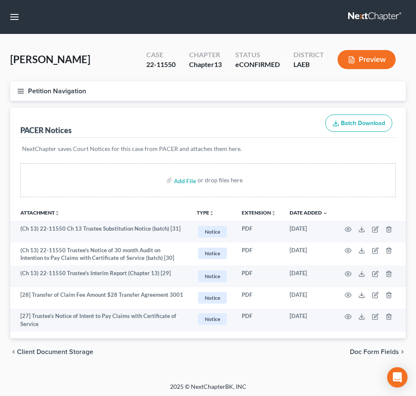
click at [0, 0] on input "search" at bounding box center [0, 0] width 0 height 0
type input "arena"
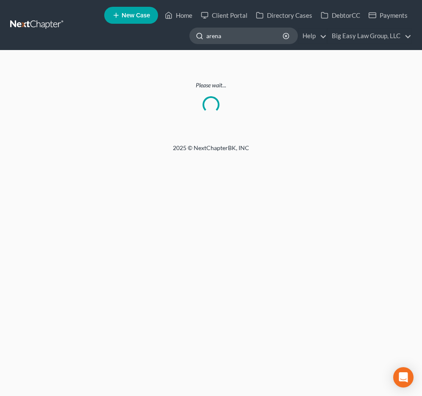
click at [231, 36] on input "arena" at bounding box center [245, 36] width 78 height 16
click at [191, 15] on link "Home" at bounding box center [179, 15] width 36 height 15
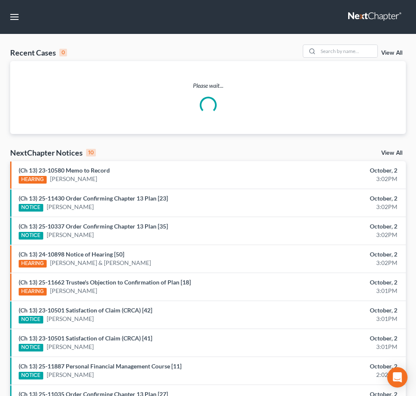
click at [0, 0] on input "search" at bounding box center [0, 0] width 0 height 0
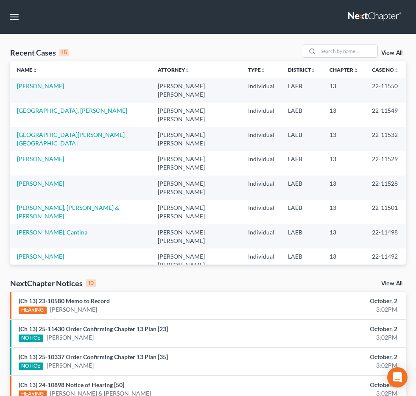
type input "arena"
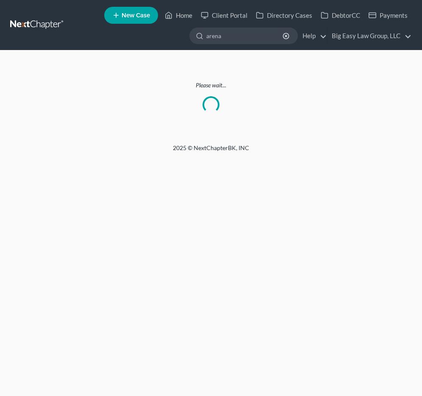
click at [44, 25] on link at bounding box center [37, 24] width 54 height 15
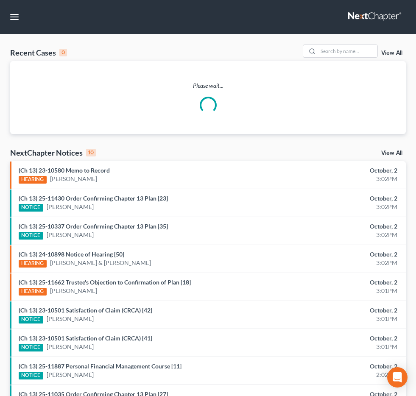
click at [0, 0] on input "search" at bounding box center [0, 0] width 0 height 0
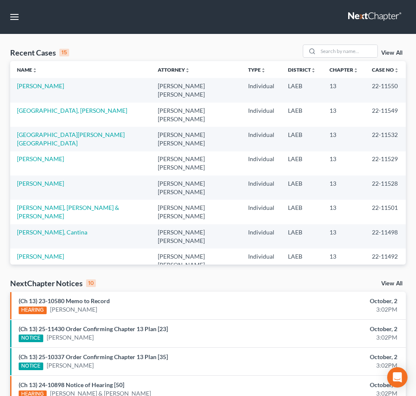
type input "arena"
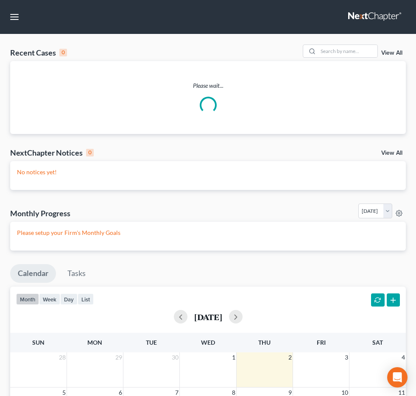
click at [0, 0] on input "search" at bounding box center [0, 0] width 0 height 0
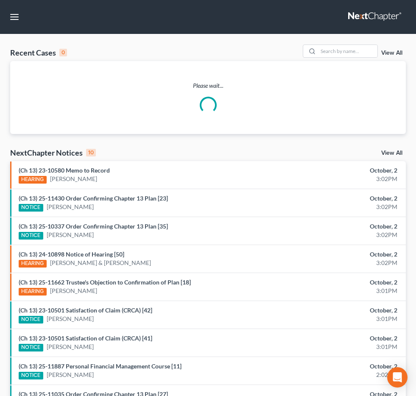
type input "arena"
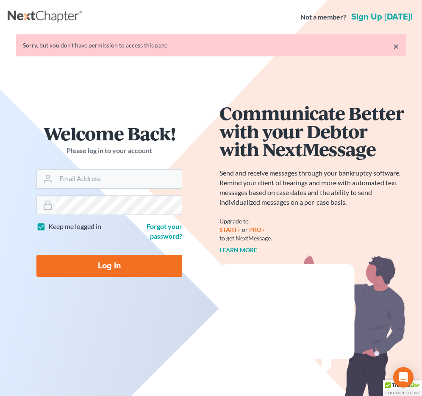
type input "[EMAIL_ADDRESS][DOMAIN_NAME]"
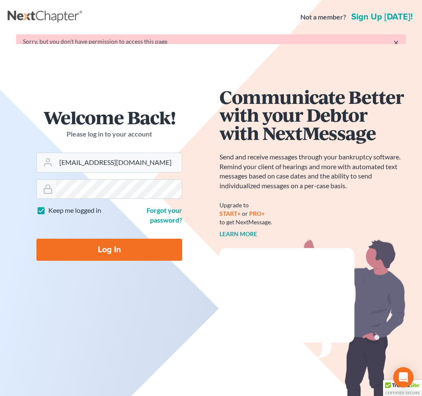
click at [78, 260] on form "Welcome Back! Please log in to your account Email Address [EMAIL_ADDRESS][DOMAI…" at bounding box center [109, 188] width 186 height 200
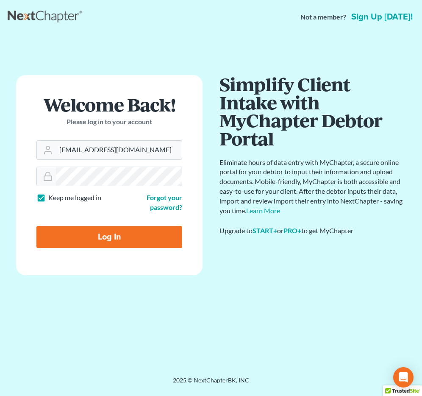
click at [68, 238] on input "Log In" at bounding box center [109, 237] width 146 height 22
type input "Thinking..."
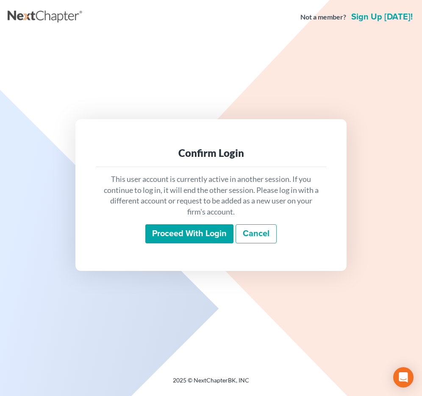
click at [180, 236] on input "Proceed with login" at bounding box center [189, 233] width 88 height 19
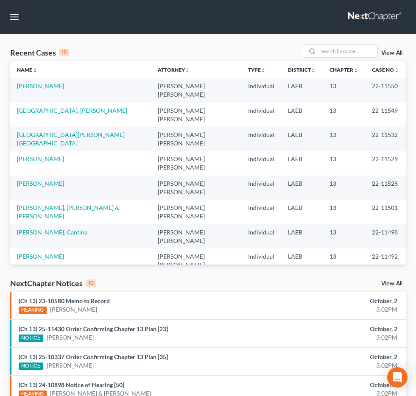
click at [0, 0] on input "search" at bounding box center [0, 0] width 0 height 0
type input "arena"
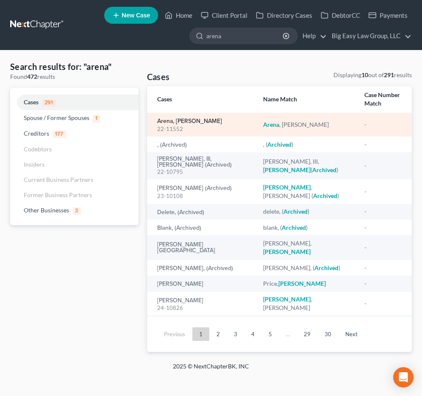
click at [183, 118] on link "Arena, [PERSON_NAME]" at bounding box center [189, 121] width 65 height 6
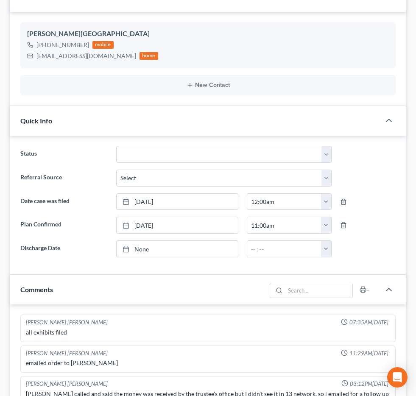
scroll to position [1136, 0]
click at [0, 0] on span "Additional Documents" at bounding box center [0, 0] width 0 height 0
click at [0, 0] on link "PACER Notices" at bounding box center [0, 0] width 0 height 0
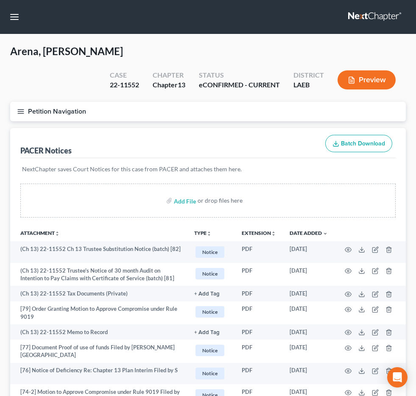
click at [0, 0] on input "search" at bounding box center [0, 0] width 0 height 0
type input "martin"
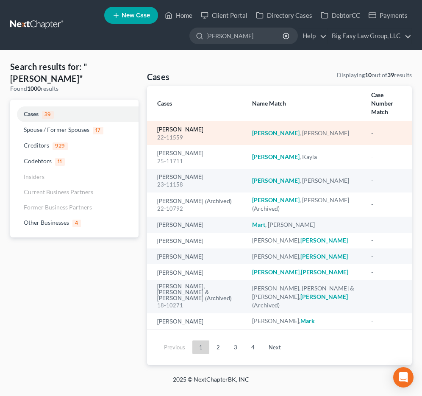
click at [180, 127] on link "[PERSON_NAME]" at bounding box center [180, 130] width 46 height 6
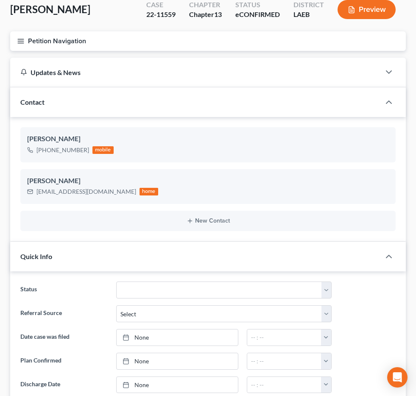
scroll to position [237, 0]
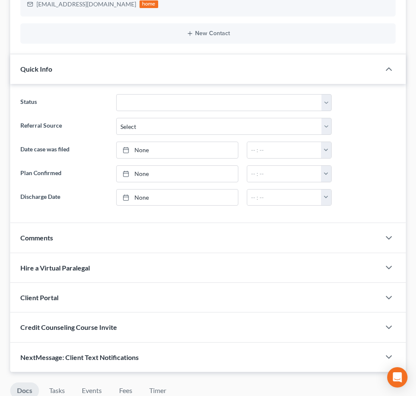
click at [0, 0] on span "Additional Documents" at bounding box center [0, 0] width 0 height 0
click at [0, 0] on link "PACER Notices" at bounding box center [0, 0] width 0 height 0
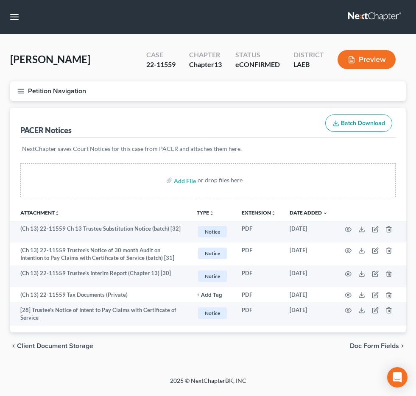
click at [0, 0] on input "search" at bounding box center [0, 0] width 0 height 0
type input "a"
type input "cantwell"
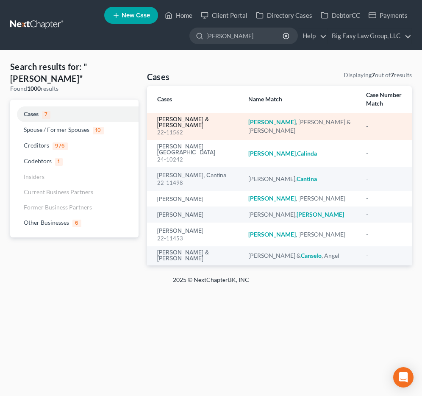
click at [194, 119] on link "Cantwell, Brian & Brandy" at bounding box center [196, 122] width 78 height 12
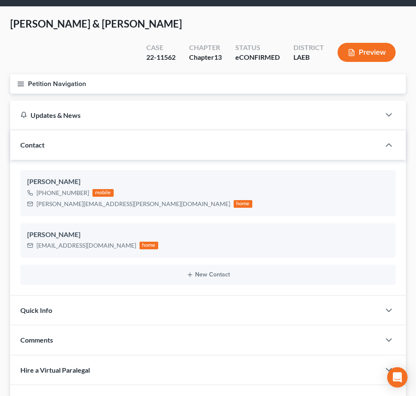
scroll to position [42, 0]
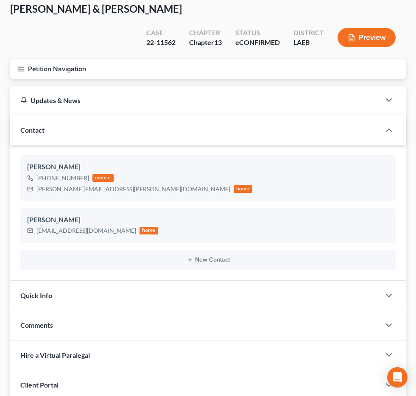
click at [0, 0] on span "Additional Documents" at bounding box center [0, 0] width 0 height 0
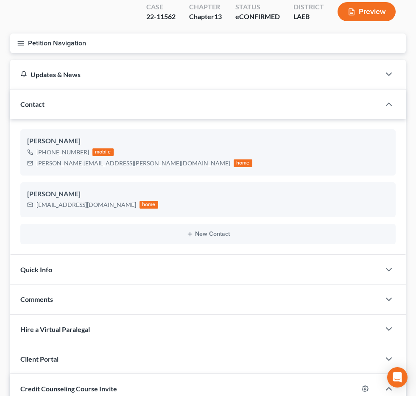
scroll to position [108, 0]
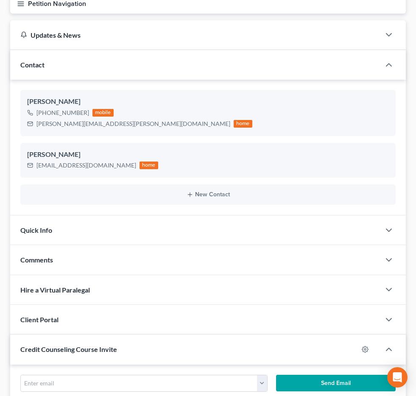
click at [0, 0] on span "PACER Notices" at bounding box center [0, 0] width 0 height 0
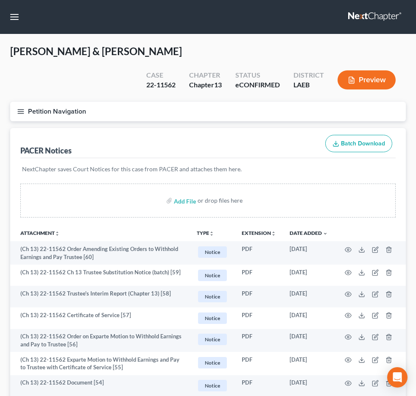
click at [0, 0] on input "search" at bounding box center [0, 0] width 0 height 0
type input "brousseau"
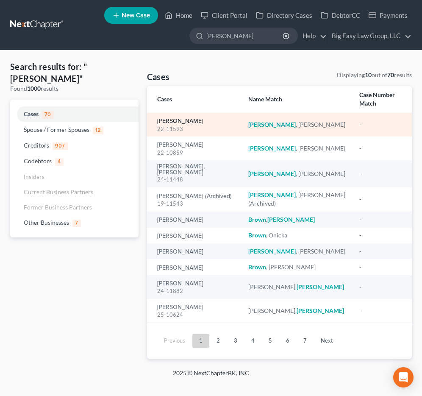
click at [187, 122] on link "Brousseau, Helen" at bounding box center [180, 121] width 46 height 6
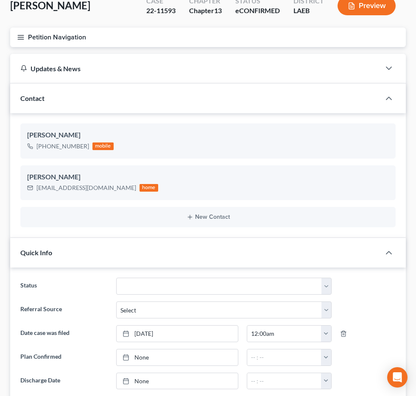
scroll to position [94, 0]
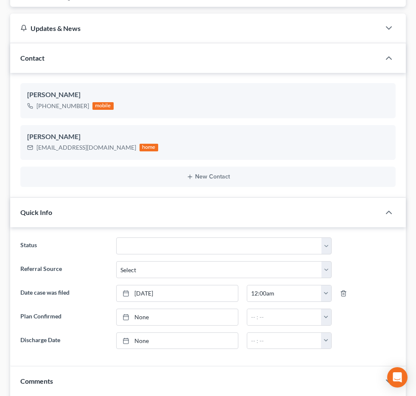
click at [0, 0] on span "Additional Documents" at bounding box center [0, 0] width 0 height 0
click at [0, 0] on span "PACER Notices" at bounding box center [0, 0] width 0 height 0
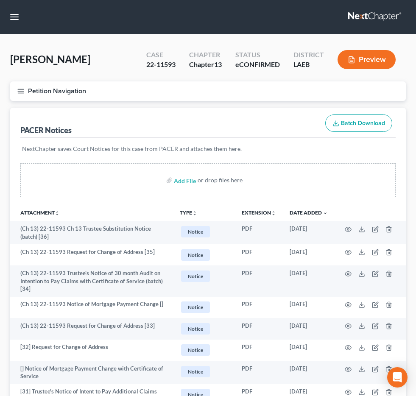
click at [0, 0] on input "search" at bounding box center [0, 0] width 0 height 0
type input "white"
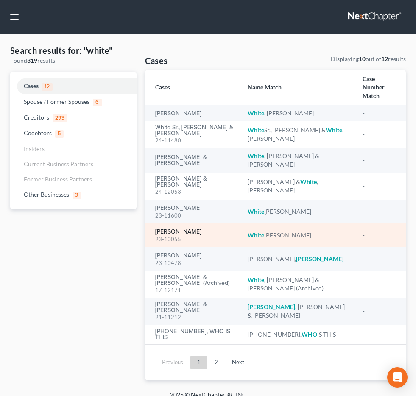
click at [195, 230] on link "White, Jr., Lloyd" at bounding box center [178, 232] width 46 height 6
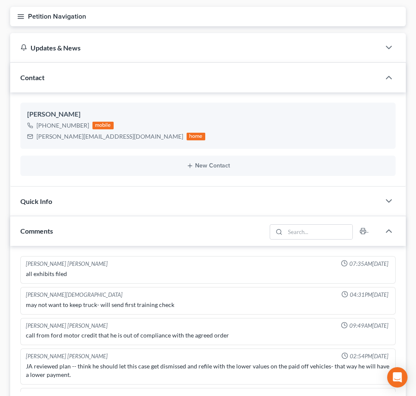
scroll to position [94, 0]
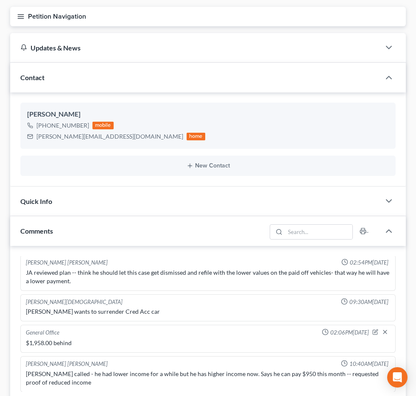
click at [0, 0] on span "Additional Documents" at bounding box center [0, 0] width 0 height 0
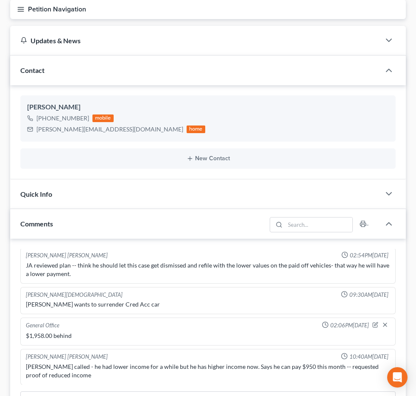
scroll to position [89, 0]
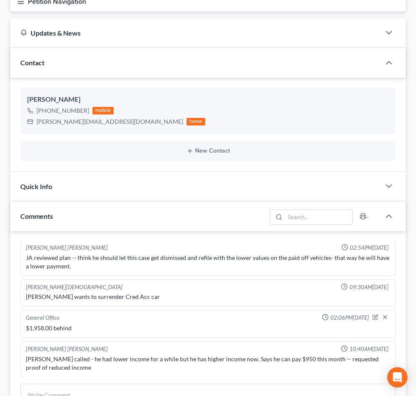
click at [0, 0] on link "PACER Notices" at bounding box center [0, 0] width 0 height 0
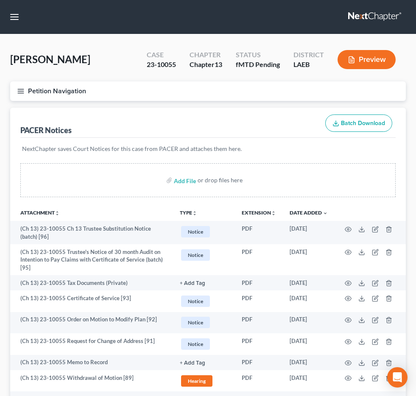
click at [0, 0] on input "search" at bounding box center [0, 0] width 0 height 0
type input "allemand"
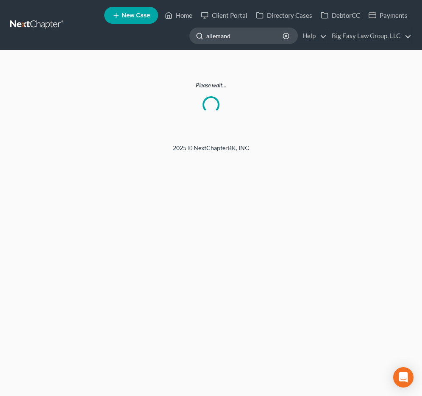
click at [253, 37] on input "allemand" at bounding box center [245, 36] width 78 height 16
click at [227, 38] on input "allemand" at bounding box center [245, 36] width 78 height 16
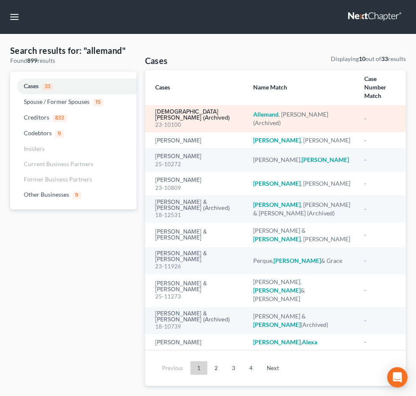
click at [193, 121] on link "[DEMOGRAPHIC_DATA][PERSON_NAME] (Archived)" at bounding box center [197, 115] width 85 height 12
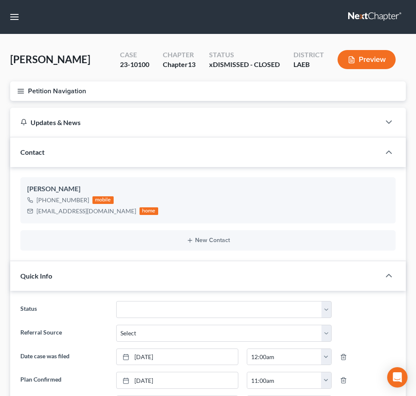
scroll to position [156, 0]
click at [0, 0] on input "search" at bounding box center [0, 0] width 0 height 0
type input "[PERSON_NAME]"
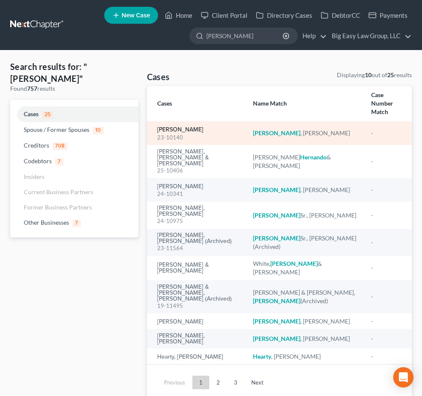
click at [166, 127] on link "[PERSON_NAME]" at bounding box center [180, 130] width 46 height 6
select select "3"
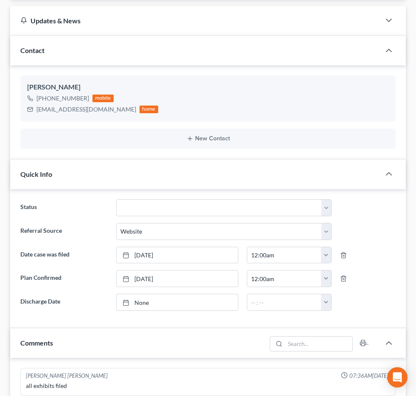
scroll to position [169, 0]
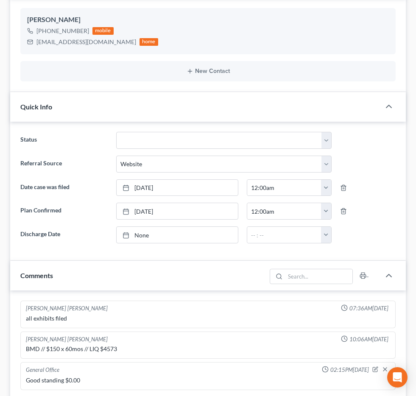
click at [0, 0] on span "Additional Documents" at bounding box center [0, 0] width 0 height 0
click at [0, 0] on span "PACER Notices" at bounding box center [0, 0] width 0 height 0
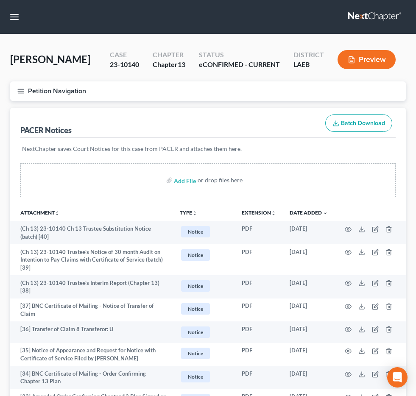
click at [0, 0] on ul "New Case Home Client Portal Directory Cases DebtorCC Payments - No Result - See…" at bounding box center [0, 0] width 0 height 0
click at [0, 0] on input "search" at bounding box center [0, 0] width 0 height 0
type input "[PERSON_NAME]"
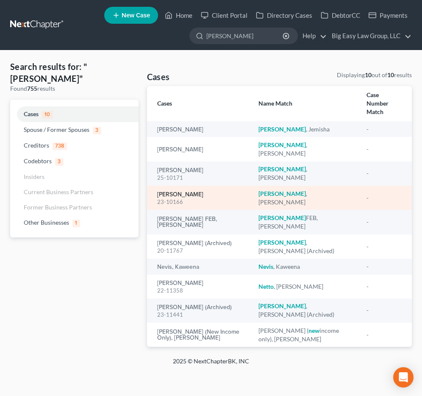
click at [180, 191] on link "[PERSON_NAME]" at bounding box center [180, 194] width 46 height 6
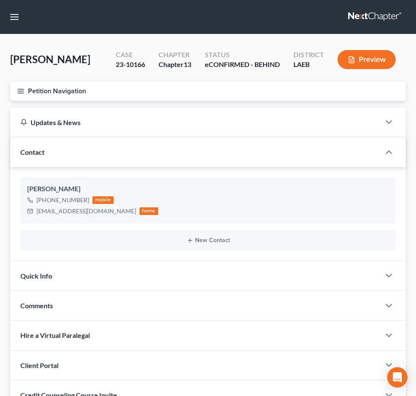
scroll to position [3367, 0]
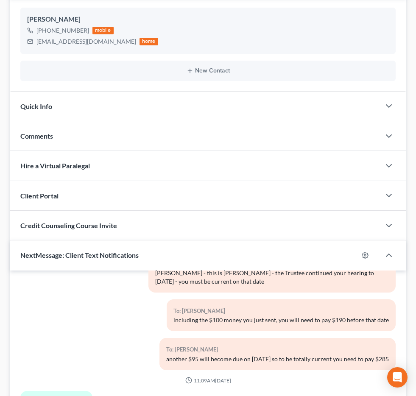
click at [0, 0] on link "NextChapter Mailing" at bounding box center [0, 0] width 0 height 0
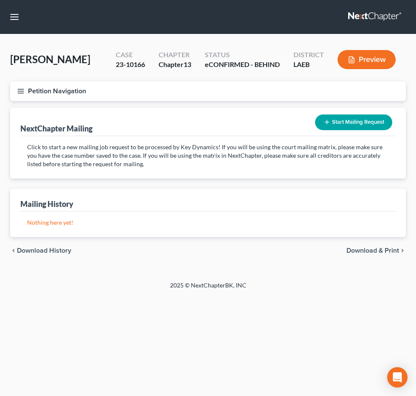
scroll to position [116, 0]
click at [0, 0] on span "Additional Documents" at bounding box center [0, 0] width 0 height 0
click at [0, 0] on link "PACER Notices" at bounding box center [0, 0] width 0 height 0
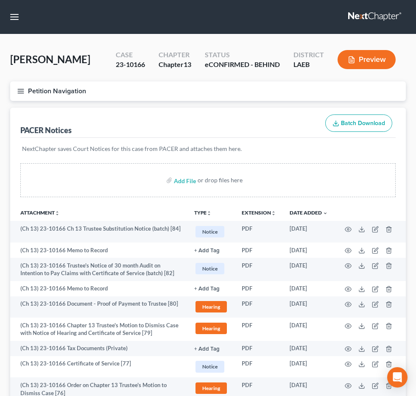
click at [0, 0] on input "search" at bounding box center [0, 0] width 0 height 0
type input "[PERSON_NAME]"
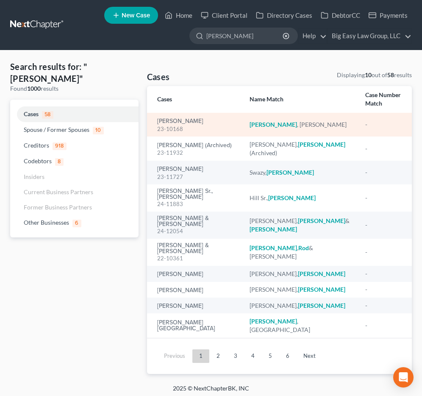
click at [166, 125] on div "23-10168" at bounding box center [196, 129] width 79 height 8
click at [167, 118] on link "[PERSON_NAME]" at bounding box center [180, 121] width 46 height 6
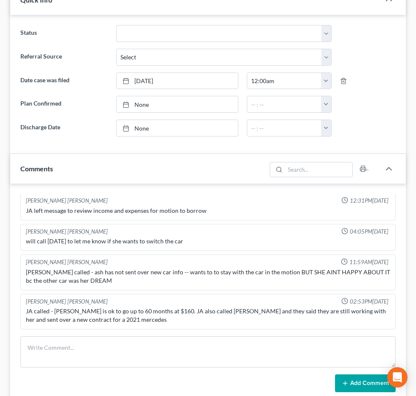
scroll to position [4301, 0]
click at [0, 0] on span "Additional Documents" at bounding box center [0, 0] width 0 height 0
click at [0, 0] on span "PACER Notices" at bounding box center [0, 0] width 0 height 0
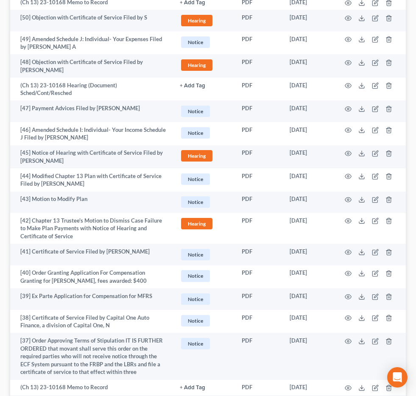
scroll to position [942, 0]
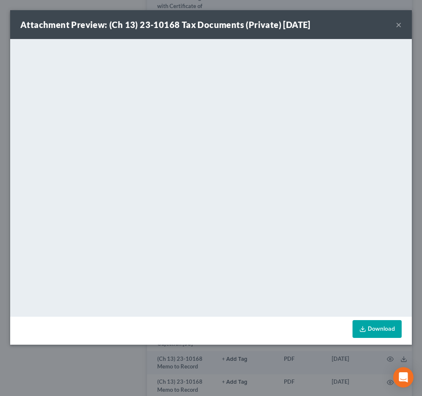
click at [396, 21] on button "×" at bounding box center [399, 24] width 6 height 10
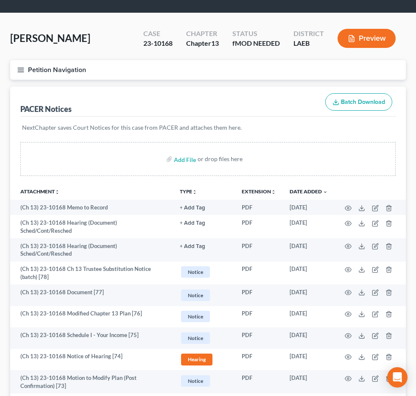
scroll to position [0, 0]
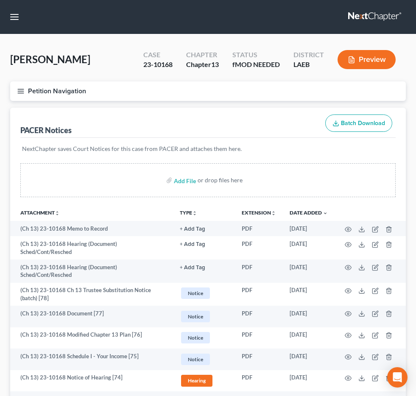
click at [0, 0] on input "search" at bounding box center [0, 0] width 0 height 0
type input "holland"
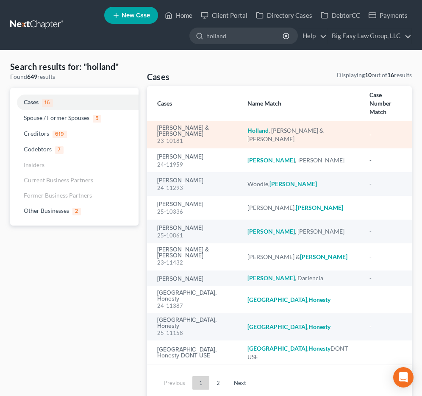
click at [180, 137] on div "23-10181" at bounding box center [195, 141] width 77 height 8
click at [183, 125] on link "[PERSON_NAME] & [PERSON_NAME]" at bounding box center [195, 131] width 77 height 12
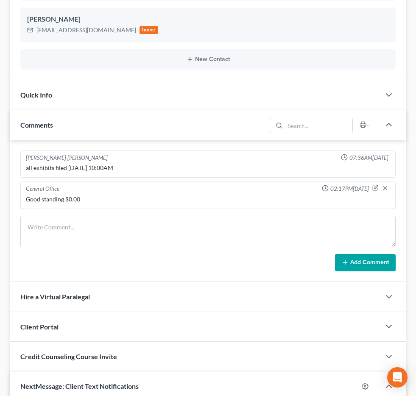
scroll to position [98, 0]
click at [0, 0] on span "Additional Documents" at bounding box center [0, 0] width 0 height 0
click at [0, 0] on span "PACER Notices" at bounding box center [0, 0] width 0 height 0
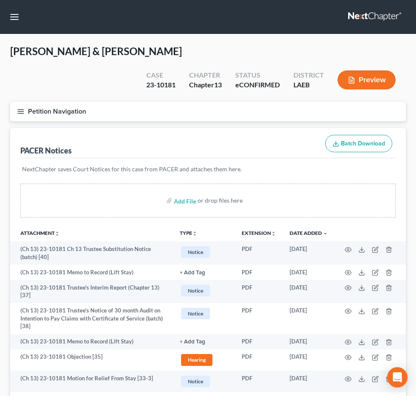
click at [0, 0] on input "search" at bounding box center [0, 0] width 0 height 0
type input "[PERSON_NAME]"
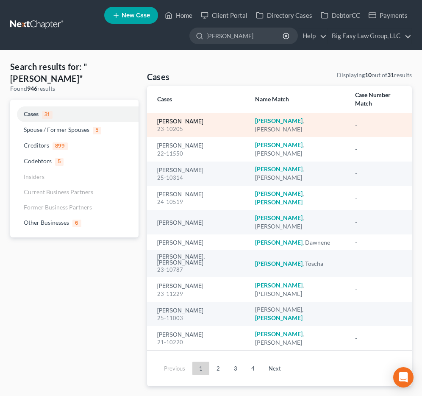
click at [188, 119] on link "[PERSON_NAME]" at bounding box center [180, 122] width 46 height 6
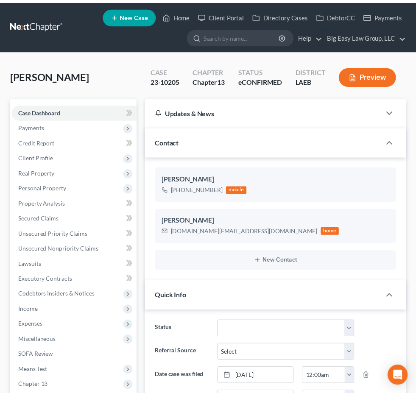
scroll to position [288, 0]
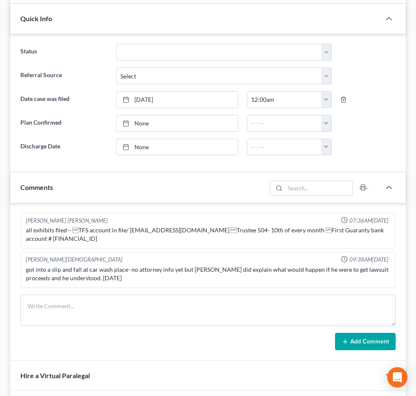
click at [0, 0] on span "Additional Documents" at bounding box center [0, 0] width 0 height 0
click at [0, 0] on link "PACER Notices" at bounding box center [0, 0] width 0 height 0
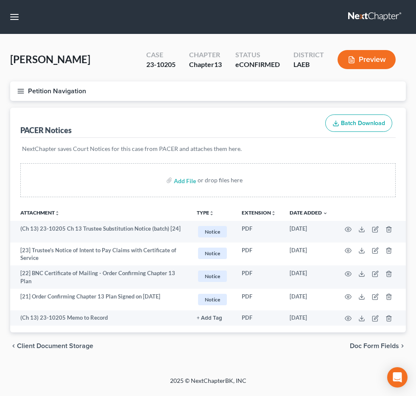
click at [0, 0] on input "search" at bounding box center [0, 0] width 0 height 0
type input "cross"
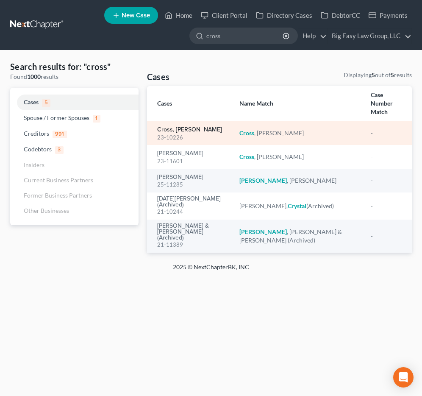
click at [189, 127] on link "Cross, [PERSON_NAME]" at bounding box center [189, 130] width 65 height 6
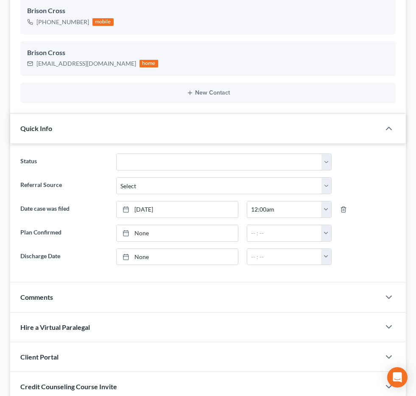
scroll to position [270, 0]
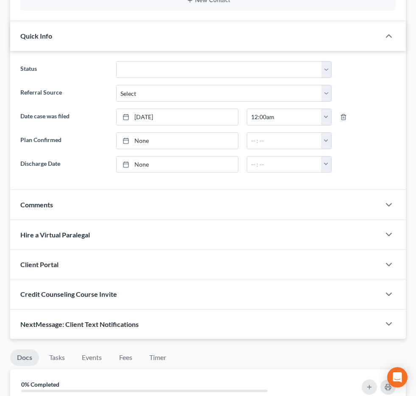
click at [0, 0] on span "Additional Documents" at bounding box center [0, 0] width 0 height 0
click at [0, 0] on link "PACER Notices" at bounding box center [0, 0] width 0 height 0
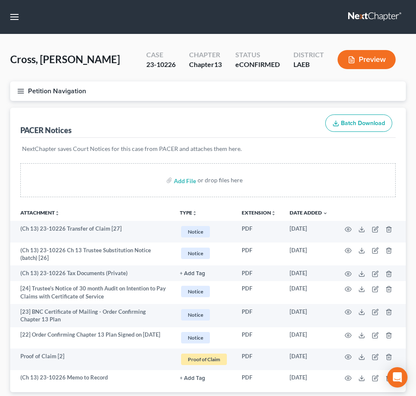
click at [0, 0] on input "search" at bounding box center [0, 0] width 0 height 0
type input "burges"
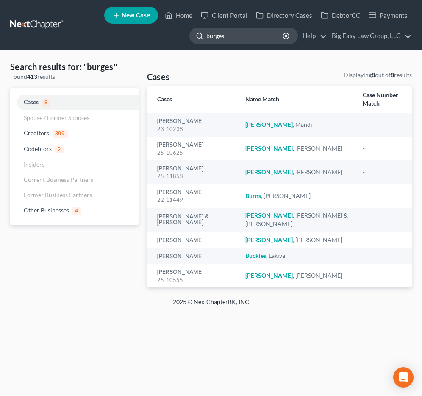
click at [238, 29] on input "burges" at bounding box center [245, 36] width 78 height 16
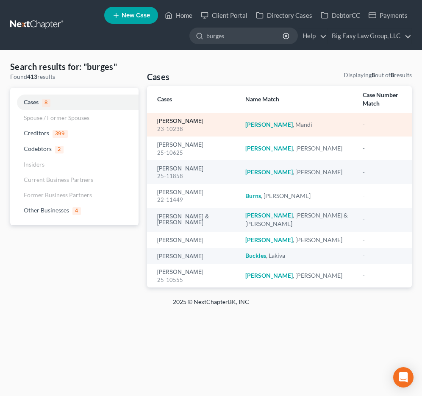
click at [184, 118] on link "[PERSON_NAME]" at bounding box center [180, 121] width 46 height 6
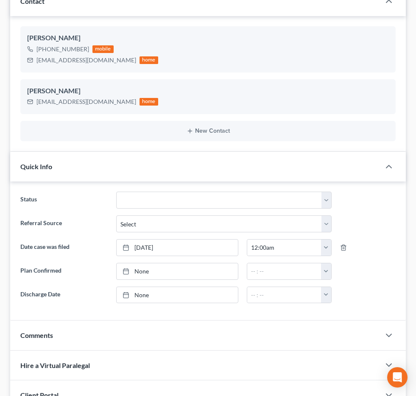
scroll to position [178, 0]
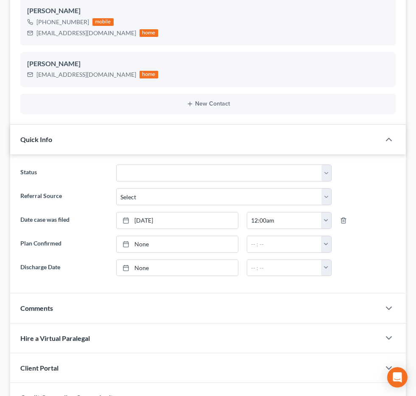
drag, startPoint x: 34, startPoint y: 216, endPoint x: 39, endPoint y: 222, distance: 8.4
click at [0, 0] on span "Additional Documents" at bounding box center [0, 0] width 0 height 0
click at [0, 0] on span "PACER Notices" at bounding box center [0, 0] width 0 height 0
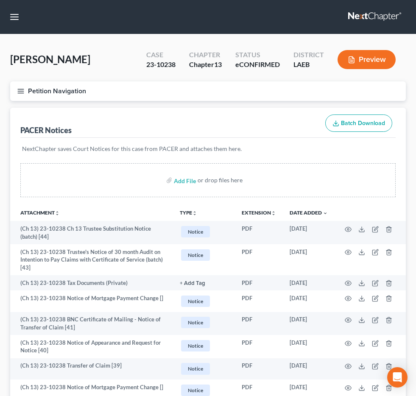
click at [0, 0] on input "search" at bounding box center [0, 0] width 0 height 0
type input "l"
type input "[PERSON_NAME]"
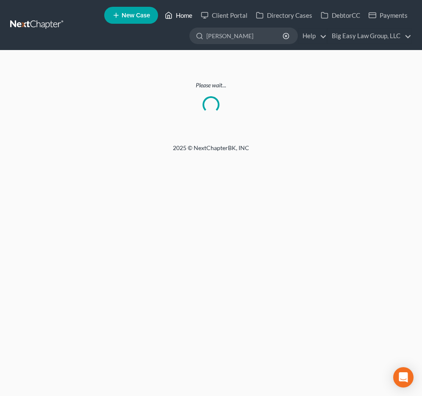
click at [182, 12] on link "Home" at bounding box center [179, 15] width 36 height 15
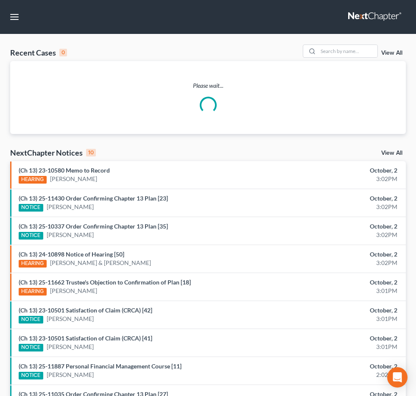
click at [0, 0] on input "search" at bounding box center [0, 0] width 0 height 0
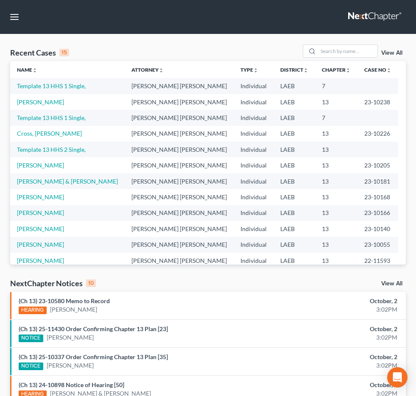
type input "[PERSON_NAME]"
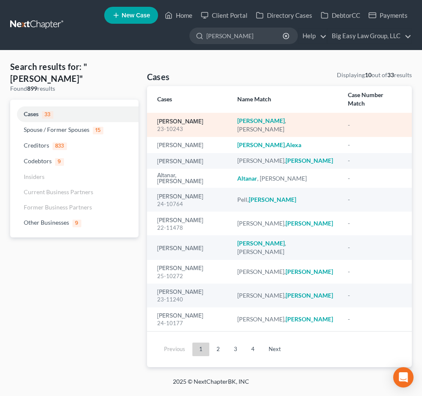
click at [177, 119] on link "[PERSON_NAME]" at bounding box center [180, 122] width 46 height 6
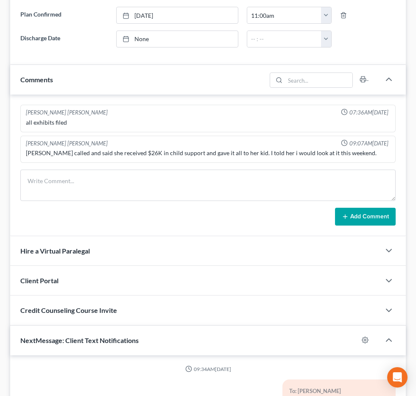
scroll to position [281, 0]
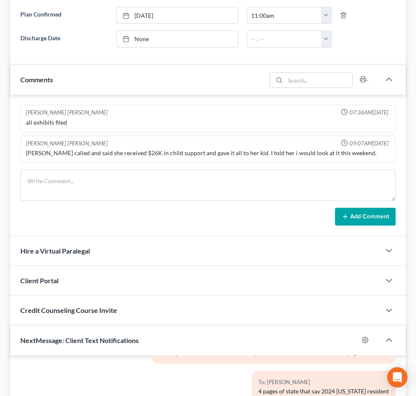
click at [0, 0] on span "Additional Documents" at bounding box center [0, 0] width 0 height 0
click at [0, 0] on link "PACER Notices" at bounding box center [0, 0] width 0 height 0
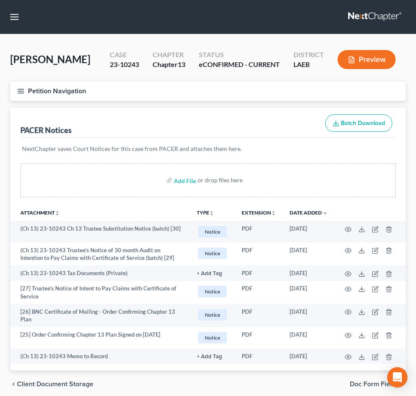
click at [0, 0] on input "search" at bounding box center [0, 0] width 0 height 0
type input "[PERSON_NAME]"
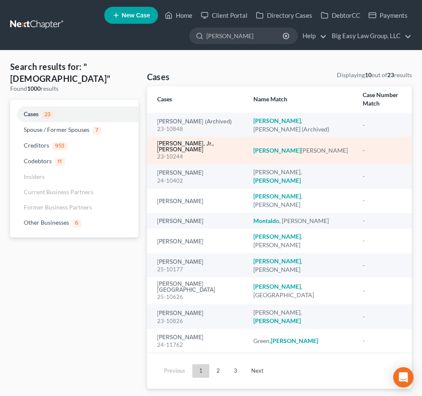
click at [198, 141] on link "[PERSON_NAME], Jr., [PERSON_NAME]" at bounding box center [198, 147] width 83 height 12
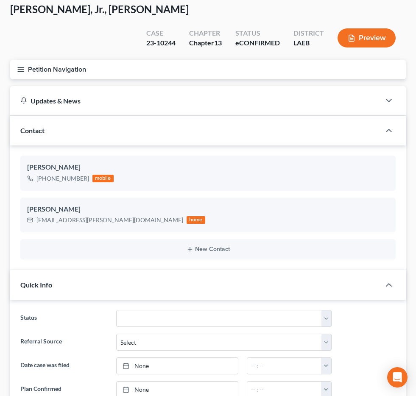
scroll to position [175, 0]
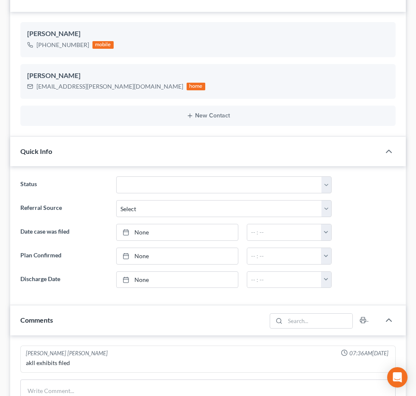
click at [0, 0] on span "Additional Documents" at bounding box center [0, 0] width 0 height 0
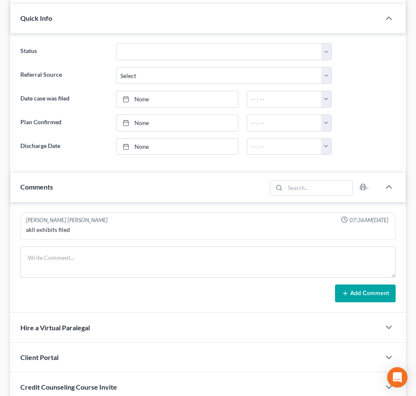
scroll to position [452, 0]
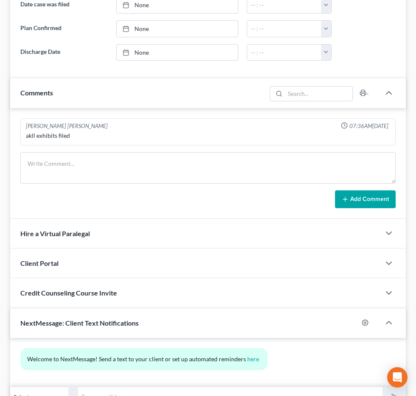
click at [0, 0] on link "PACER Notices" at bounding box center [0, 0] width 0 height 0
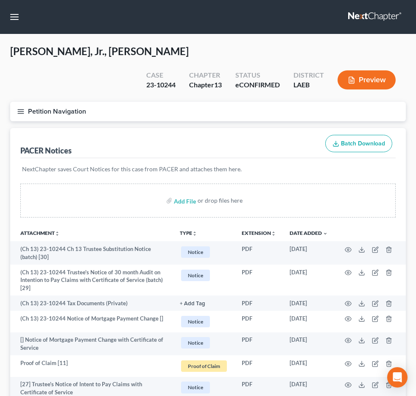
click at [0, 0] on input "search" at bounding box center [0, 0] width 0 height 0
type input "[PERSON_NAME]"
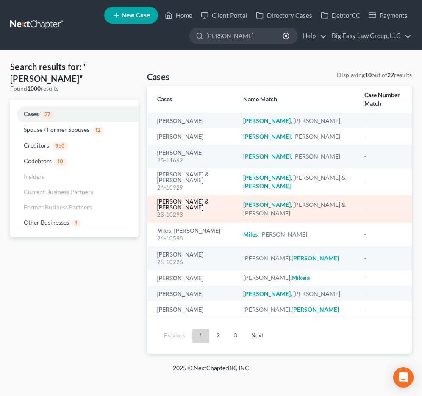
click at [184, 199] on link "[PERSON_NAME] & [PERSON_NAME]" at bounding box center [193, 205] width 73 height 12
select select "13"
select select "6"
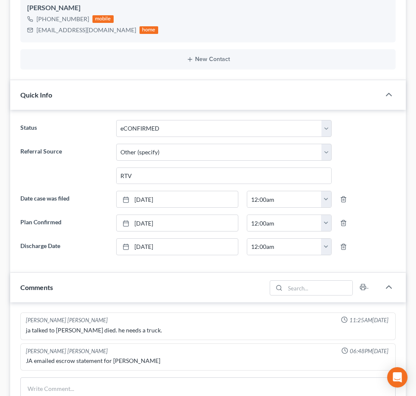
scroll to position [582, 0]
click at [0, 0] on span "Additional Documents" at bounding box center [0, 0] width 0 height 0
click at [0, 0] on link "PACER Notices" at bounding box center [0, 0] width 0 height 0
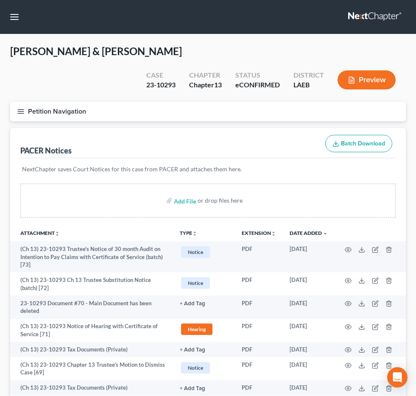
click at [0, 0] on input "search" at bounding box center [0, 0] width 0 height 0
type input "winte"
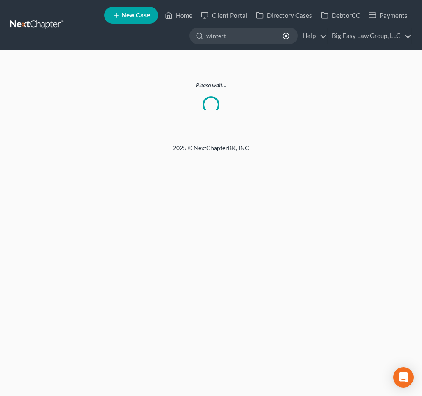
click at [216, 39] on input "wintert" at bounding box center [245, 36] width 78 height 16
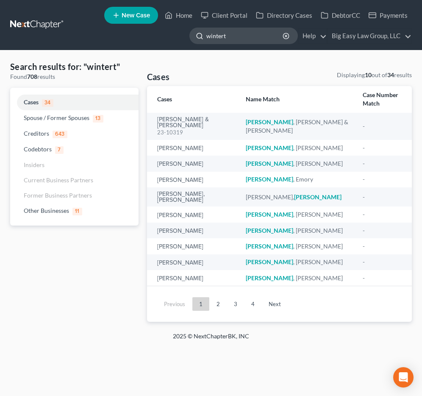
click at [241, 34] on input "wintert" at bounding box center [245, 36] width 78 height 16
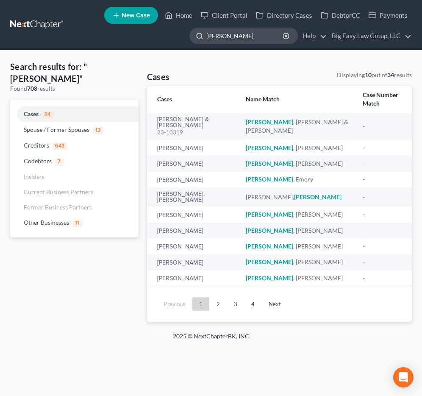
type input "winters"
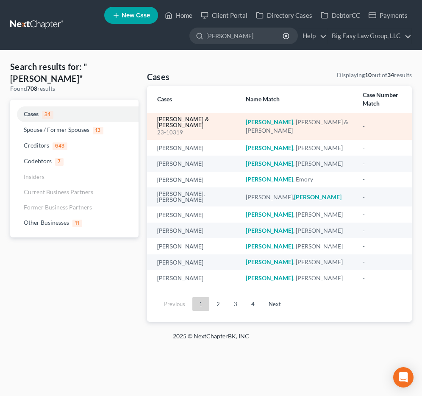
click at [188, 116] on link "Winters, Michael & Carmen" at bounding box center [194, 122] width 75 height 12
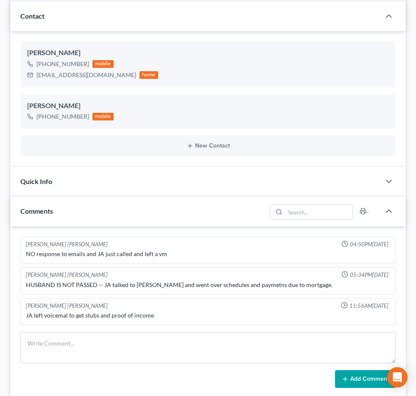
scroll to position [2513, 0]
click at [0, 0] on span "Additional Documents" at bounding box center [0, 0] width 0 height 0
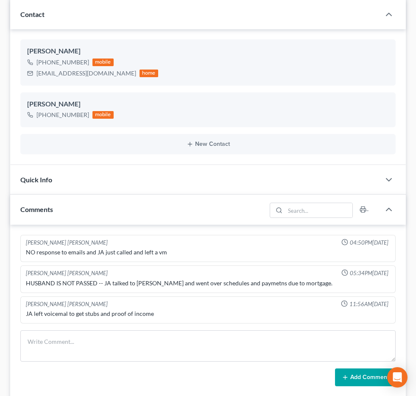
click at [0, 0] on link "PACER Notices" at bounding box center [0, 0] width 0 height 0
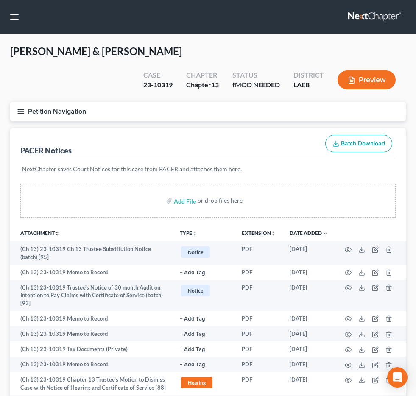
click at [0, 0] on input "search" at bounding box center [0, 0] width 0 height 0
type input "reed"
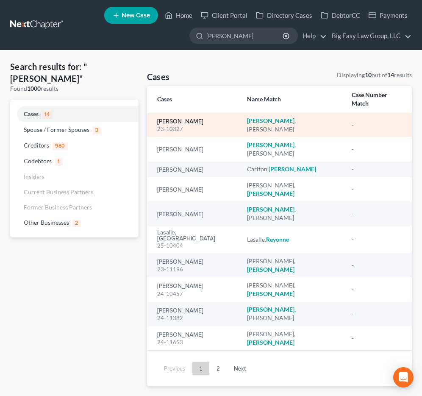
click at [176, 119] on link "Reed, John" at bounding box center [180, 122] width 46 height 6
select select "13"
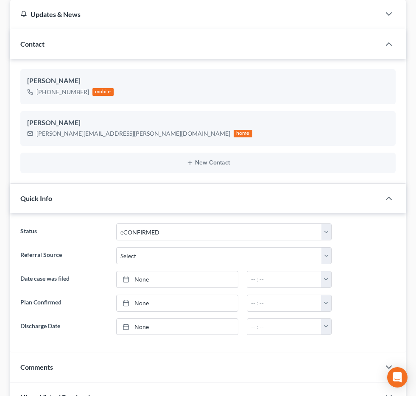
scroll to position [132, 0]
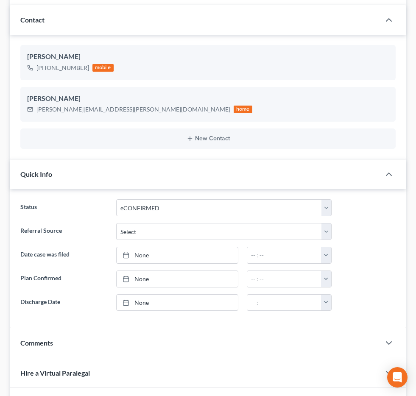
click at [0, 0] on span "Additional Documents" at bounding box center [0, 0] width 0 height 0
click at [0, 0] on link "PACER Notices" at bounding box center [0, 0] width 0 height 0
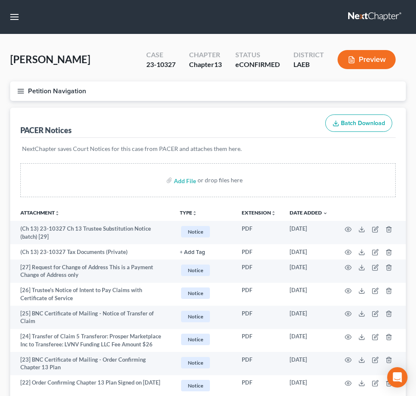
click at [0, 0] on input "search" at bounding box center [0, 0] width 0 height 0
type input "guidry"
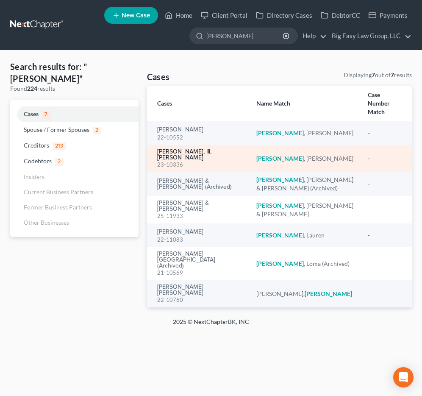
click at [187, 149] on link "Guidry, III, Gabriel" at bounding box center [200, 155] width 86 height 12
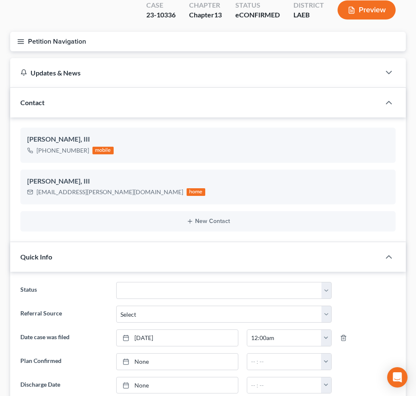
scroll to position [71, 0]
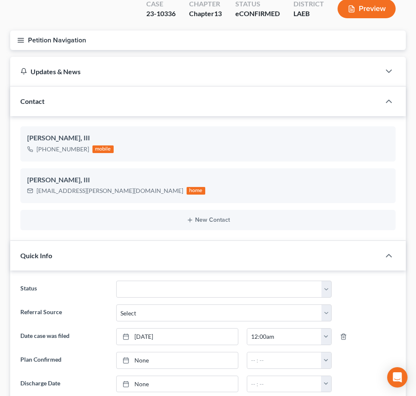
click at [0, 0] on span "Additional Documents" at bounding box center [0, 0] width 0 height 0
click at [0, 0] on span "PACER Notices" at bounding box center [0, 0] width 0 height 0
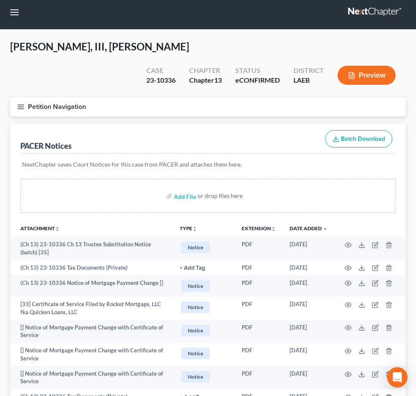
scroll to position [5, 0]
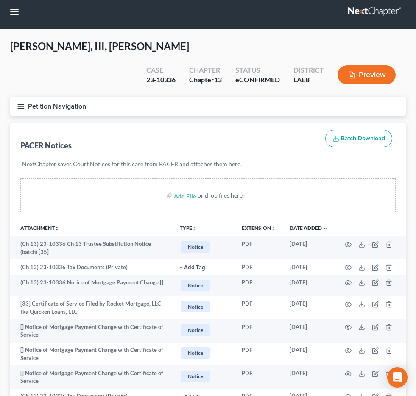
click at [0, 0] on form at bounding box center [0, 0] width 0 height 0
click at [0, 0] on input "search" at bounding box center [0, 0] width 0 height 0
type input "jackson"
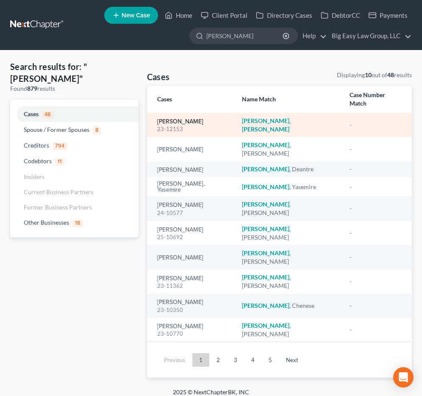
click at [190, 119] on link "Jackson, Jasmine" at bounding box center [180, 122] width 46 height 6
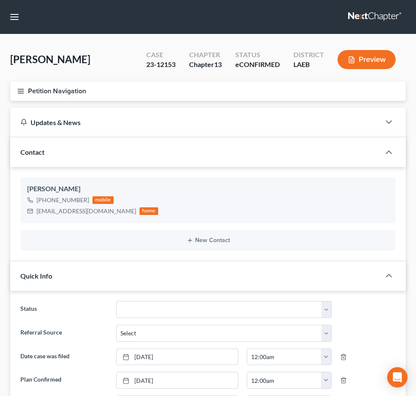
scroll to position [2293, 0]
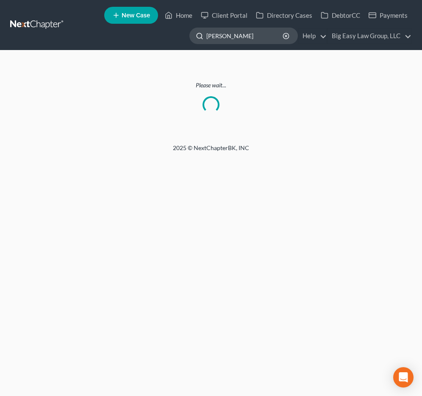
click at [254, 30] on input "jackson" at bounding box center [245, 36] width 78 height 16
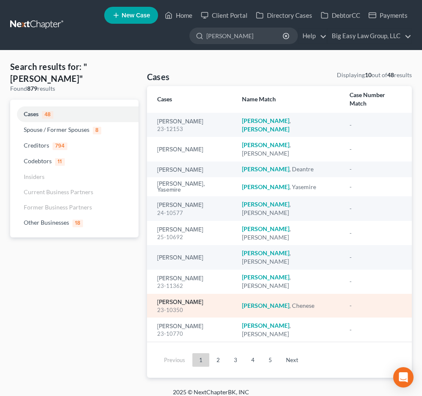
click at [188, 299] on link "Jackson, Chenese" at bounding box center [180, 302] width 46 height 6
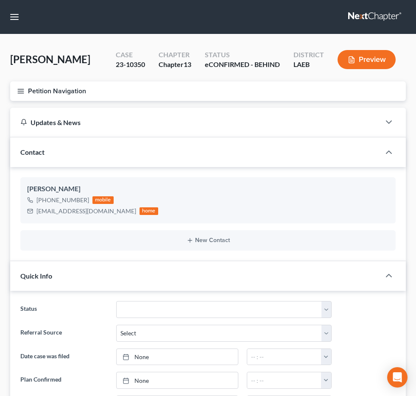
scroll to position [153, 0]
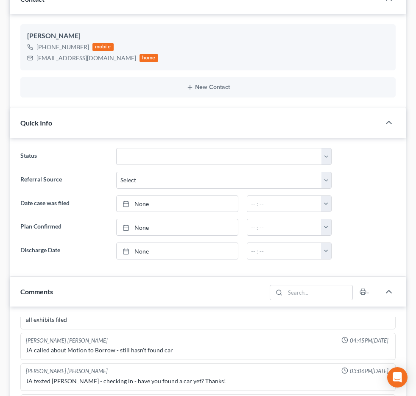
click at [0, 0] on span "Additional Documents" at bounding box center [0, 0] width 0 height 0
click at [0, 0] on link "PACER Notices" at bounding box center [0, 0] width 0 height 0
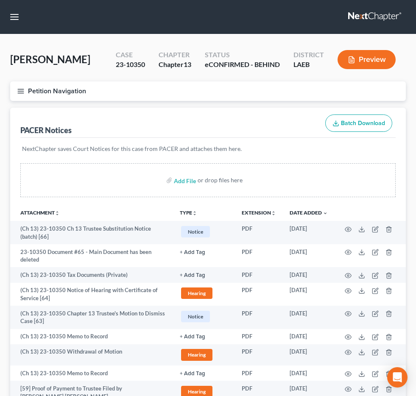
click at [0, 0] on input "search" at bounding box center [0, 0] width 0 height 0
type input "stewart\"
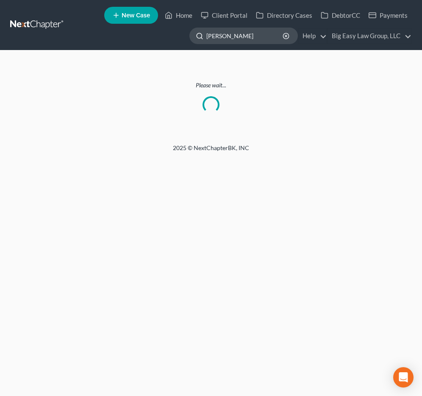
click at [249, 40] on input "stewart" at bounding box center [245, 36] width 78 height 16
click at [255, 36] on input "[PERSON_NAME]" at bounding box center [245, 36] width 78 height 16
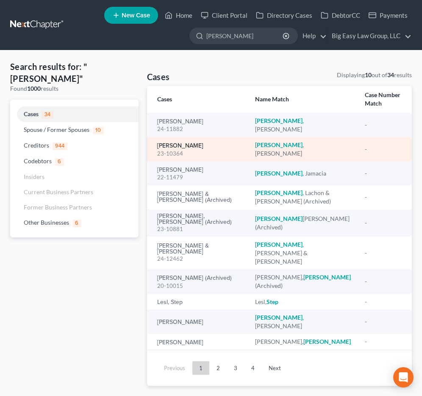
click at [180, 143] on link "[PERSON_NAME]" at bounding box center [180, 146] width 46 height 6
select select "13"
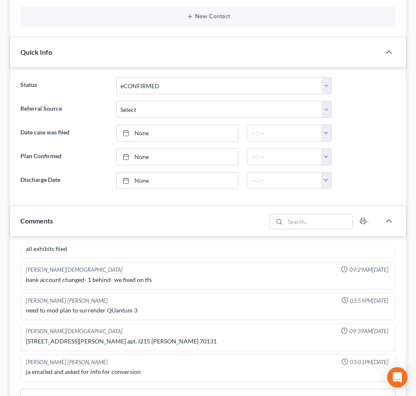
scroll to position [352, 0]
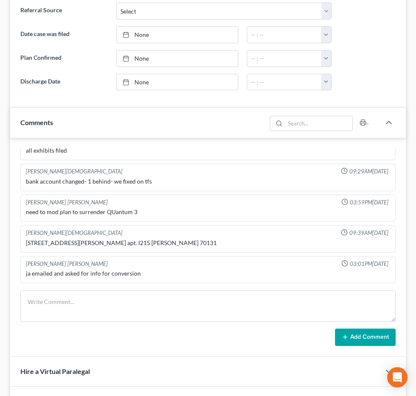
click at [0, 0] on span "Additional Documents" at bounding box center [0, 0] width 0 height 0
click at [0, 0] on span "PACER Notices" at bounding box center [0, 0] width 0 height 0
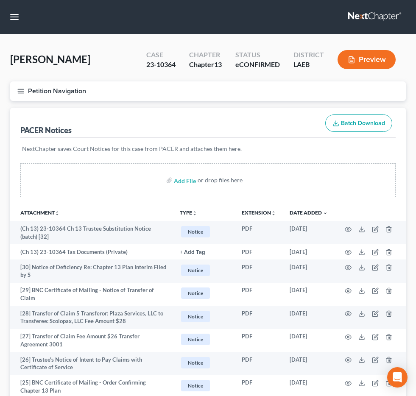
click at [0, 0] on input "search" at bounding box center [0, 0] width 0 height 0
type input "[PERSON_NAME]"
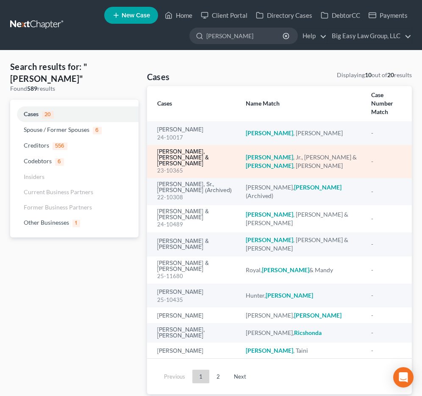
click at [182, 149] on link "[PERSON_NAME], [PERSON_NAME] & [PERSON_NAME]" at bounding box center [194, 158] width 75 height 18
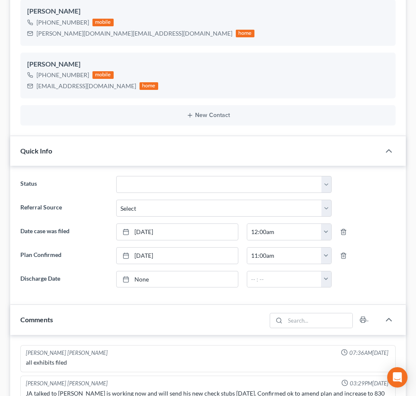
scroll to position [352, 0]
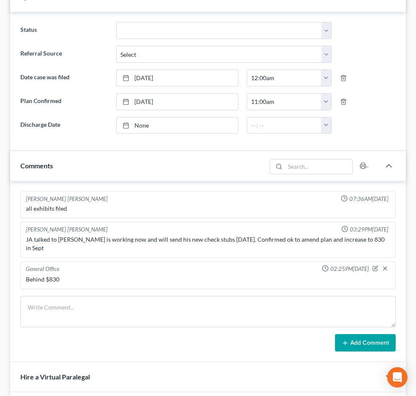
click at [0, 0] on span "Additional Documents" at bounding box center [0, 0] width 0 height 0
click at [0, 0] on link "PACER Notices" at bounding box center [0, 0] width 0 height 0
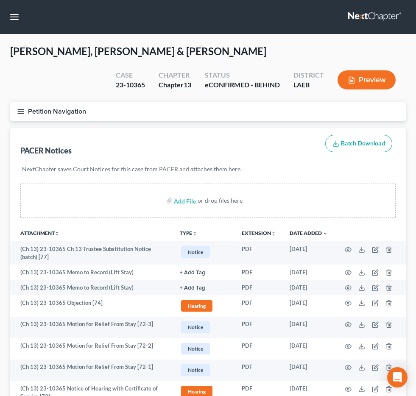
click at [0, 0] on input "search" at bounding box center [0, 0] width 0 height 0
type input "verett"
click at [0, 0] on small "Verrett, Kiara" at bounding box center [0, 0] width 0 height 0
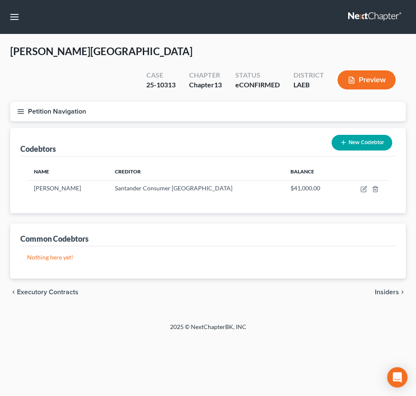
click at [0, 0] on input "search" at bounding box center [0, 0] width 0 height 0
type input "verrett"
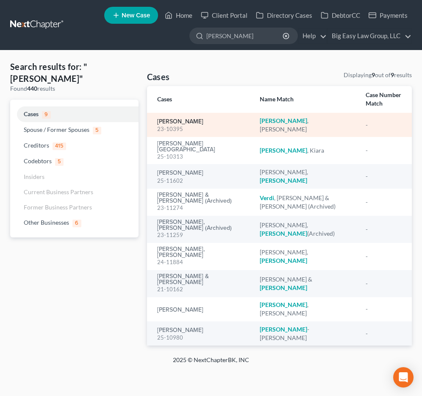
click at [177, 119] on link "Verrett, Marissa" at bounding box center [180, 122] width 46 height 6
select select "6"
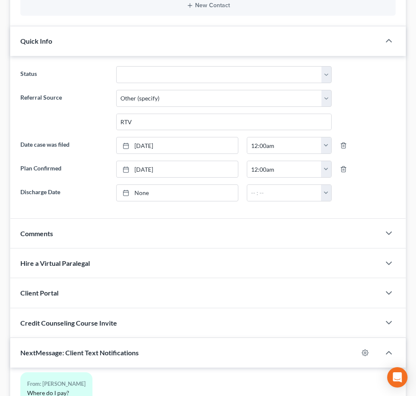
scroll to position [288, 0]
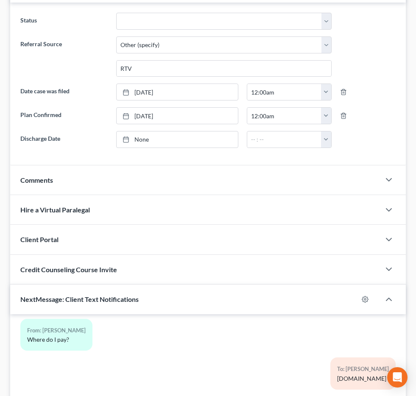
click at [0, 0] on span "Chapter 13" at bounding box center [0, 0] width 0 height 0
click at [0, 0] on span "Additional Documents" at bounding box center [0, 0] width 0 height 0
click at [0, 0] on link "PACER Notices" at bounding box center [0, 0] width 0 height 0
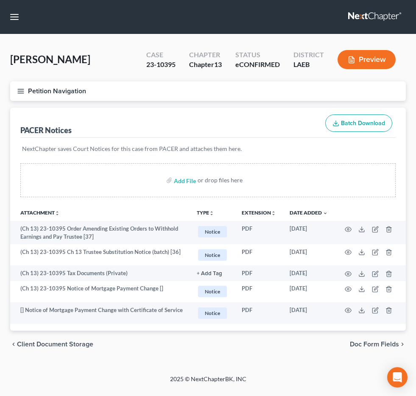
click at [0, 0] on input "search" at bounding box center [0, 0] width 0 height 0
type input "boudreaux"
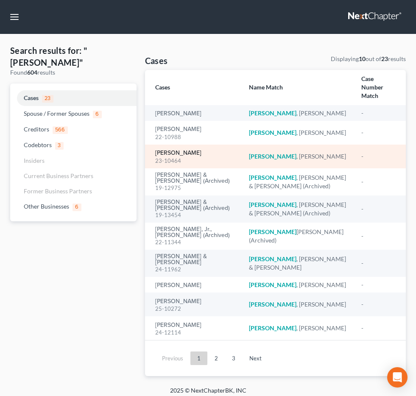
click at [192, 156] on link "Boudreaux, Rodney" at bounding box center [178, 153] width 46 height 6
select select "6"
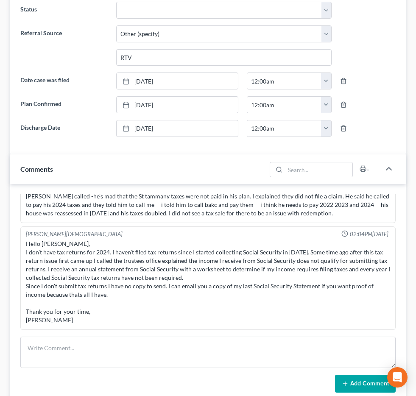
scroll to position [106, 0]
click at [0, 0] on span "Additional Documents" at bounding box center [0, 0] width 0 height 0
click at [0, 0] on link "PACER Notices" at bounding box center [0, 0] width 0 height 0
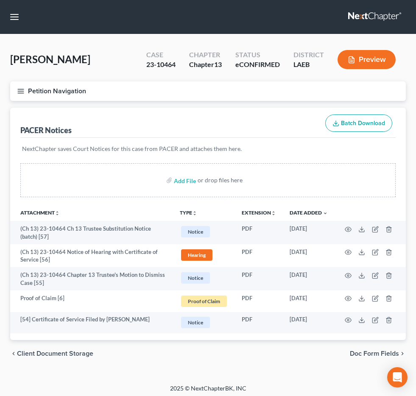
click at [0, 0] on input "search" at bounding box center [0, 0] width 0 height 0
type input "snide"
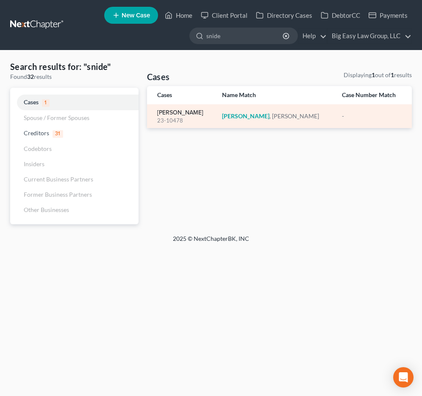
click at [176, 111] on link "Snider, Whitney" at bounding box center [180, 113] width 46 height 6
select select "6"
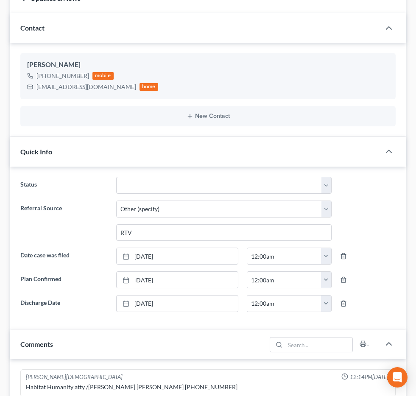
scroll to position [263, 0]
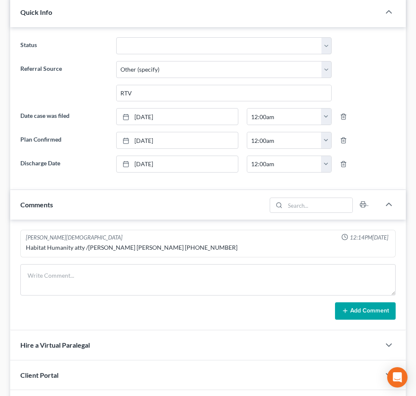
click at [0, 0] on span "Additional Documents" at bounding box center [0, 0] width 0 height 0
click at [0, 0] on span "PACER Notices" at bounding box center [0, 0] width 0 height 0
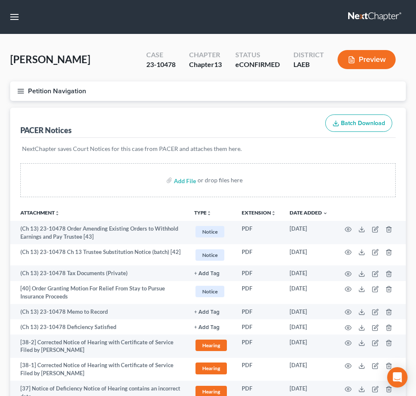
click at [0, 0] on input "search" at bounding box center [0, 0] width 0 height 0
type input "honore"
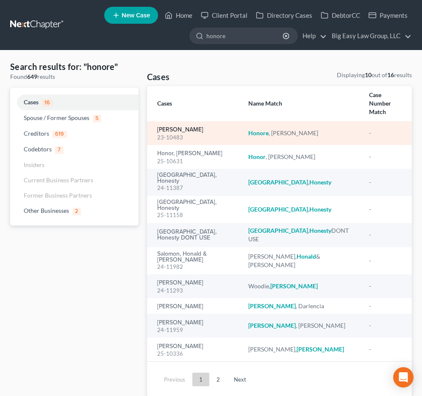
click at [178, 127] on link "[PERSON_NAME]" at bounding box center [180, 130] width 46 height 6
select select "3"
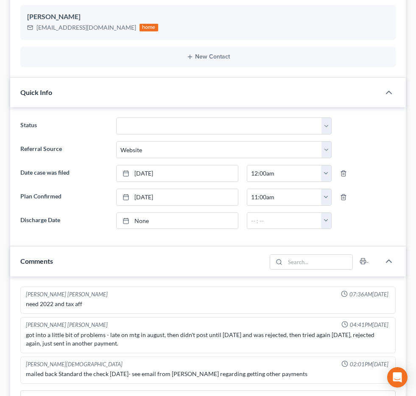
scroll to position [233, 0]
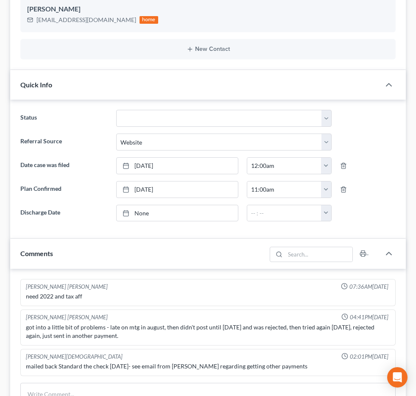
click at [0, 0] on span "Additional Documents" at bounding box center [0, 0] width 0 height 0
click at [0, 0] on link "PACER Notices" at bounding box center [0, 0] width 0 height 0
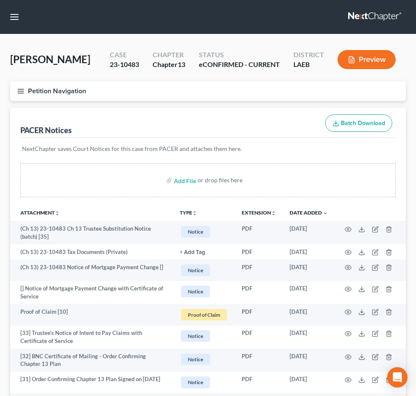
click at [0, 0] on input "search" at bounding box center [0, 0] width 0 height 0
type input "brown"
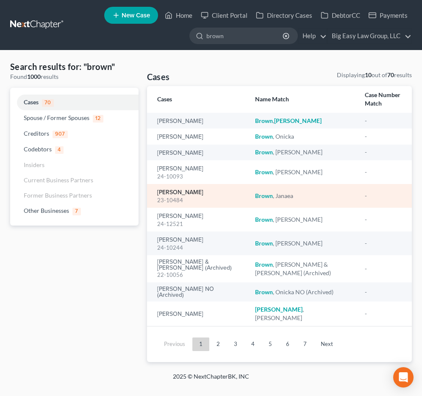
click at [178, 194] on link "[PERSON_NAME]" at bounding box center [180, 192] width 46 height 6
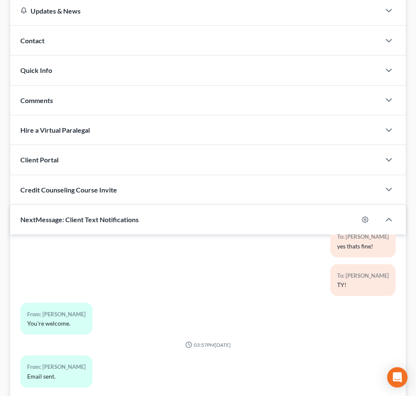
scroll to position [121, 0]
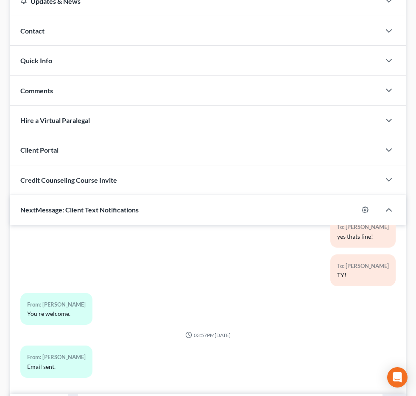
click at [0, 0] on span "Additional Documents" at bounding box center [0, 0] width 0 height 0
click at [0, 0] on link "PACER Notices" at bounding box center [0, 0] width 0 height 0
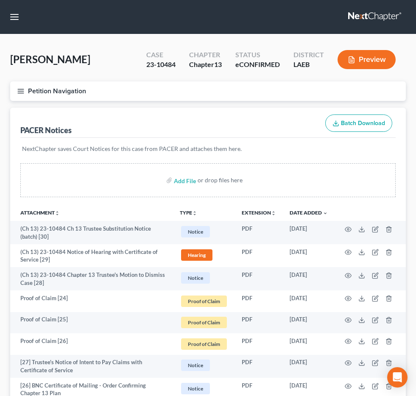
click at [0, 0] on input "search" at bounding box center [0, 0] width 0 height 0
type input "[PERSON_NAME]"
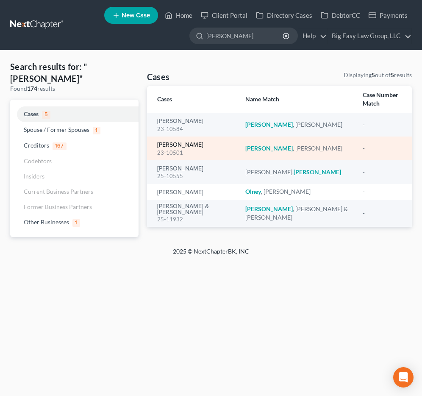
click at [196, 142] on link "[PERSON_NAME]" at bounding box center [180, 145] width 46 height 6
select select "6"
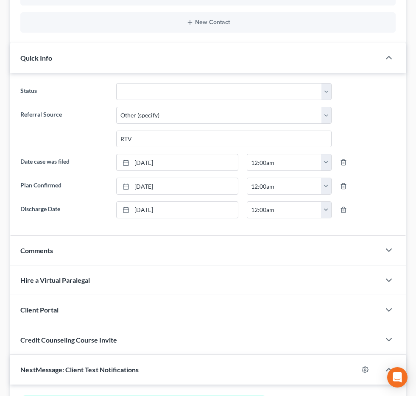
scroll to position [247, 0]
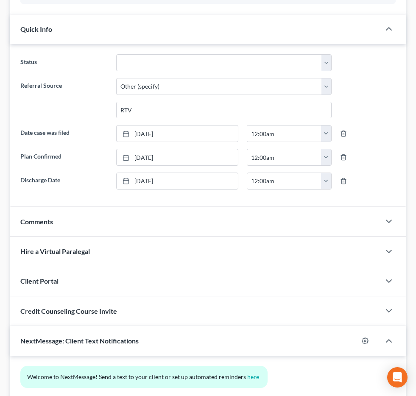
click at [0, 0] on span "Additional Documents" at bounding box center [0, 0] width 0 height 0
click at [0, 0] on link "PACER Notices" at bounding box center [0, 0] width 0 height 0
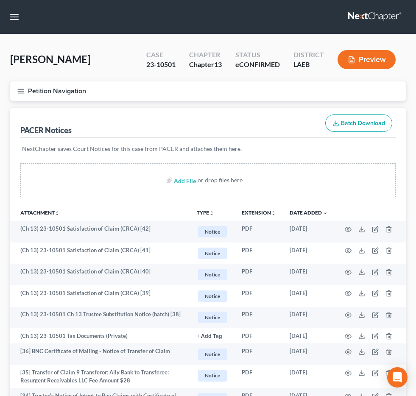
click at [0, 0] on input "search" at bounding box center [0, 0] width 0 height 0
type input "[PERSON_NAME]"
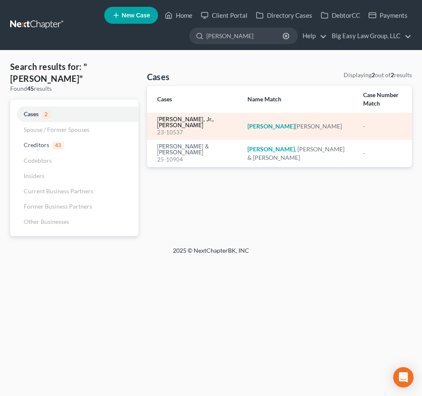
click at [185, 116] on link "[PERSON_NAME], Jr., [PERSON_NAME]" at bounding box center [195, 122] width 77 height 12
select select "0"
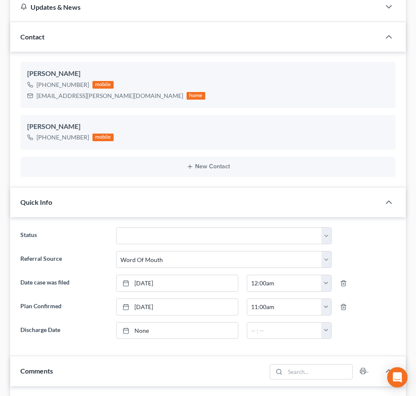
scroll to position [181, 0]
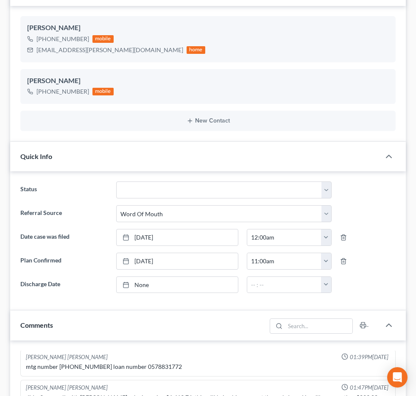
click at [0, 0] on span "Additional Documents" at bounding box center [0, 0] width 0 height 0
click at [0, 0] on link "PACER Notices" at bounding box center [0, 0] width 0 height 0
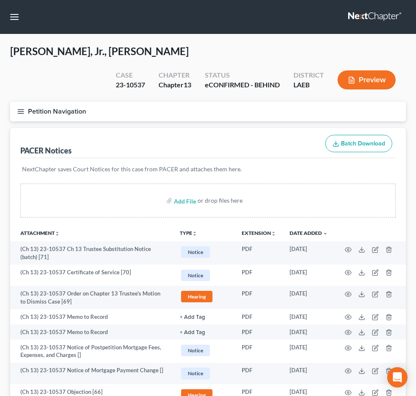
click at [0, 0] on input "search" at bounding box center [0, 0] width 0 height 0
type input "[US_STATE]"
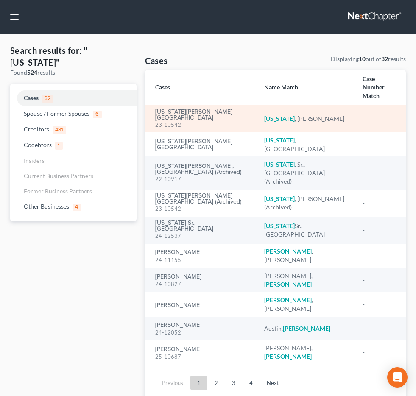
click at [199, 124] on div "23-10542" at bounding box center [202, 125] width 95 height 8
click at [201, 116] on div "[US_STATE][PERSON_NAME] 23-10542" at bounding box center [202, 119] width 95 height 20
click at [202, 119] on link "[US_STATE][PERSON_NAME][GEOGRAPHIC_DATA]" at bounding box center [202, 115] width 95 height 12
select select "3"
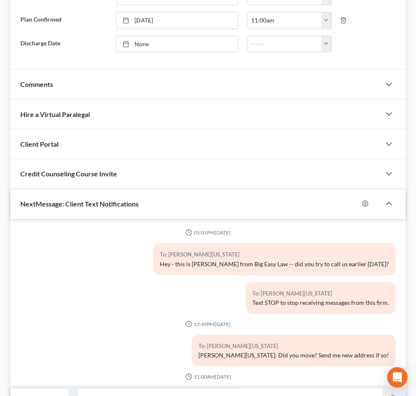
scroll to position [65, 0]
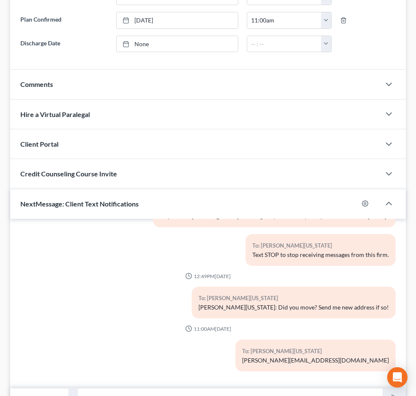
click at [0, 0] on span "Additional Documents" at bounding box center [0, 0] width 0 height 0
click at [0, 0] on span "PACER Notices" at bounding box center [0, 0] width 0 height 0
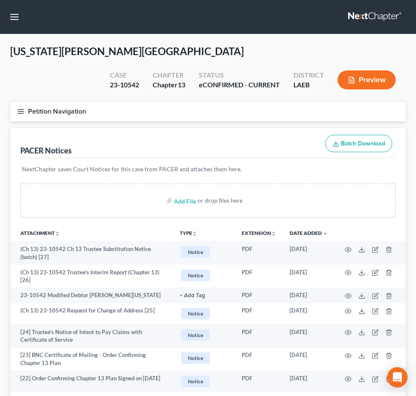
click at [0, 0] on input "search" at bounding box center [0, 0] width 0 height 0
type input "payne"
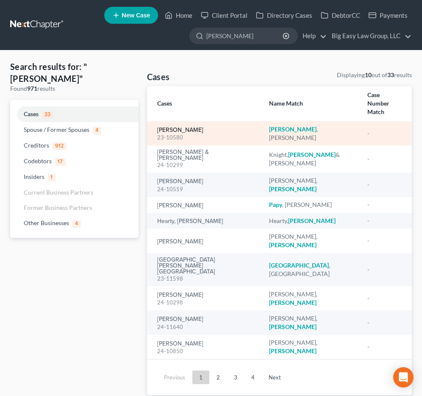
click at [171, 127] on link "[PERSON_NAME]" at bounding box center [180, 130] width 46 height 6
select select "3"
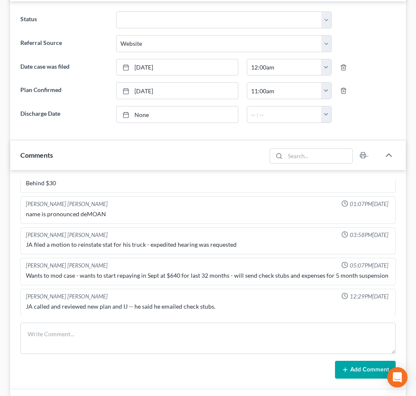
scroll to position [5547, 0]
click at [0, 0] on span "Additional Documents" at bounding box center [0, 0] width 0 height 0
click at [0, 0] on span "PACER Notices" at bounding box center [0, 0] width 0 height 0
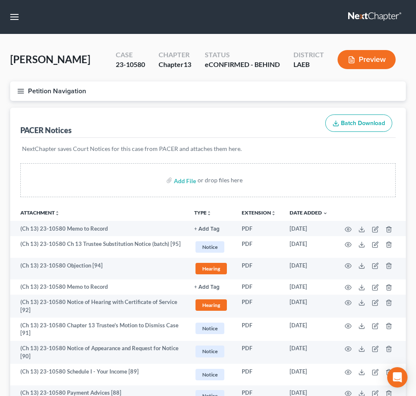
click at [0, 0] on input "search" at bounding box center [0, 0] width 0 height 0
type input "magee"
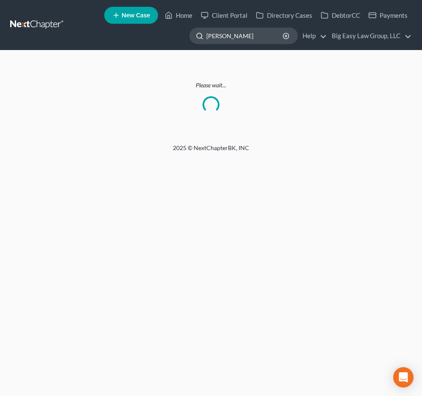
click at [235, 42] on input "[PERSON_NAME]" at bounding box center [245, 36] width 78 height 16
click at [179, 12] on link "Home" at bounding box center [179, 15] width 36 height 15
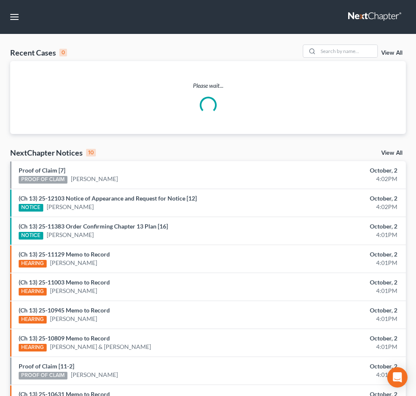
click at [0, 0] on input "search" at bounding box center [0, 0] width 0 height 0
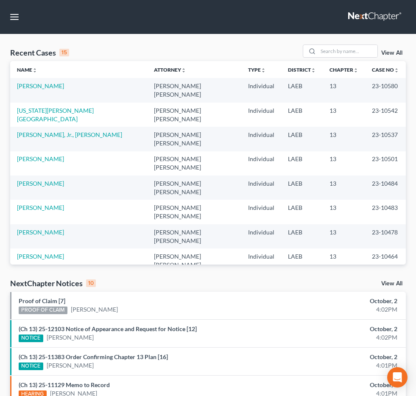
type input "[PERSON_NAME]"
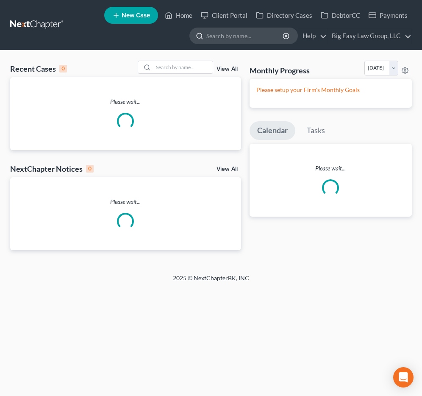
click at [213, 37] on input "search" at bounding box center [245, 36] width 78 height 16
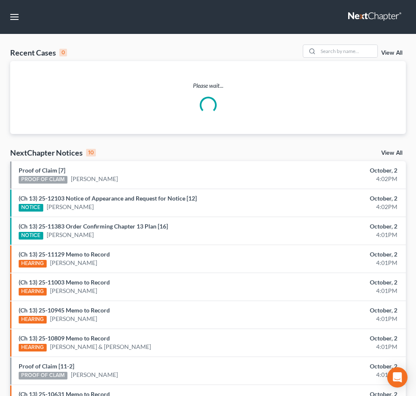
type input "mage"
click at [0, 0] on input "search" at bounding box center [0, 0] width 0 height 0
type input "[PERSON_NAME]"
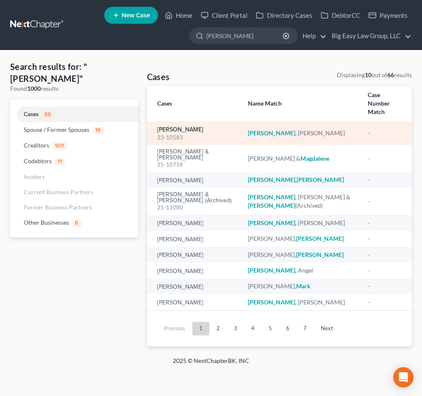
click at [174, 127] on link "[PERSON_NAME]" at bounding box center [180, 130] width 46 height 6
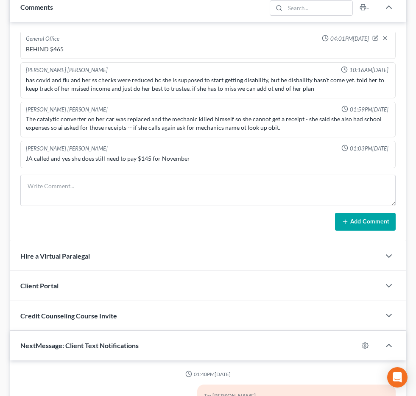
scroll to position [1791, 0]
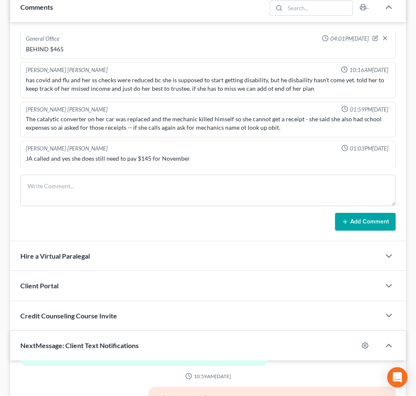
click at [0, 0] on span "Additional Documents" at bounding box center [0, 0] width 0 height 0
click at [0, 0] on link "PACER Notices" at bounding box center [0, 0] width 0 height 0
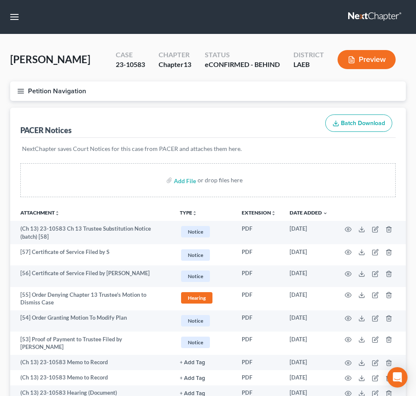
click at [0, 0] on input "search" at bounding box center [0, 0] width 0 height 0
type input "[PERSON_NAME]"
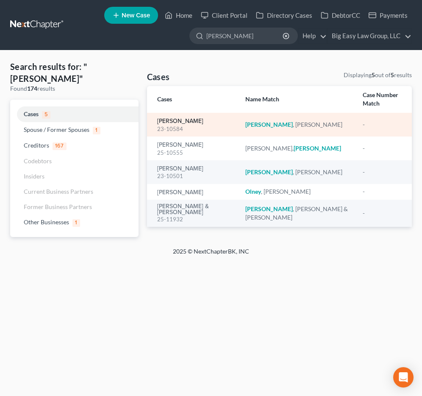
click at [192, 118] on link "[PERSON_NAME]" at bounding box center [180, 121] width 46 height 6
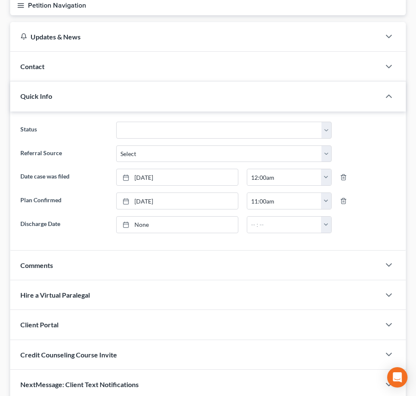
scroll to position [86, 0]
click at [0, 0] on span "Additional Documents" at bounding box center [0, 0] width 0 height 0
click at [0, 0] on span "PACER Notices" at bounding box center [0, 0] width 0 height 0
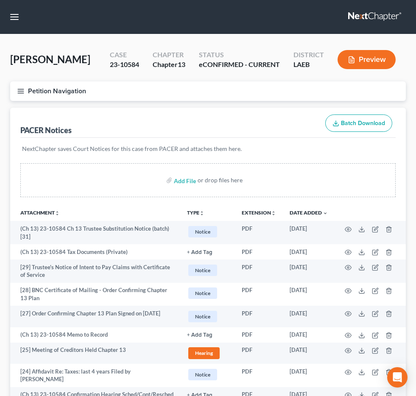
click at [0, 0] on input "search" at bounding box center [0, 0] width 0 height 0
type input "eaton"
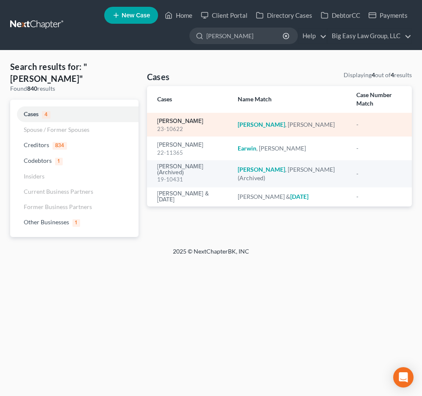
click at [171, 118] on link "[PERSON_NAME]" at bounding box center [180, 121] width 46 height 6
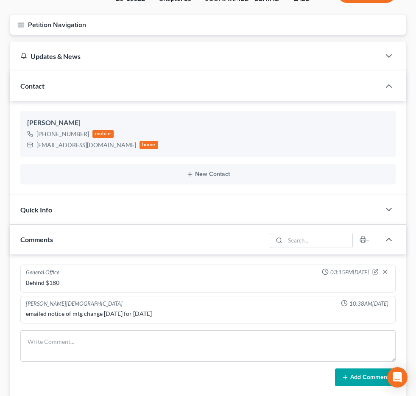
scroll to position [71, 0]
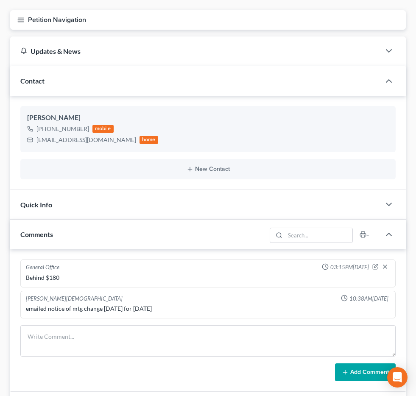
click at [0, 0] on span "Additional Documents" at bounding box center [0, 0] width 0 height 0
click at [0, 0] on span "PACER Notices" at bounding box center [0, 0] width 0 height 0
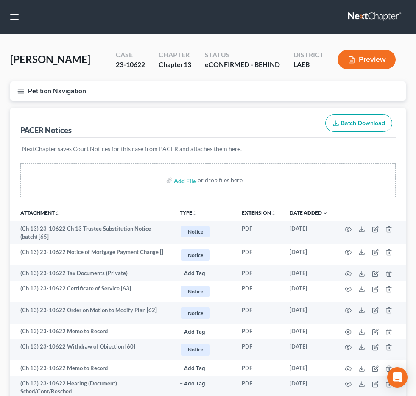
click at [0, 0] on link "PACER Notices" at bounding box center [0, 0] width 0 height 0
click at [0, 0] on input "search" at bounding box center [0, 0] width 0 height 0
type input "scott"
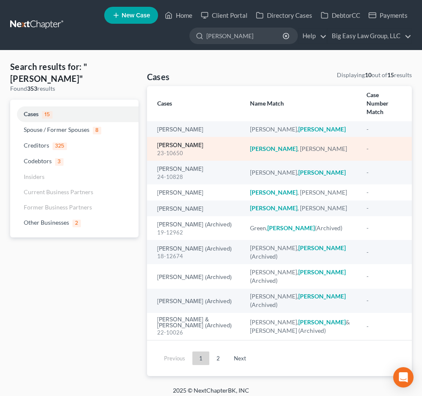
click at [172, 142] on link "[PERSON_NAME]" at bounding box center [180, 145] width 46 height 6
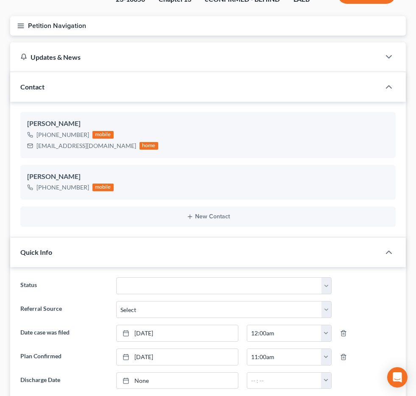
scroll to position [255, 0]
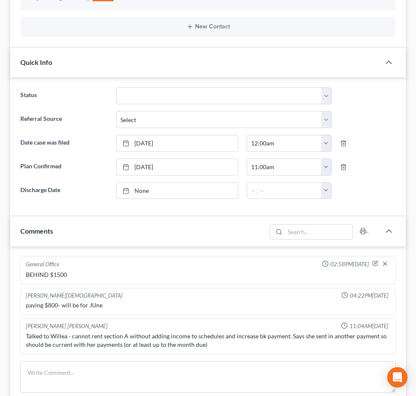
click at [0, 0] on span "Additional Documents" at bounding box center [0, 0] width 0 height 0
click at [0, 0] on link "PACER Notices" at bounding box center [0, 0] width 0 height 0
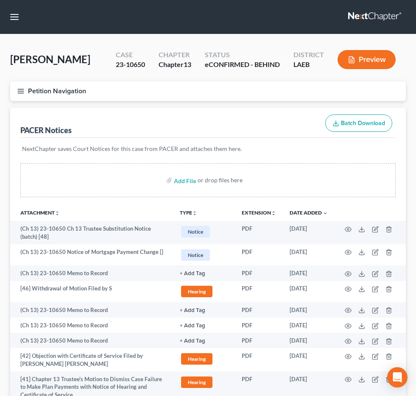
drag, startPoint x: 255, startPoint y: 26, endPoint x: 251, endPoint y: 31, distance: 6.0
click at [0, 0] on ul "New Case Home Client Portal Directory Cases DebtorCC Payments - No Result - See…" at bounding box center [0, 0] width 0 height 0
click at [0, 0] on input "search" at bounding box center [0, 0] width 0 height 0
type input "dykes"
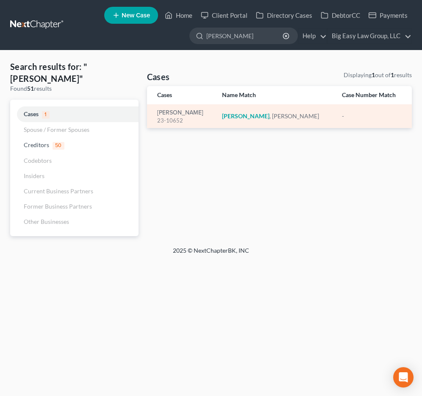
click at [157, 119] on div "23-10652" at bounding box center [182, 120] width 51 height 8
click at [165, 112] on link "Dykes, Caron" at bounding box center [180, 113] width 46 height 6
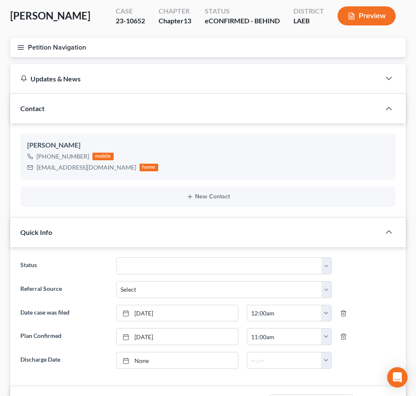
scroll to position [71, 0]
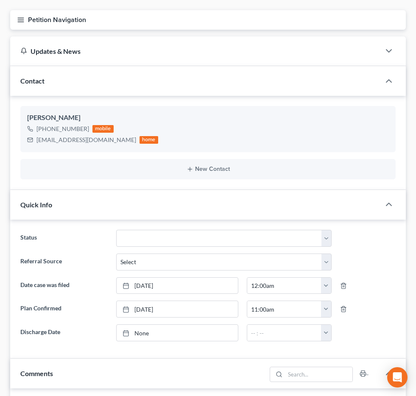
click at [0, 0] on span "Additional Documents" at bounding box center [0, 0] width 0 height 0
click at [0, 0] on span "PACER Notices" at bounding box center [0, 0] width 0 height 0
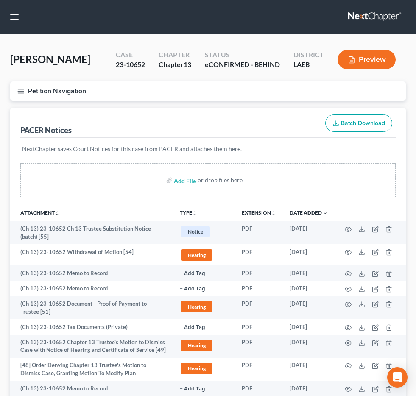
click at [0, 0] on input "search" at bounding box center [0, 0] width 0 height 0
type input "davis"
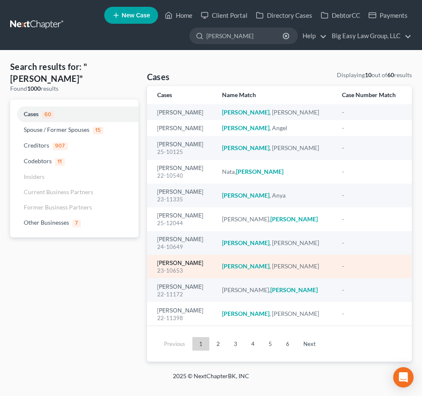
click at [182, 265] on link "[PERSON_NAME]" at bounding box center [180, 263] width 46 height 6
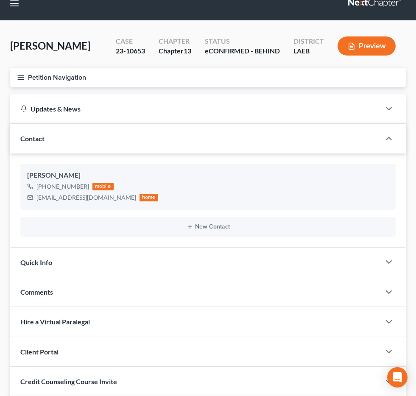
scroll to position [57, 0]
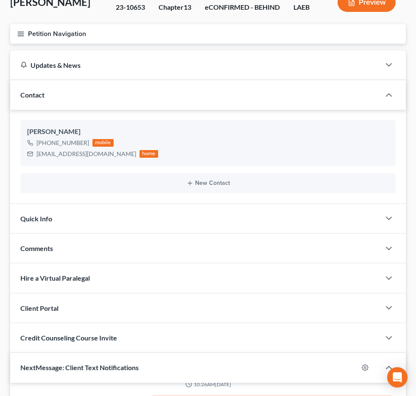
click at [0, 0] on span "Additional Documents" at bounding box center [0, 0] width 0 height 0
click at [0, 0] on link "PACER Notices" at bounding box center [0, 0] width 0 height 0
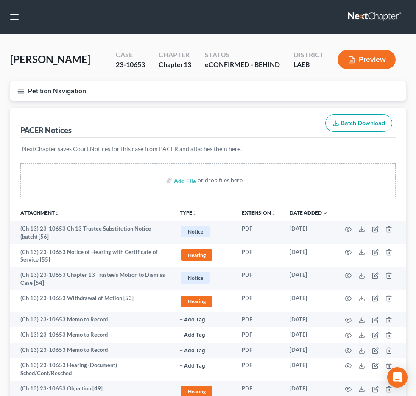
click at [0, 0] on input "search" at bounding box center [0, 0] width 0 height 0
type input "bradley"
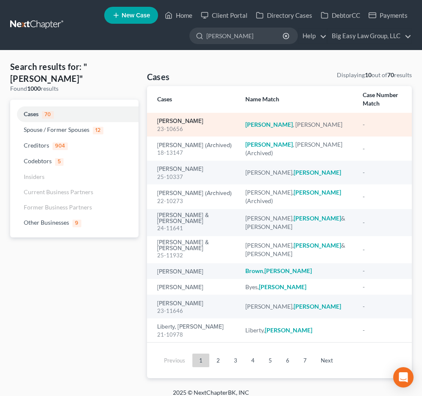
click at [183, 118] on link "[PERSON_NAME]" at bounding box center [180, 121] width 46 height 6
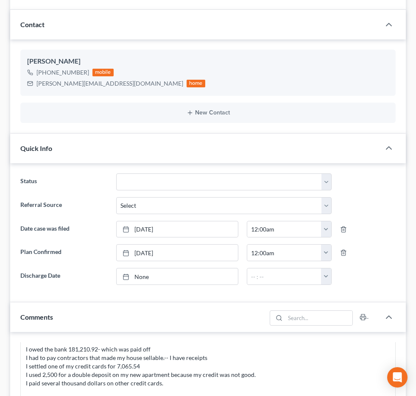
scroll to position [129, 0]
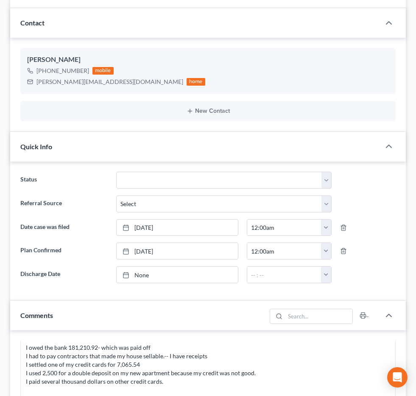
click at [0, 0] on span "Additional Documents" at bounding box center [0, 0] width 0 height 0
click at [0, 0] on span "PACER Notices" at bounding box center [0, 0] width 0 height 0
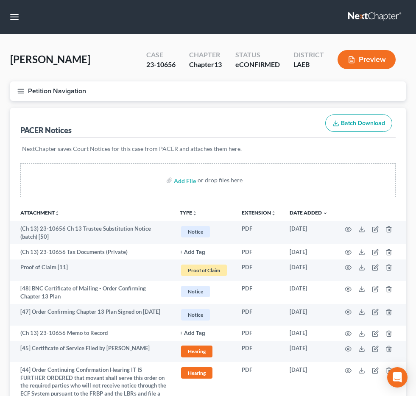
click at [0, 0] on input "search" at bounding box center [0, 0] width 0 height 0
type input "mccloud"
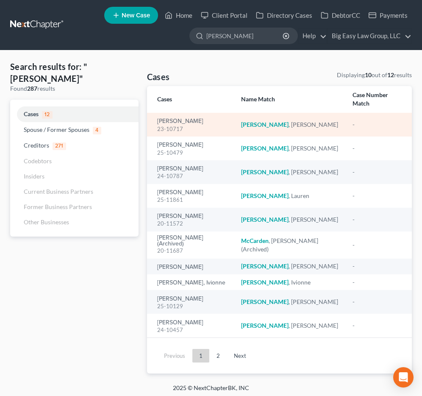
click at [157, 125] on div "23-10717" at bounding box center [192, 129] width 71 height 8
click at [167, 118] on link "[PERSON_NAME]" at bounding box center [180, 121] width 46 height 6
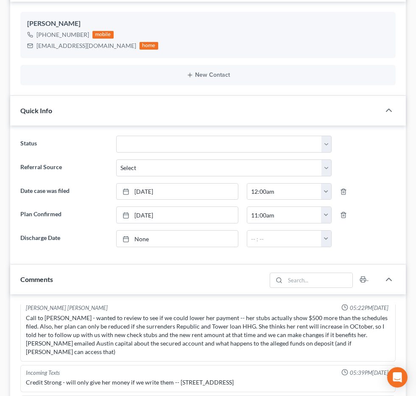
scroll to position [112, 0]
click at [0, 0] on span "Additional Documents" at bounding box center [0, 0] width 0 height 0
click at [0, 0] on link "PACER Notices" at bounding box center [0, 0] width 0 height 0
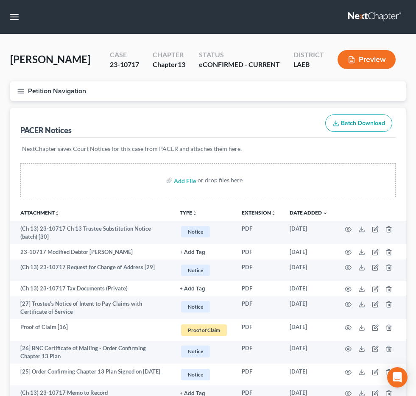
click at [0, 0] on input "search" at bounding box center [0, 0] width 0 height 0
type input "hebert"
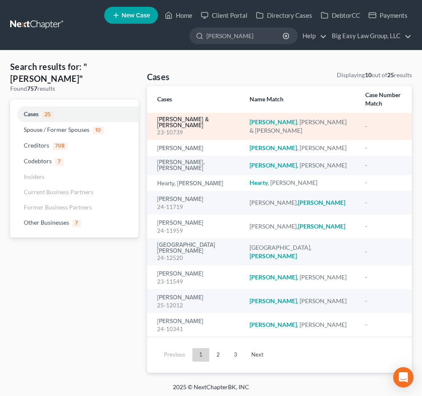
click at [195, 116] on link "[PERSON_NAME] & [PERSON_NAME]" at bounding box center [196, 122] width 79 height 12
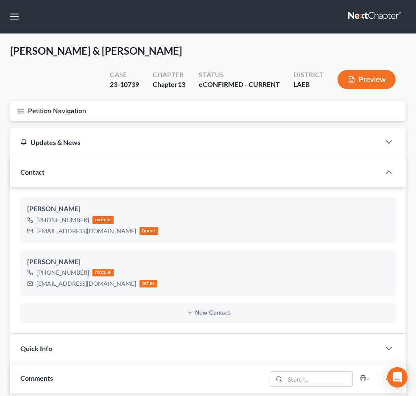
scroll to position [261, 0]
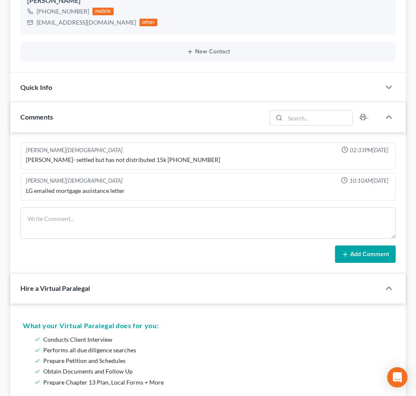
click at [0, 0] on span "Additional Documents" at bounding box center [0, 0] width 0 height 0
click at [0, 0] on link "PACER Notices" at bounding box center [0, 0] width 0 height 0
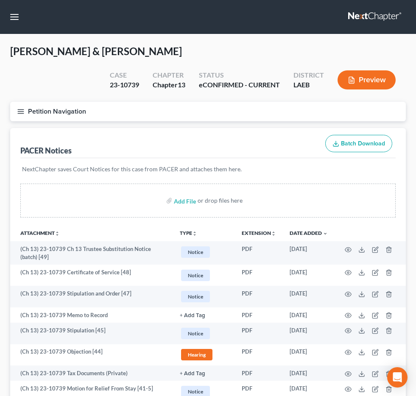
click at [0, 0] on input "search" at bounding box center [0, 0] width 0 height 0
type input "conques"
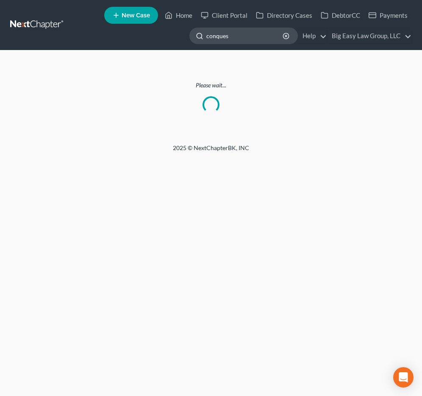
click at [242, 39] on input "conques" at bounding box center [245, 36] width 78 height 16
click at [188, 9] on link "Home" at bounding box center [179, 15] width 36 height 15
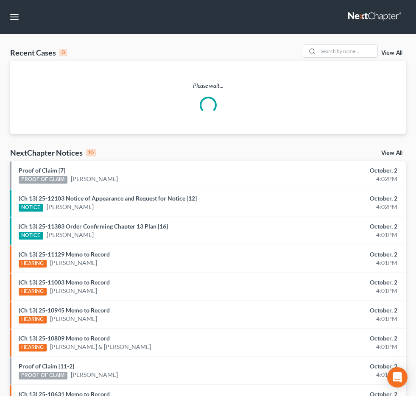
click at [0, 0] on input "search" at bounding box center [0, 0] width 0 height 0
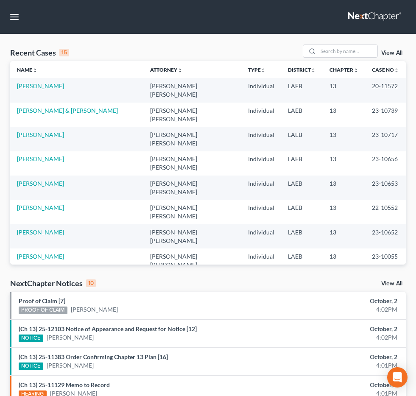
type input "conques"
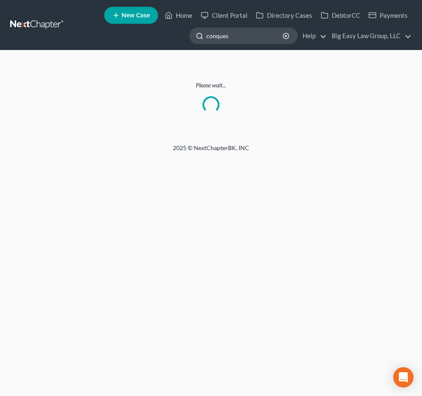
click at [266, 35] on input "conques" at bounding box center [245, 36] width 78 height 16
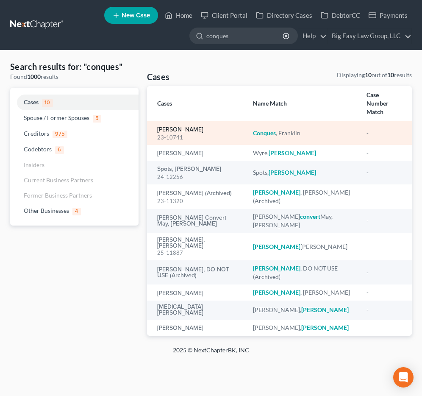
click at [186, 127] on link "[PERSON_NAME]" at bounding box center [180, 130] width 46 height 6
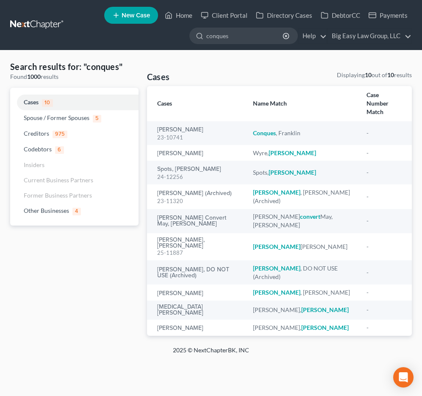
select select "6"
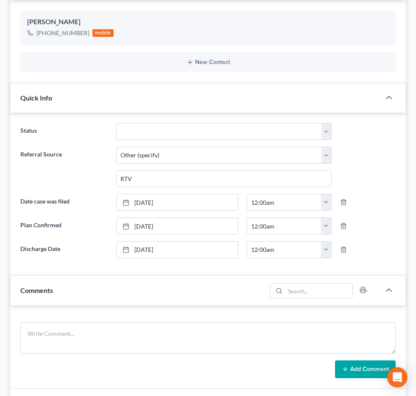
scroll to position [269, 0]
click at [0, 0] on span "Additional Documents" at bounding box center [0, 0] width 0 height 0
click at [0, 0] on span "PACER Notices" at bounding box center [0, 0] width 0 height 0
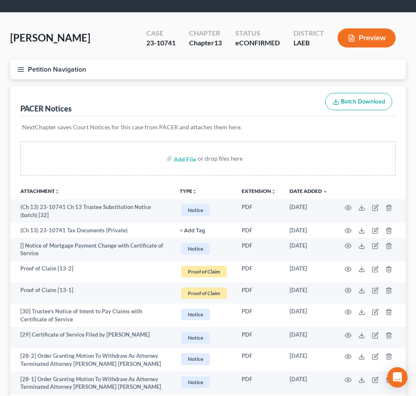
scroll to position [31, 0]
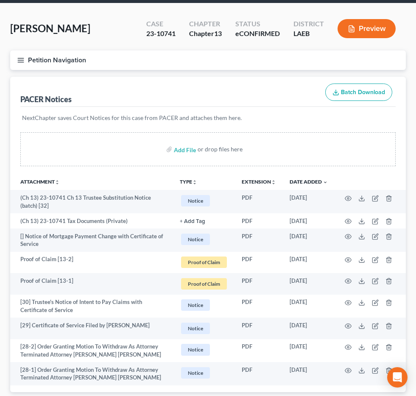
click at [0, 0] on input "search" at bounding box center [0, 0] width 0 height 0
type input "faust"
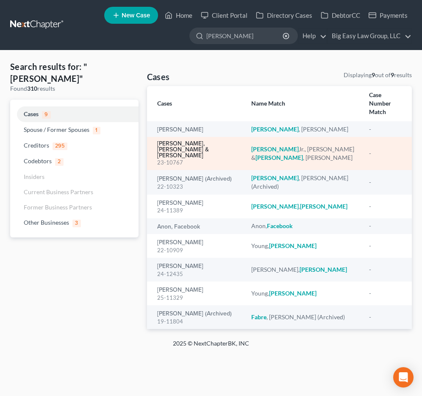
click at [197, 141] on link "[PERSON_NAME], [PERSON_NAME] & [PERSON_NAME]" at bounding box center [197, 150] width 81 height 18
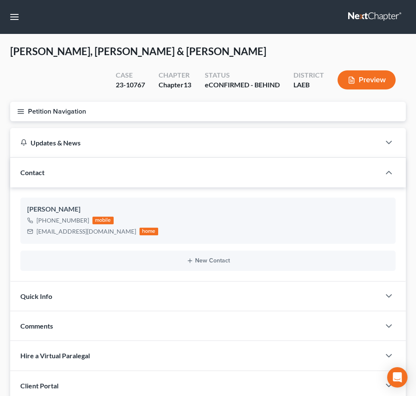
scroll to position [271, 0]
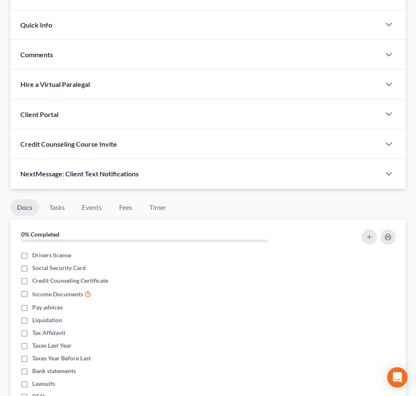
click at [0, 0] on span "Additional Documents" at bounding box center [0, 0] width 0 height 0
click at [0, 0] on link "PACER Notices" at bounding box center [0, 0] width 0 height 0
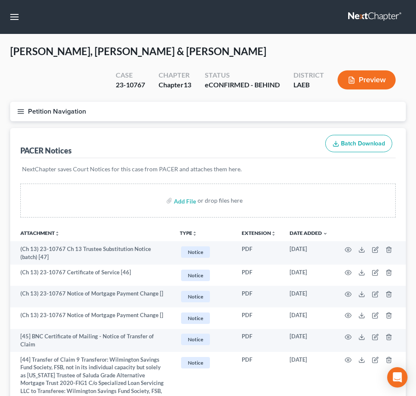
click at [0, 0] on input "search" at bounding box center [0, 0] width 0 height 0
type input "vicknair"
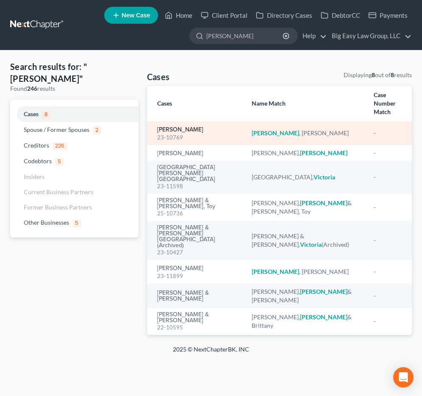
click at [188, 127] on link "[PERSON_NAME]" at bounding box center [180, 130] width 46 height 6
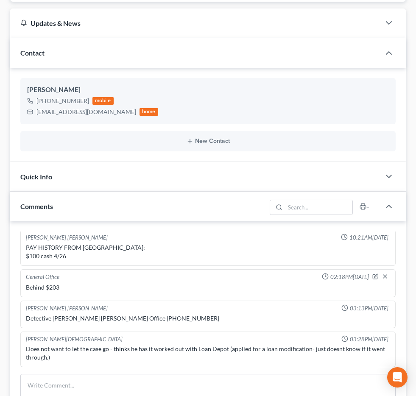
scroll to position [163, 0]
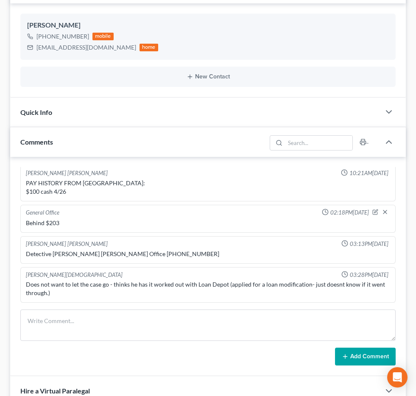
click at [0, 0] on span "Additional Documents" at bounding box center [0, 0] width 0 height 0
click at [0, 0] on span "PACER Notices" at bounding box center [0, 0] width 0 height 0
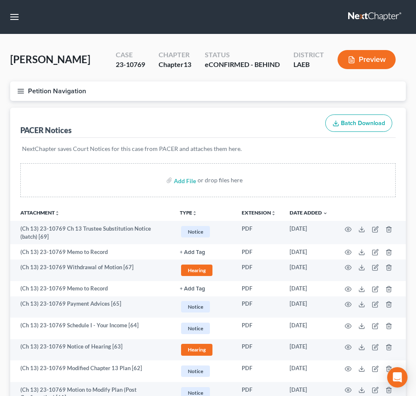
click at [0, 0] on input "search" at bounding box center [0, 0] width 0 height 0
type input "jackson"
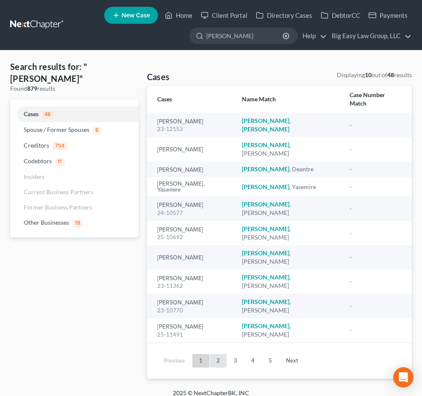
click at [223, 354] on link "2" at bounding box center [218, 361] width 17 height 14
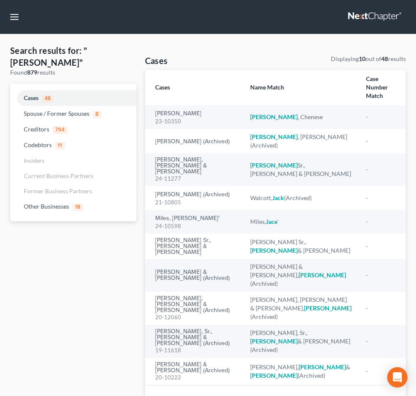
click at [232, 395] on link "3" at bounding box center [233, 403] width 17 height 14
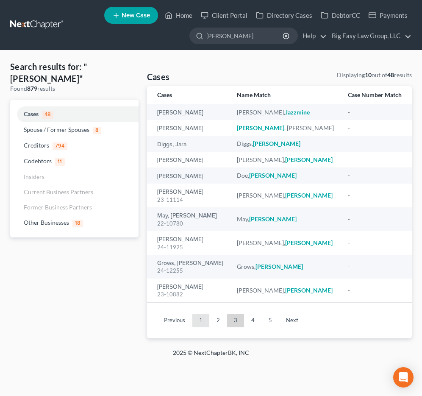
click at [203, 323] on link "1" at bounding box center [200, 320] width 17 height 14
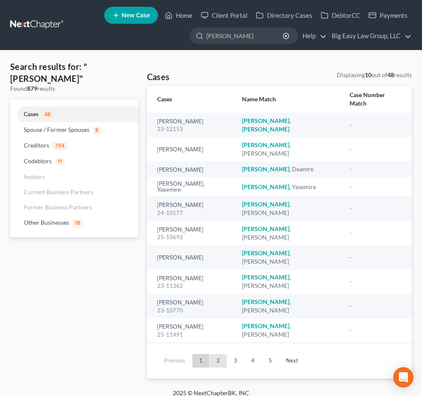
click at [215, 354] on link "2" at bounding box center [218, 361] width 17 height 14
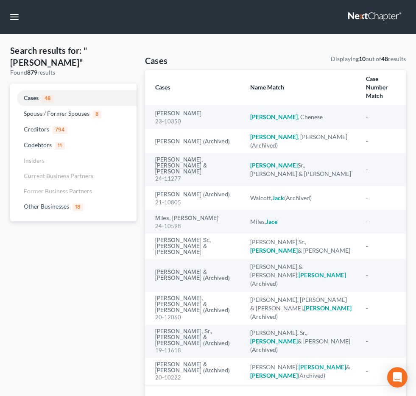
click at [203, 395] on link "1" at bounding box center [198, 403] width 17 height 14
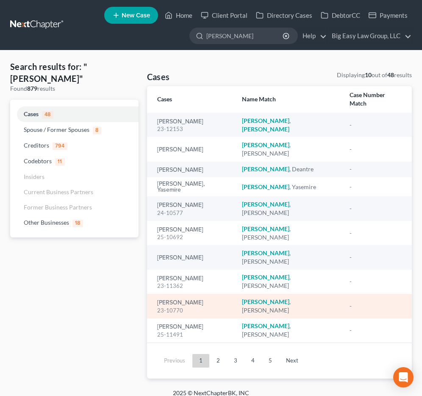
click at [182, 306] on div "23-10770" at bounding box center [192, 310] width 71 height 8
click at [183, 299] on link "[PERSON_NAME]" at bounding box center [180, 302] width 46 height 6
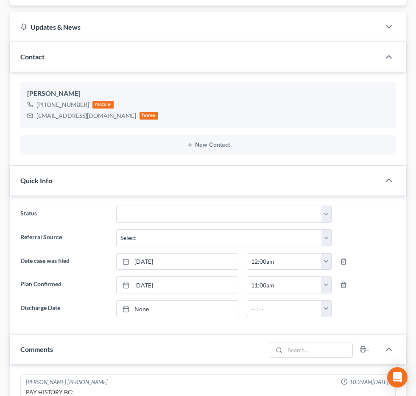
scroll to position [174, 0]
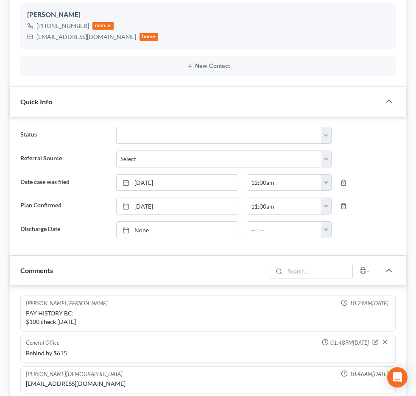
click at [0, 0] on span "Additional Documents" at bounding box center [0, 0] width 0 height 0
click at [0, 0] on link "PACER Notices" at bounding box center [0, 0] width 0 height 0
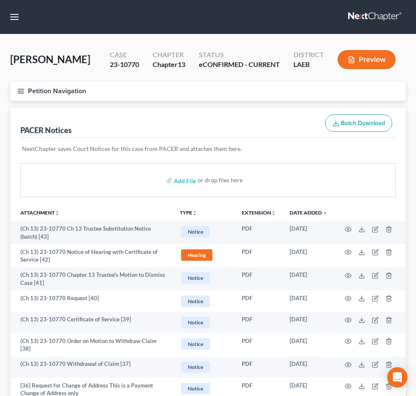
click at [0, 0] on input "search" at bounding box center [0, 0] width 0 height 0
type input "[PERSON_NAME]"
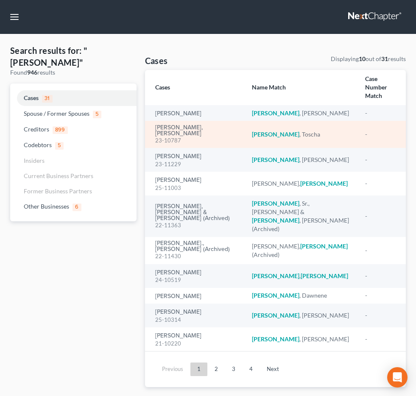
click at [190, 141] on div "23-10787" at bounding box center [196, 140] width 83 height 8
click at [188, 133] on link "[PERSON_NAME], [PERSON_NAME]" at bounding box center [196, 131] width 83 height 12
select select "6"
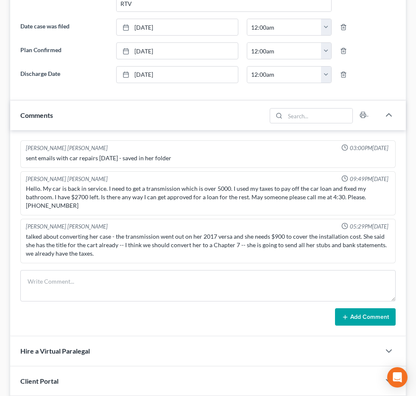
scroll to position [1113, 0]
click at [0, 0] on span "Additional Documents" at bounding box center [0, 0] width 0 height 0
click at [0, 0] on span "PACER Notices" at bounding box center [0, 0] width 0 height 0
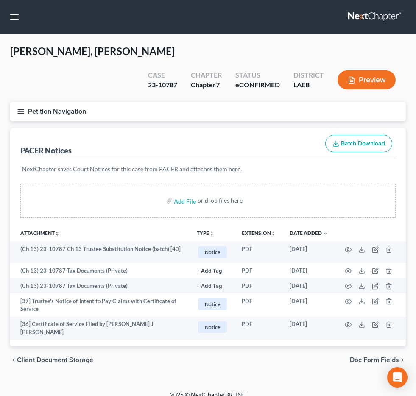
click at [0, 0] on input "search" at bounding box center [0, 0] width 0 height 0
type input "chopin"
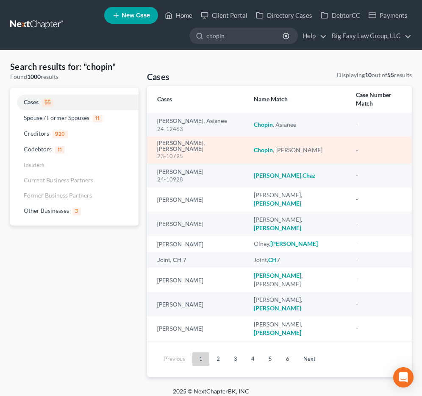
click at [188, 152] on div "23-10795" at bounding box center [198, 156] width 83 height 8
click at [188, 140] on link "[PERSON_NAME], [PERSON_NAME]" at bounding box center [198, 146] width 83 height 12
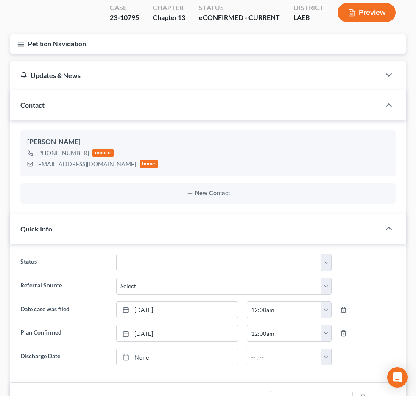
scroll to position [158, 0]
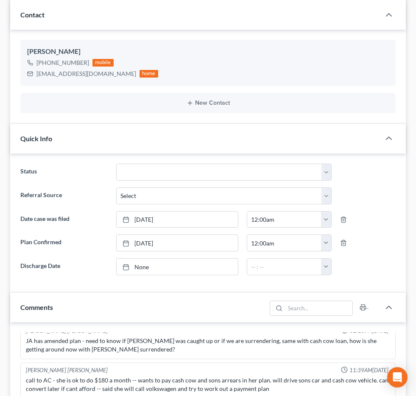
click at [0, 0] on span "Additional Documents" at bounding box center [0, 0] width 0 height 0
click at [0, 0] on link "PACER Notices" at bounding box center [0, 0] width 0 height 0
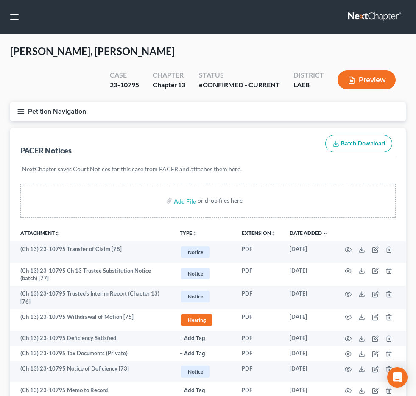
click at [0, 0] on input "search" at bounding box center [0, 0] width 0 height 0
type input "allen"
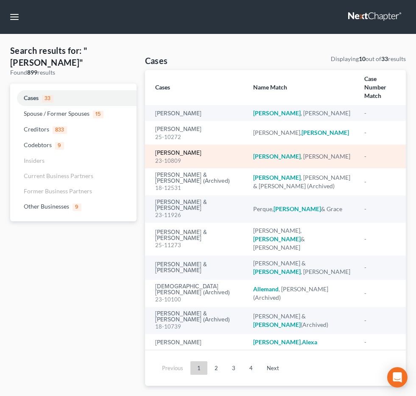
click at [183, 156] on link "[PERSON_NAME]" at bounding box center [178, 153] width 46 height 6
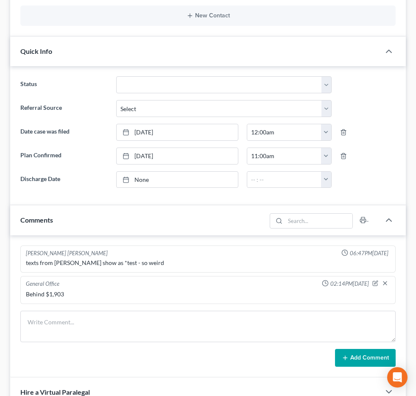
scroll to position [2352, 0]
click at [0, 0] on span "Additional Documents" at bounding box center [0, 0] width 0 height 0
click at [0, 0] on link "PACER Notices" at bounding box center [0, 0] width 0 height 0
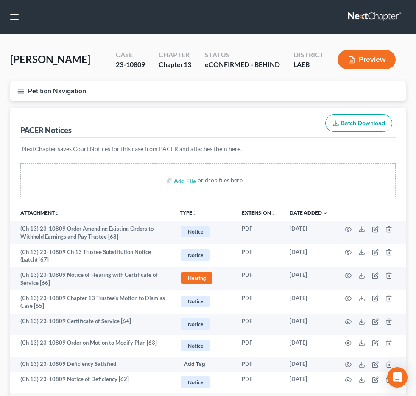
click at [0, 0] on input "search" at bounding box center [0, 0] width 0 height 0
type input "johnson"
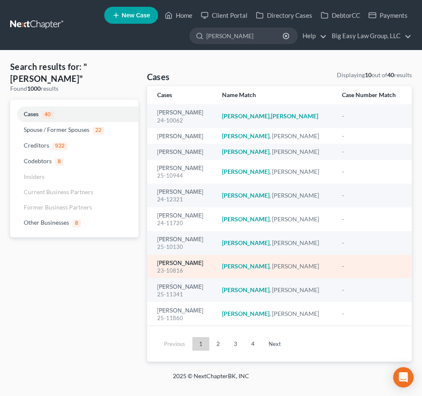
click at [193, 260] on link "[PERSON_NAME]" at bounding box center [180, 263] width 46 height 6
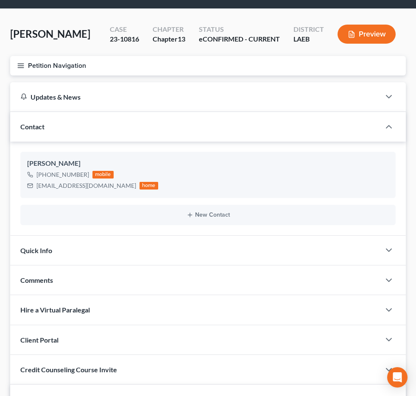
scroll to position [76, 0]
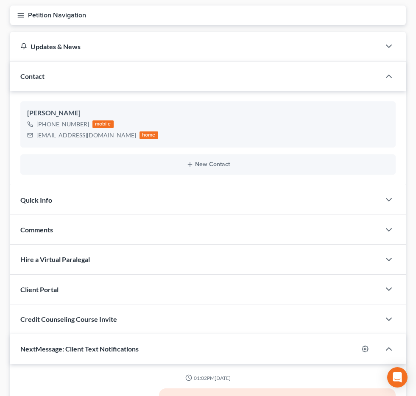
click at [0, 0] on span "Chapter 13" at bounding box center [0, 0] width 0 height 0
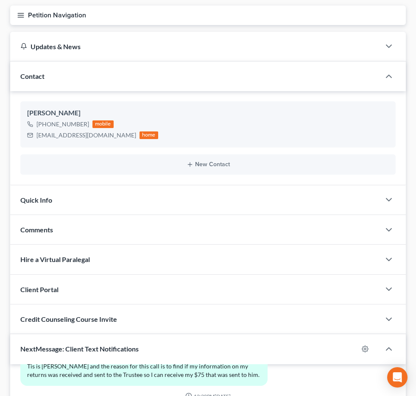
click at [0, 0] on span "Additional Documents" at bounding box center [0, 0] width 0 height 0
click at [0, 0] on link "PACER Notices" at bounding box center [0, 0] width 0 height 0
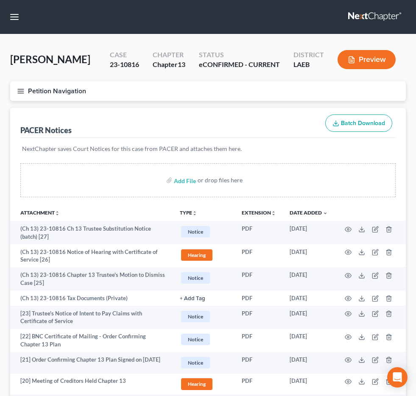
click at [0, 0] on input "search" at bounding box center [0, 0] width 0 height 0
type input "bonnett"
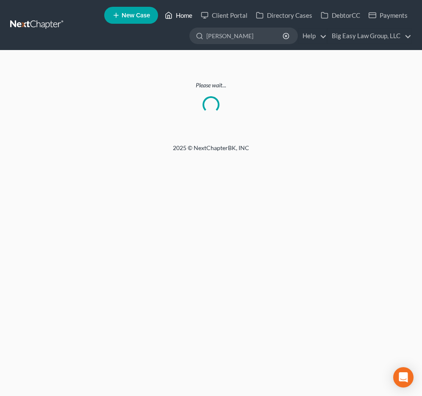
click at [179, 16] on link "Home" at bounding box center [179, 15] width 36 height 15
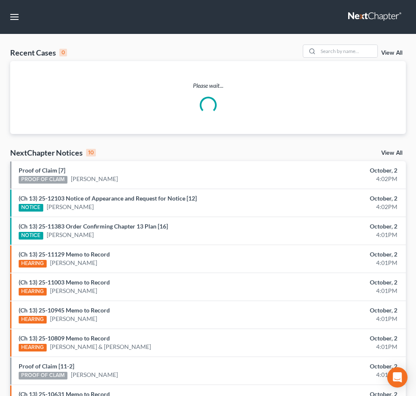
click at [0, 0] on input "search" at bounding box center [0, 0] width 0 height 0
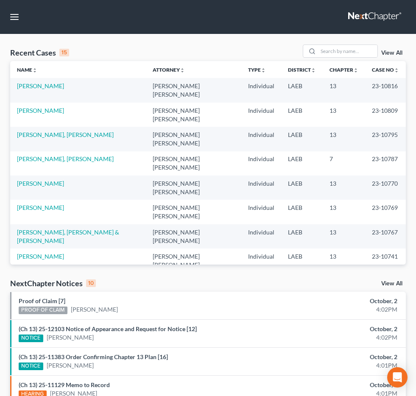
type input "bonnett"
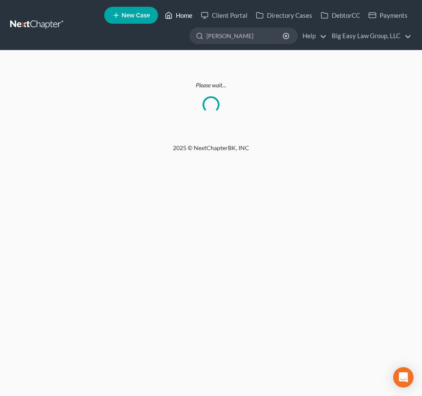
click at [170, 18] on icon at bounding box center [169, 15] width 6 height 6
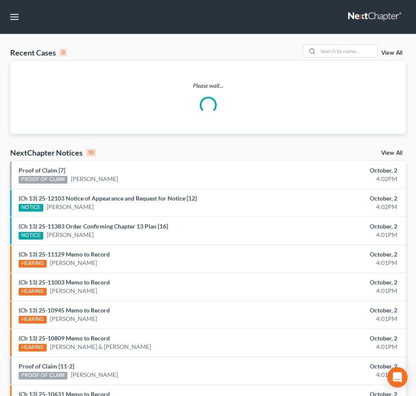
click at [0, 0] on input "search" at bounding box center [0, 0] width 0 height 0
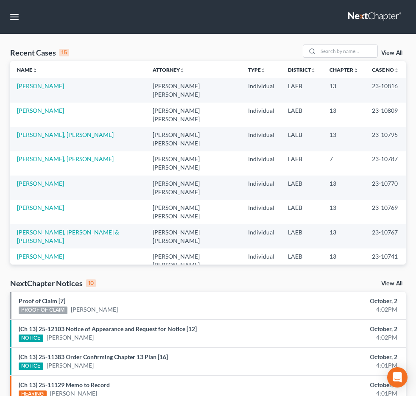
type input "bonnet"
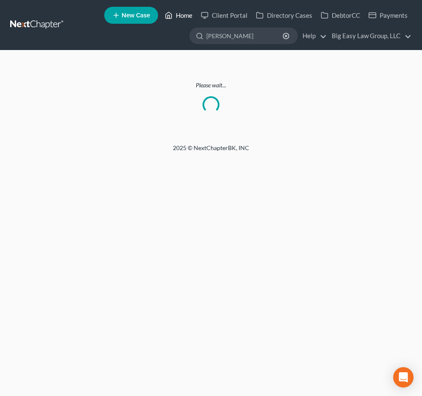
click at [176, 22] on link "Home" at bounding box center [179, 15] width 36 height 15
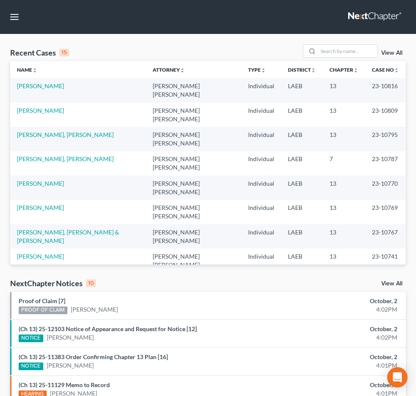
click at [0, 0] on input "search" at bounding box center [0, 0] width 0 height 0
type input "[PERSON_NAME]"
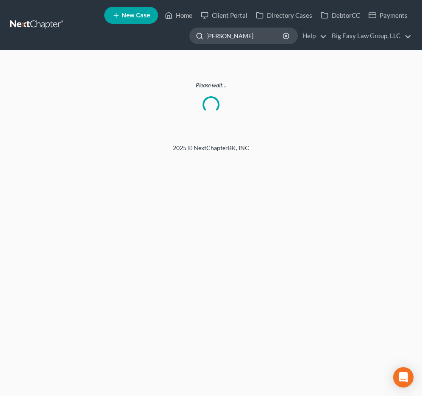
click at [243, 41] on input "[PERSON_NAME]" at bounding box center [245, 36] width 78 height 16
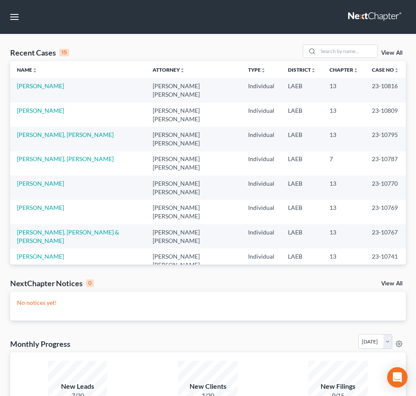
click at [0, 0] on input "search" at bounding box center [0, 0] width 0 height 0
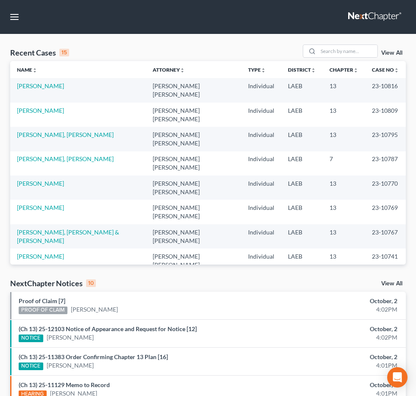
type input "[PERSON_NAME]"
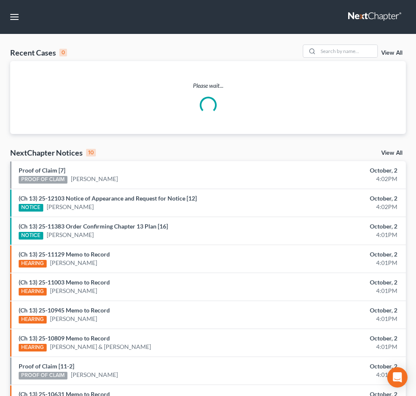
click at [0, 0] on input "search" at bounding box center [0, 0] width 0 height 0
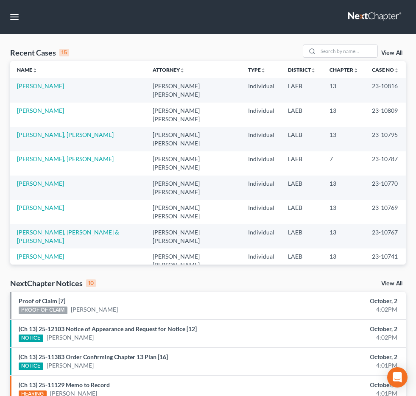
type input "[PERSON_NAME]"
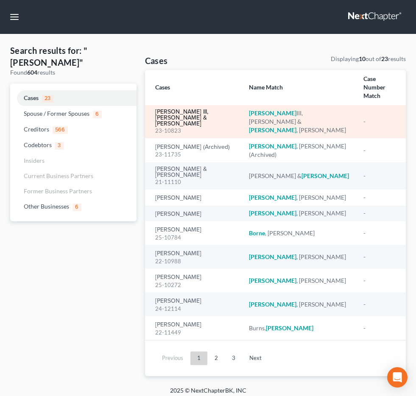
click at [185, 122] on link "[PERSON_NAME] III, [PERSON_NAME] & [PERSON_NAME]" at bounding box center [195, 118] width 80 height 18
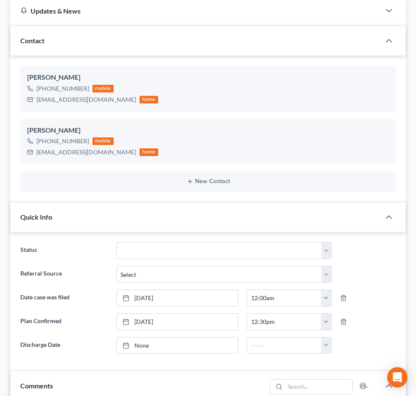
scroll to position [137, 0]
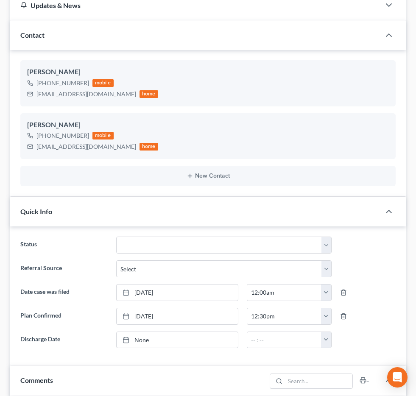
click at [0, 0] on span "Additional Documents" at bounding box center [0, 0] width 0 height 0
click at [0, 0] on link "PACER Notices" at bounding box center [0, 0] width 0 height 0
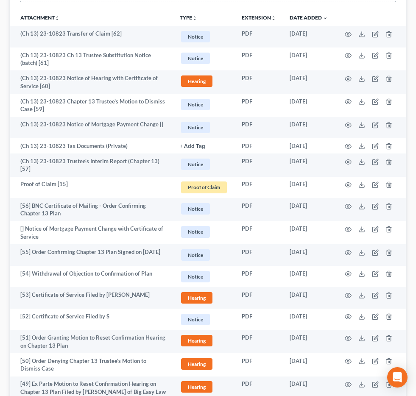
scroll to position [17, 0]
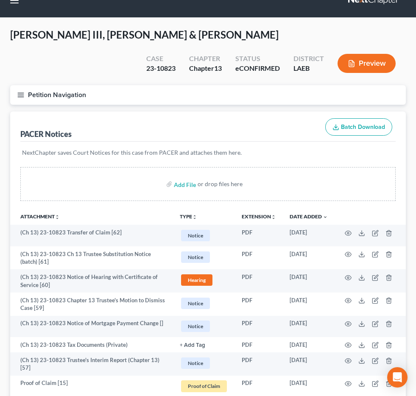
click at [0, 0] on input "search" at bounding box center [0, 0] width 0 height 0
type input "[PERSON_NAME]"
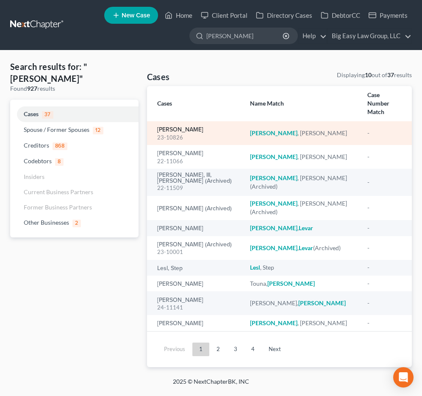
click at [172, 127] on link "[PERSON_NAME]" at bounding box center [180, 130] width 46 height 6
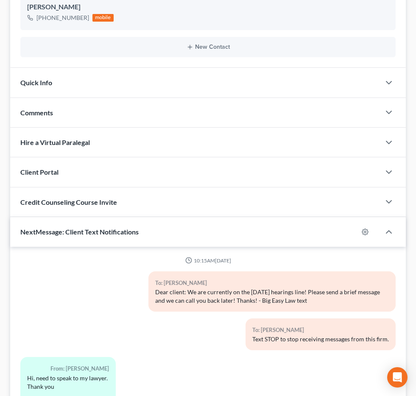
scroll to position [2218, 0]
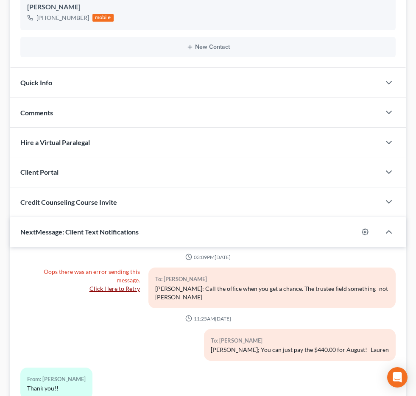
click at [0, 0] on span "Additional Documents" at bounding box center [0, 0] width 0 height 0
click at [0, 0] on link "PACER Notices" at bounding box center [0, 0] width 0 height 0
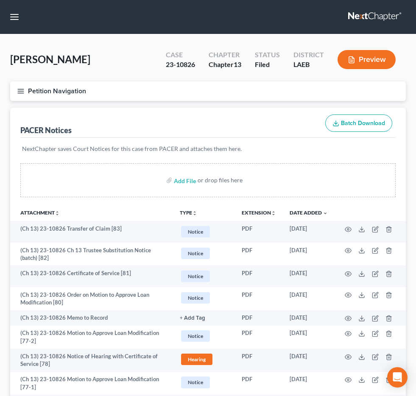
click at [0, 0] on input "search" at bounding box center [0, 0] width 0 height 0
type input "pierre"
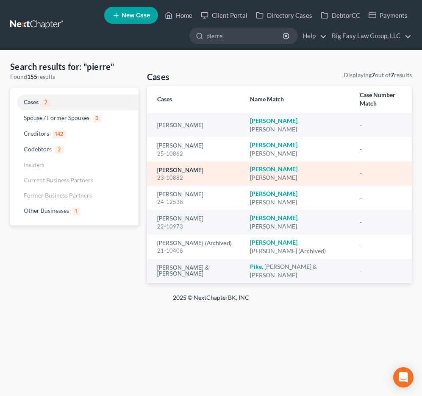
click at [188, 167] on link "[PERSON_NAME]" at bounding box center [180, 170] width 46 height 6
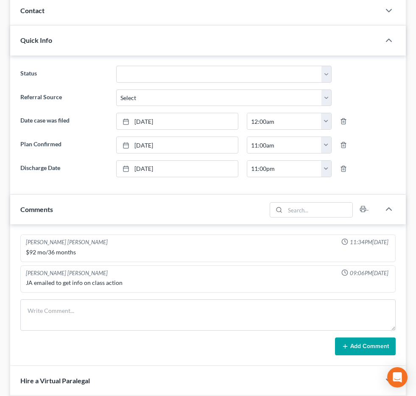
scroll to position [145, 0]
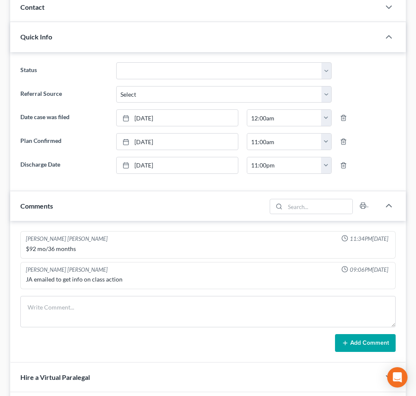
click at [0, 0] on span "Additional Documents" at bounding box center [0, 0] width 0 height 0
click at [0, 0] on link "PACER Notices" at bounding box center [0, 0] width 0 height 0
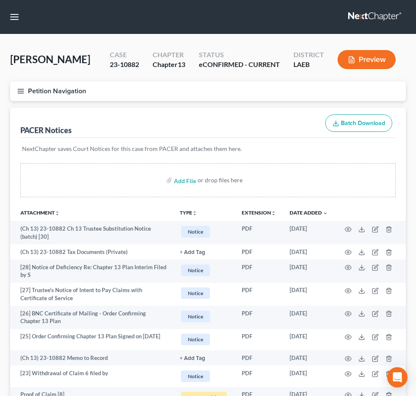
click at [0, 0] on input "search" at bounding box center [0, 0] width 0 height 0
type input "[PERSON_NAME]"
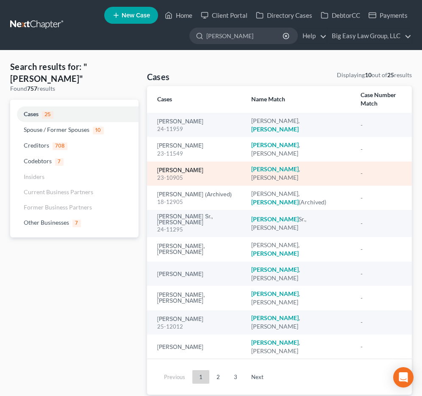
click at [186, 167] on link "[PERSON_NAME]" at bounding box center [180, 170] width 46 height 6
select select "6"
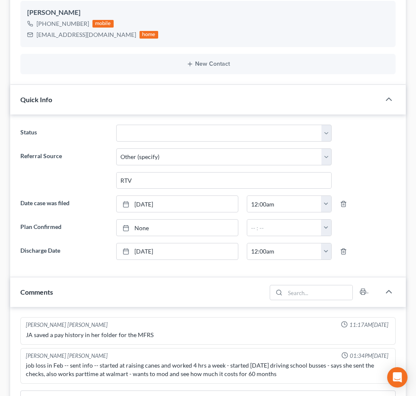
scroll to position [290, 0]
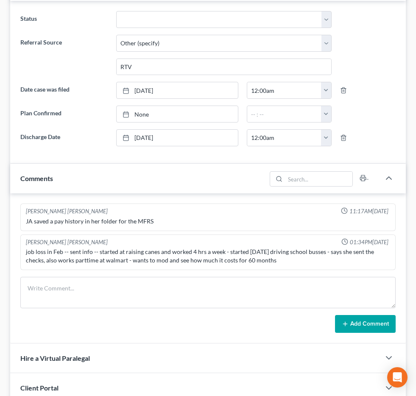
click at [0, 0] on span "Additional Documents" at bounding box center [0, 0] width 0 height 0
click at [0, 0] on link "PACER Notices" at bounding box center [0, 0] width 0 height 0
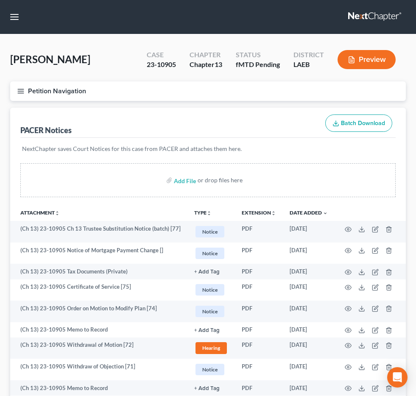
click at [0, 0] on input "search" at bounding box center [0, 0] width 0 height 0
type input "[DEMOGRAPHIC_DATA]"
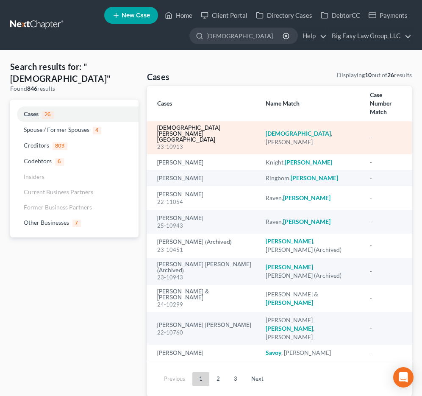
click at [182, 125] on link "[DEMOGRAPHIC_DATA][PERSON_NAME][GEOGRAPHIC_DATA]" at bounding box center [204, 134] width 95 height 18
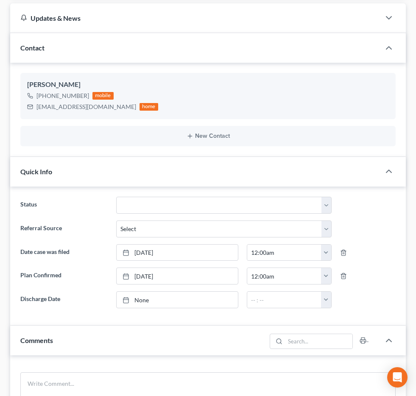
scroll to position [229, 0]
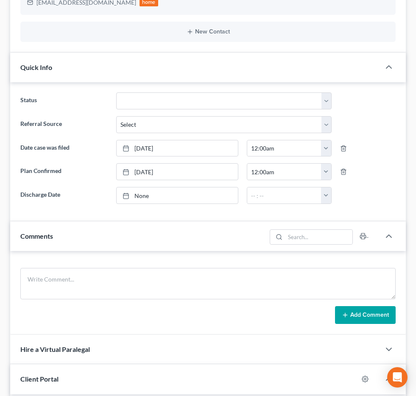
click at [0, 0] on span "Additional Documents" at bounding box center [0, 0] width 0 height 0
click at [0, 0] on link "PACER Notices" at bounding box center [0, 0] width 0 height 0
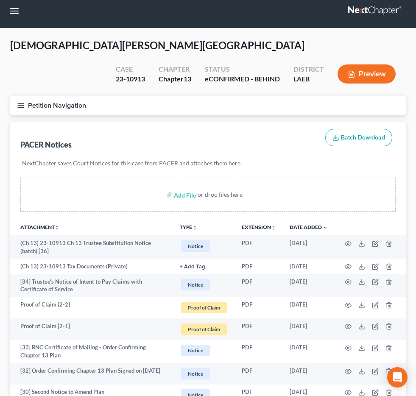
scroll to position [6, 0]
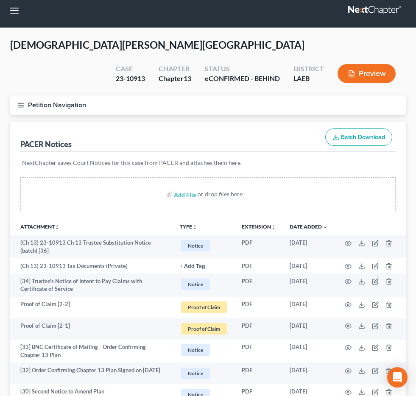
click at [0, 0] on input "search" at bounding box center [0, 0] width 0 height 0
type input "williams"
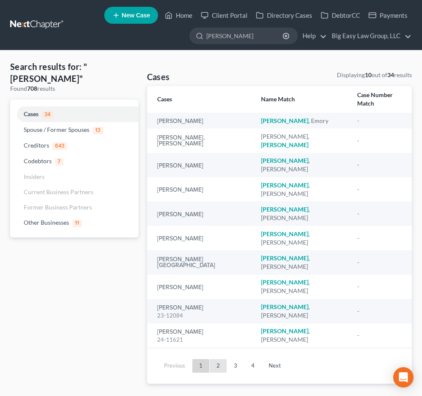
click at [216, 359] on link "2" at bounding box center [218, 366] width 17 height 14
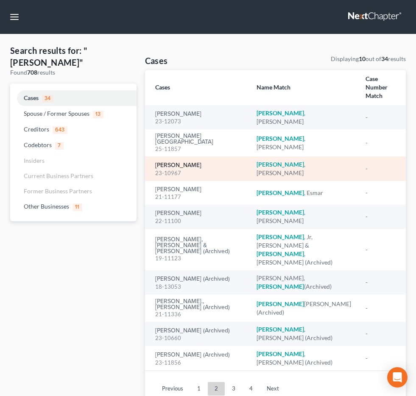
click at [183, 167] on link "[PERSON_NAME]" at bounding box center [178, 165] width 46 height 6
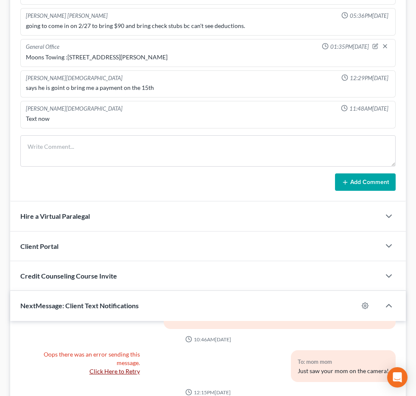
scroll to position [385, 0]
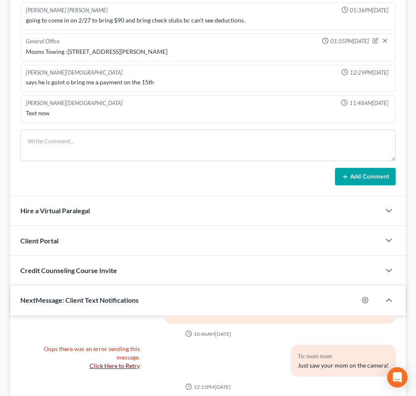
click at [0, 0] on span "Additional Documents" at bounding box center [0, 0] width 0 height 0
click at [0, 0] on link "PACER Notices" at bounding box center [0, 0] width 0 height 0
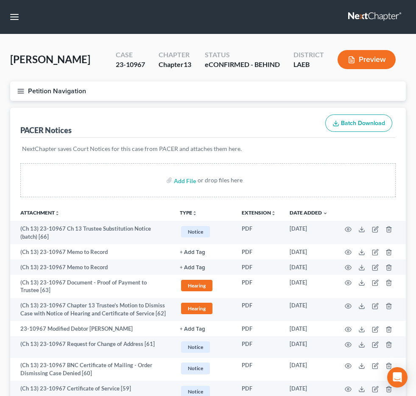
click at [0, 0] on input "search" at bounding box center [0, 0] width 0 height 0
type input "stephens"
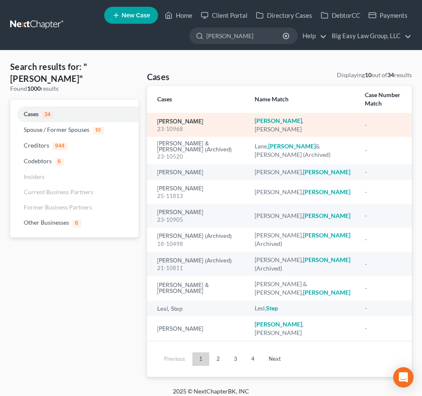
click at [180, 121] on link "[PERSON_NAME]" at bounding box center [180, 122] width 46 height 6
select select "6"
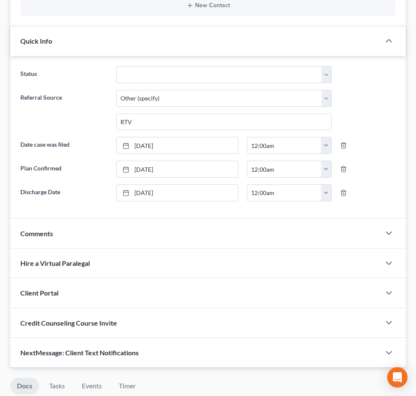
scroll to position [296, 0]
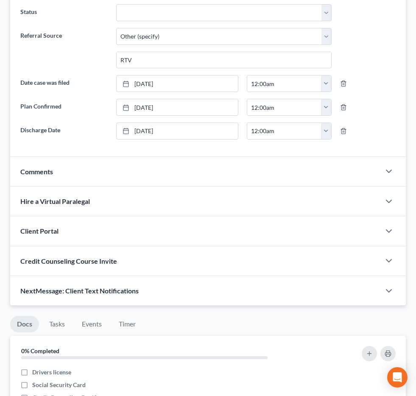
click at [0, 0] on span "Additional Documents" at bounding box center [0, 0] width 0 height 0
click at [0, 0] on link "PACER Notices" at bounding box center [0, 0] width 0 height 0
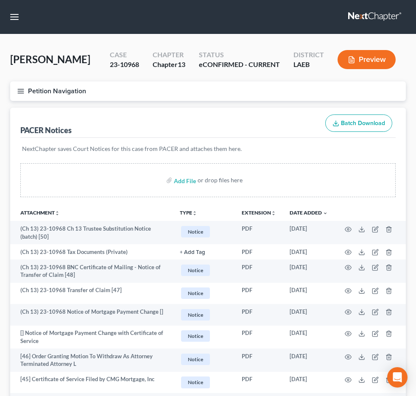
click at [0, 0] on input "search" at bounding box center [0, 0] width 0 height 0
type input "chaney"
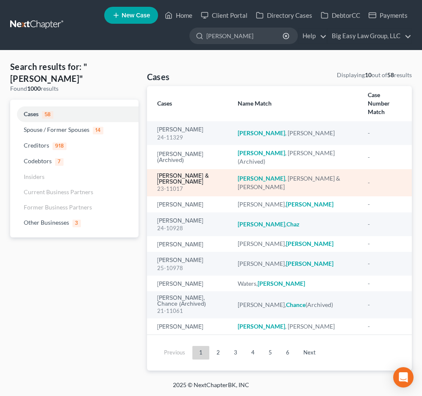
click at [197, 173] on link "[PERSON_NAME] & [PERSON_NAME]" at bounding box center [190, 179] width 67 height 12
select select "6"
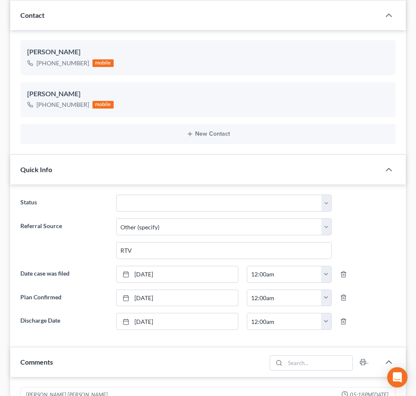
scroll to position [269, 0]
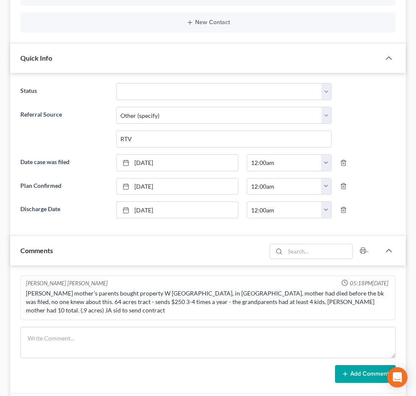
click at [0, 0] on span "Additional Documents" at bounding box center [0, 0] width 0 height 0
click at [0, 0] on link "PACER Notices" at bounding box center [0, 0] width 0 height 0
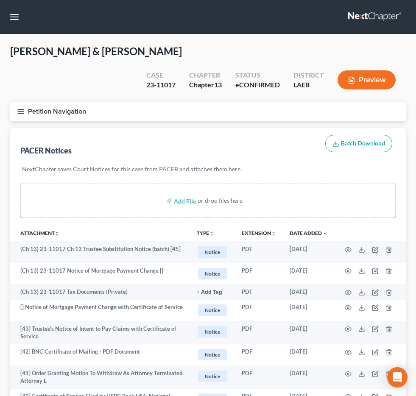
click at [0, 0] on input "search" at bounding box center [0, 0] width 0 height 0
type input "hymel"
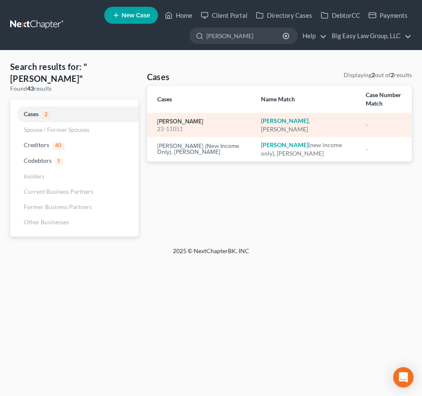
click at [186, 123] on link "[PERSON_NAME]" at bounding box center [180, 122] width 46 height 6
select select "14"
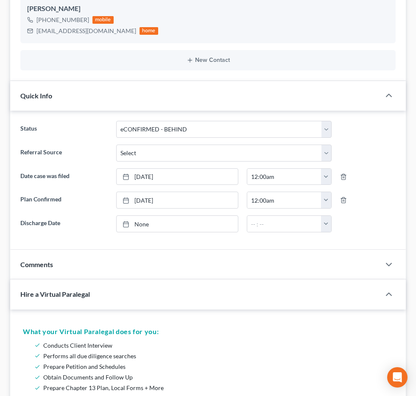
scroll to position [216, 0]
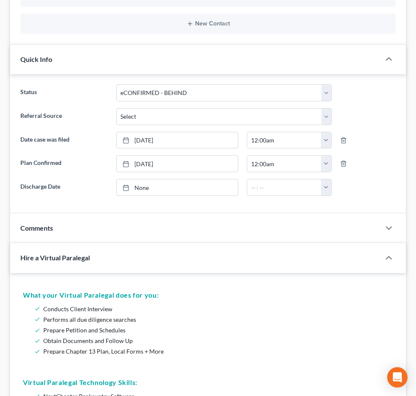
click at [0, 0] on span "Additional Documents" at bounding box center [0, 0] width 0 height 0
click at [0, 0] on span "PACER Notices" at bounding box center [0, 0] width 0 height 0
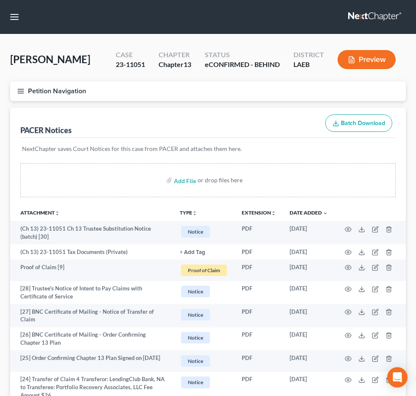
click at [0, 0] on input "search" at bounding box center [0, 0] width 0 height 0
type input "lede"
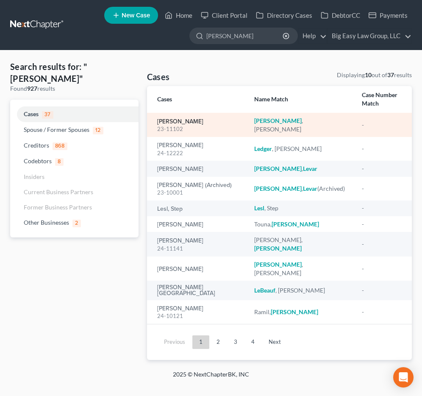
click at [181, 119] on link "[PERSON_NAME]" at bounding box center [180, 122] width 46 height 6
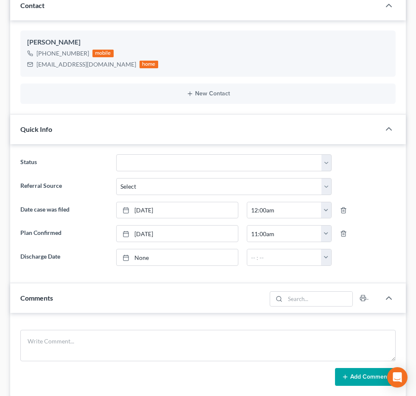
scroll to position [256, 0]
click at [0, 0] on span "Additional Documents" at bounding box center [0, 0] width 0 height 0
click at [0, 0] on span "PACER Notices" at bounding box center [0, 0] width 0 height 0
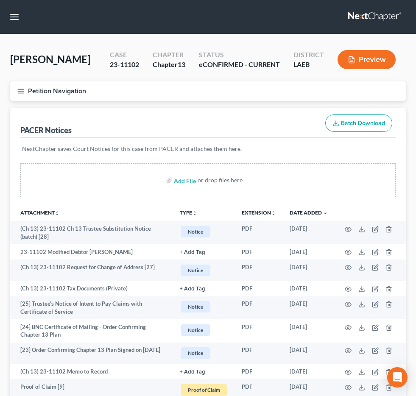
click at [0, 0] on input "search" at bounding box center [0, 0] width 0 height 0
type input "[PERSON_NAME]"
click at [0, 0] on input "search" at bounding box center [0, 0] width 0 height 0
type input "[PERSON_NAME]"
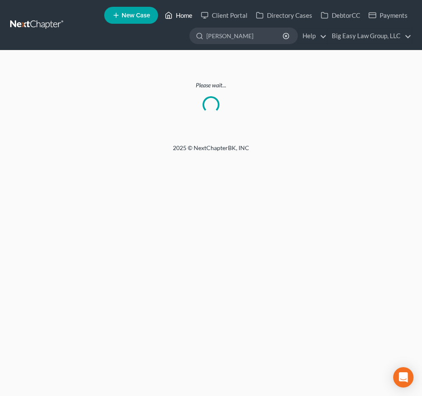
click at [183, 19] on link "Home" at bounding box center [179, 15] width 36 height 15
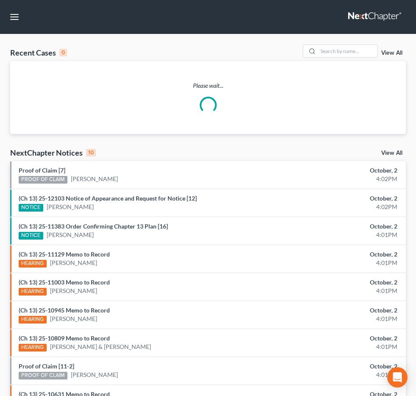
click at [0, 0] on input "search" at bounding box center [0, 0] width 0 height 0
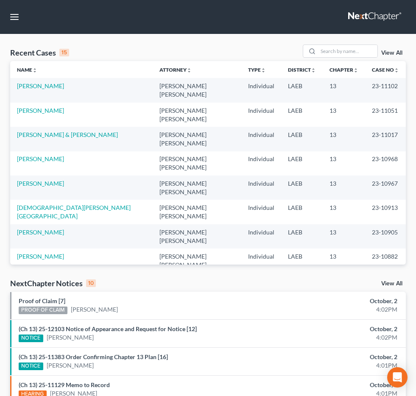
type input "[PERSON_NAME]"
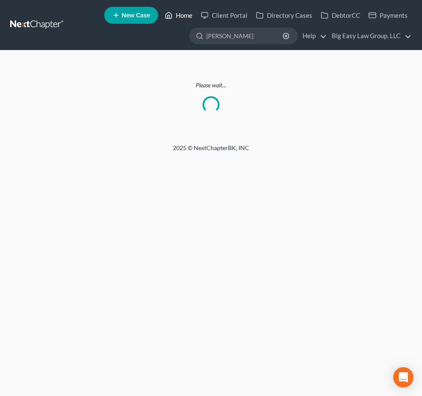
click at [180, 17] on link "Home" at bounding box center [179, 15] width 36 height 15
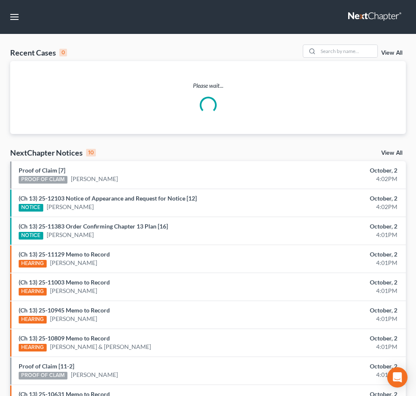
click at [0, 0] on input "search" at bounding box center [0, 0] width 0 height 0
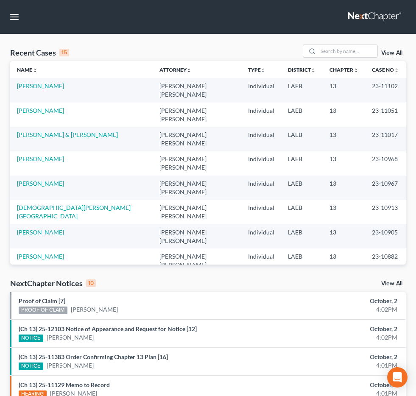
type input "[PERSON_NAME]"
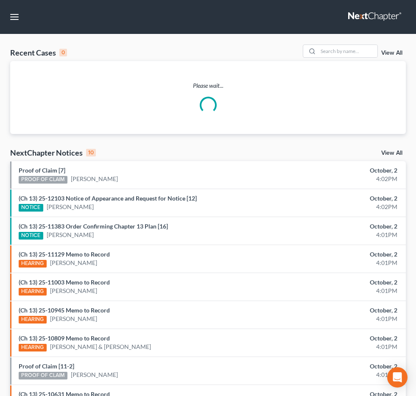
click at [0, 0] on ul "New Case Home Client Portal Directory Cases DebtorCC Payments - No Result - See…" at bounding box center [0, 0] width 0 height 0
click at [0, 0] on input "search" at bounding box center [0, 0] width 0 height 0
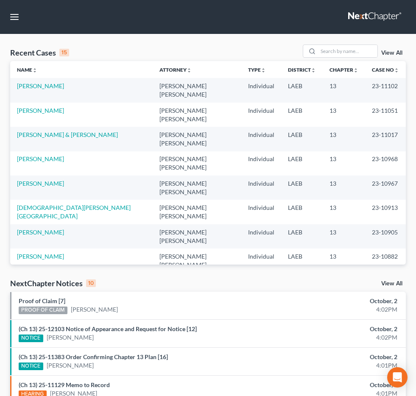
type input "[PERSON_NAME]"
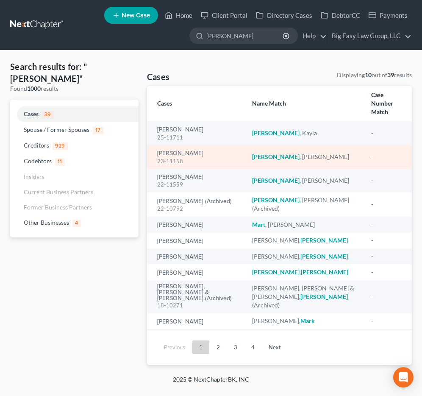
click at [186, 157] on div "23-11158" at bounding box center [197, 161] width 81 height 8
click at [184, 150] on link "[PERSON_NAME]" at bounding box center [180, 153] width 46 height 6
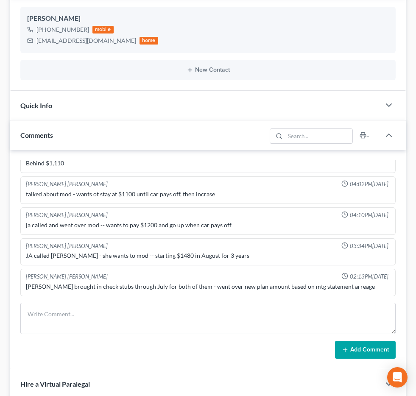
scroll to position [264, 0]
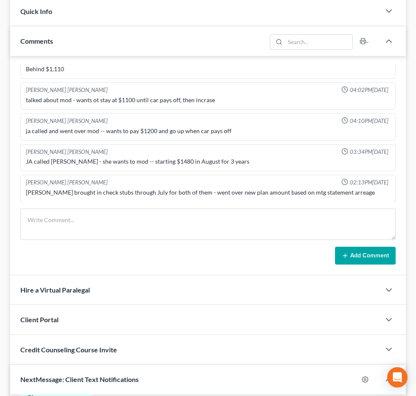
click at [0, 0] on span "Additional Documents" at bounding box center [0, 0] width 0 height 0
click at [0, 0] on link "PACER Notices" at bounding box center [0, 0] width 0 height 0
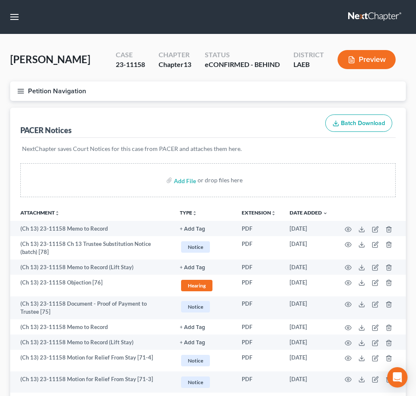
click at [0, 0] on input "search" at bounding box center [0, 0] width 0 height 0
type input "ray"
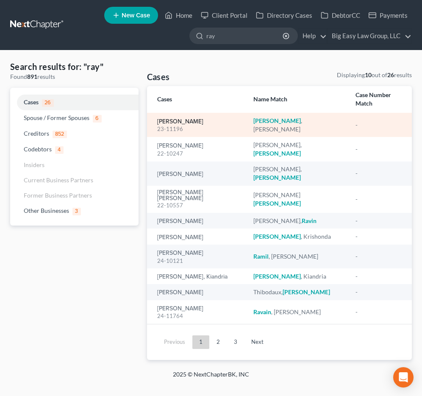
click at [173, 119] on link "[PERSON_NAME]" at bounding box center [180, 122] width 46 height 6
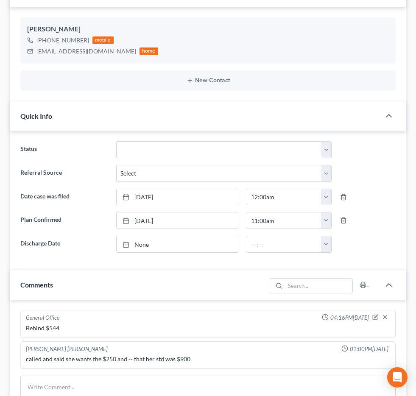
scroll to position [1054, 0]
click at [0, 0] on span "Additional Documents" at bounding box center [0, 0] width 0 height 0
click at [0, 0] on link "PACER Notices" at bounding box center [0, 0] width 0 height 0
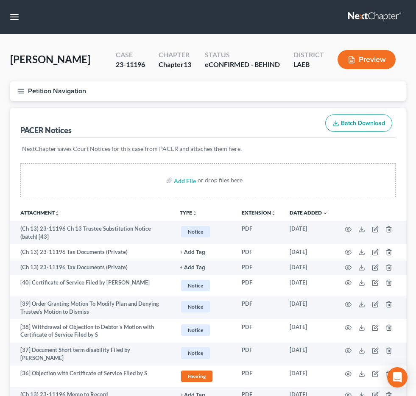
click at [0, 0] on input "search" at bounding box center [0, 0] width 0 height 0
type input "[PERSON_NAME]"
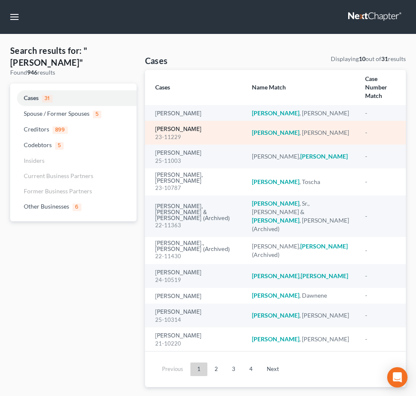
click at [177, 132] on link "[PERSON_NAME]" at bounding box center [178, 129] width 46 height 6
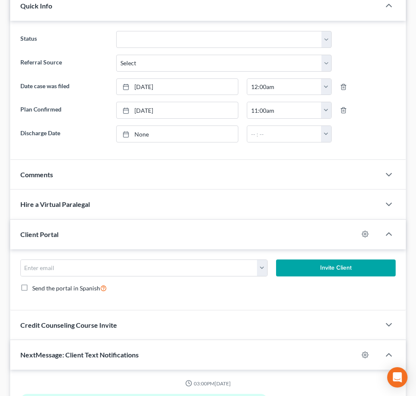
scroll to position [275, 0]
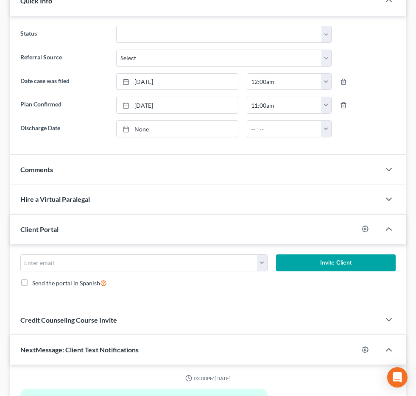
click at [0, 0] on span "Additional Documents" at bounding box center [0, 0] width 0 height 0
click at [0, 0] on link "PACER Notices" at bounding box center [0, 0] width 0 height 0
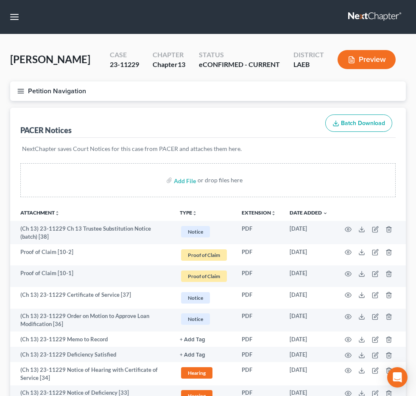
click at [0, 0] on input "search" at bounding box center [0, 0] width 0 height 0
type input "[PERSON_NAME]"
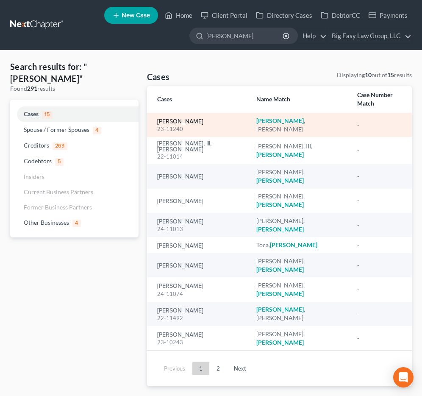
click at [179, 119] on link "[PERSON_NAME]" at bounding box center [180, 122] width 46 height 6
select select "6"
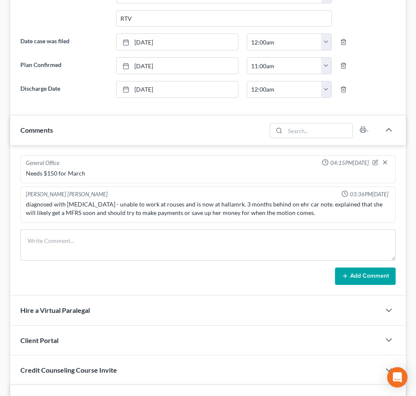
scroll to position [347, 0]
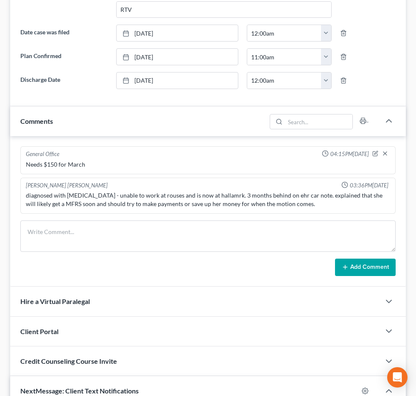
click at [0, 0] on span "Additional Documents" at bounding box center [0, 0] width 0 height 0
click at [0, 0] on link "PACER Notices" at bounding box center [0, 0] width 0 height 0
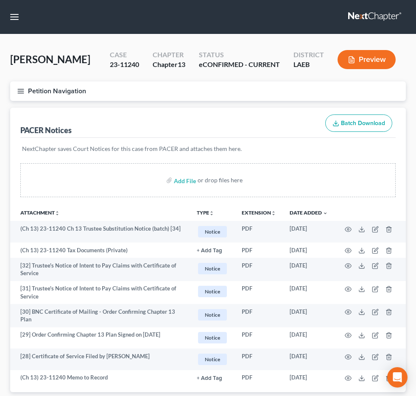
click at [0, 0] on input "search" at bounding box center [0, 0] width 0 height 0
type input "gray"
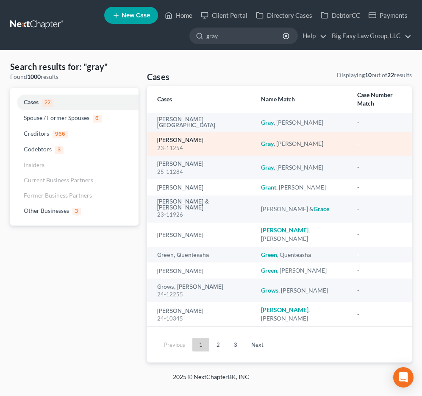
click at [179, 137] on link "[PERSON_NAME]" at bounding box center [180, 140] width 46 height 6
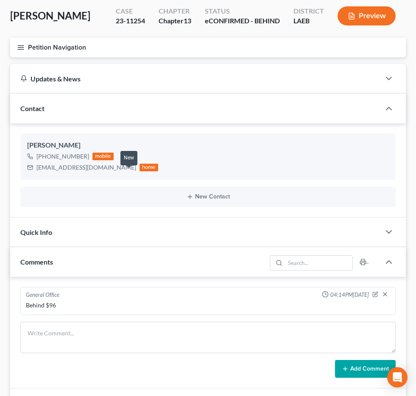
scroll to position [156, 0]
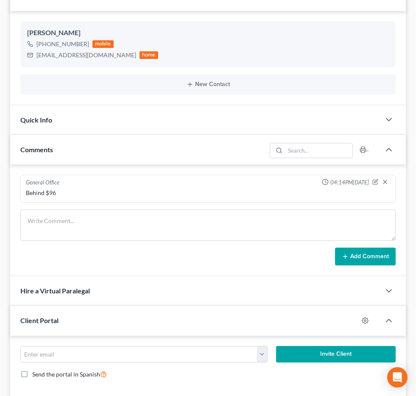
click at [0, 0] on span "Additional Documents" at bounding box center [0, 0] width 0 height 0
click at [0, 0] on link "PACER Notices" at bounding box center [0, 0] width 0 height 0
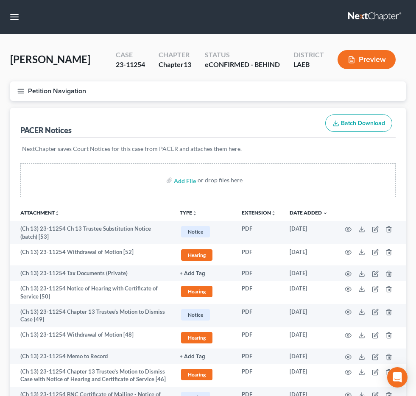
scroll to position [2, 0]
